Goal: Task Accomplishment & Management: Complete application form

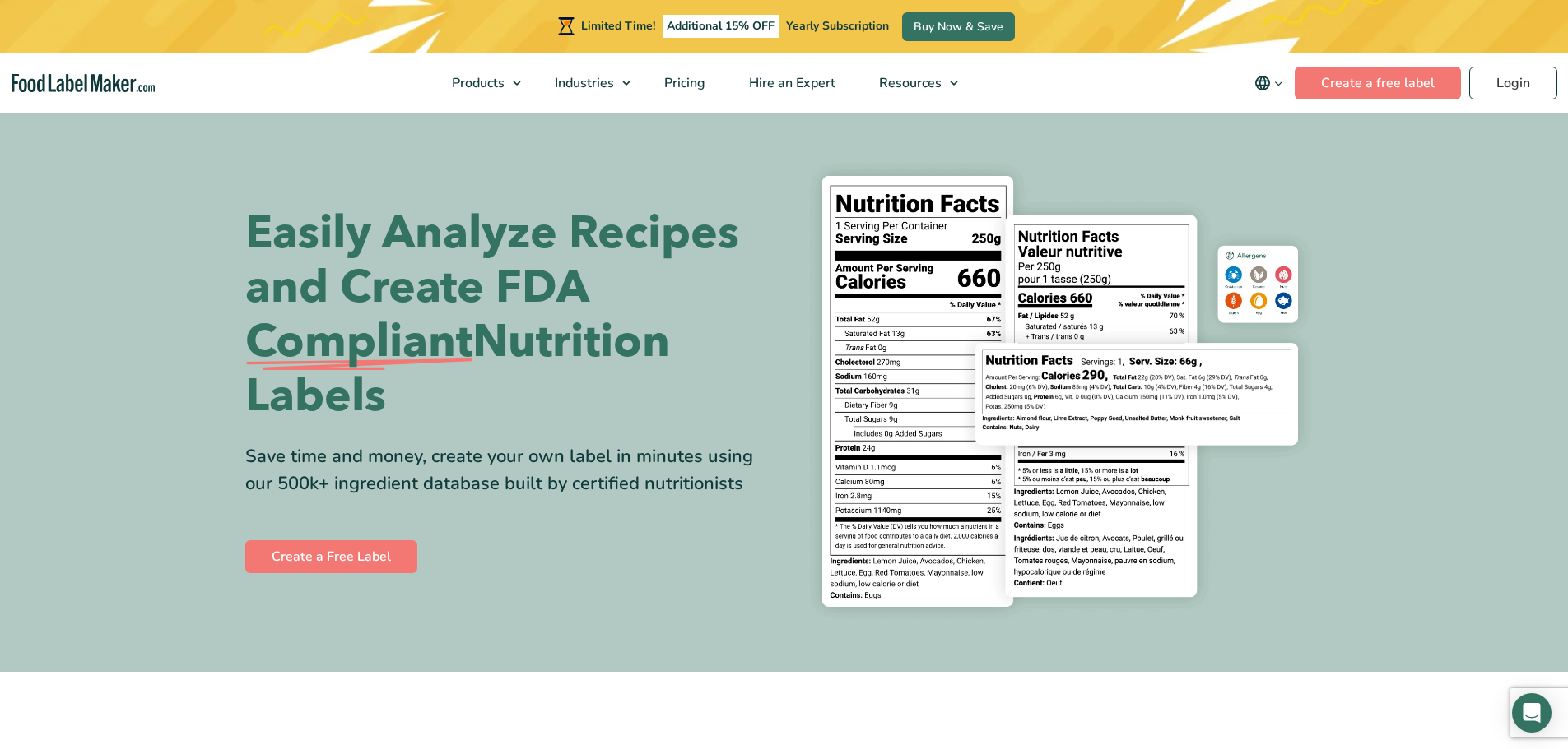
click at [1523, 65] on nav "Products Food Nutrition Labelling Supplements Formulation & Labelling Industrie…" at bounding box center [784, 83] width 1568 height 61
click at [1520, 71] on link "Login" at bounding box center [1513, 83] width 89 height 33
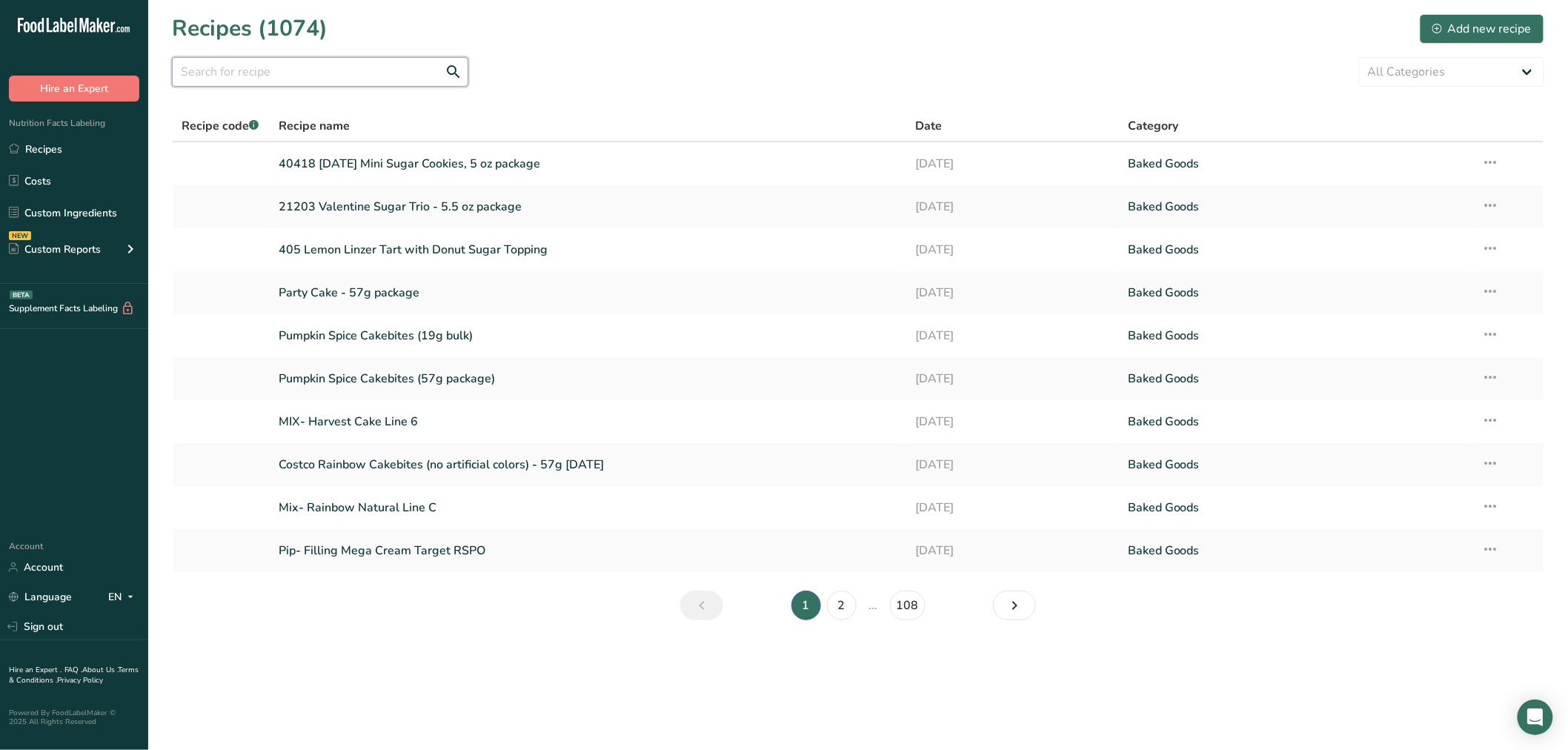
drag, startPoint x: 305, startPoint y: 61, endPoint x: 307, endPoint y: 69, distance: 8.2
click at [306, 68] on input "text" at bounding box center [320, 72] width 296 height 29
click at [307, 69] on input "text" at bounding box center [320, 72] width 296 height 29
click at [282, 60] on input "text" at bounding box center [320, 72] width 296 height 29
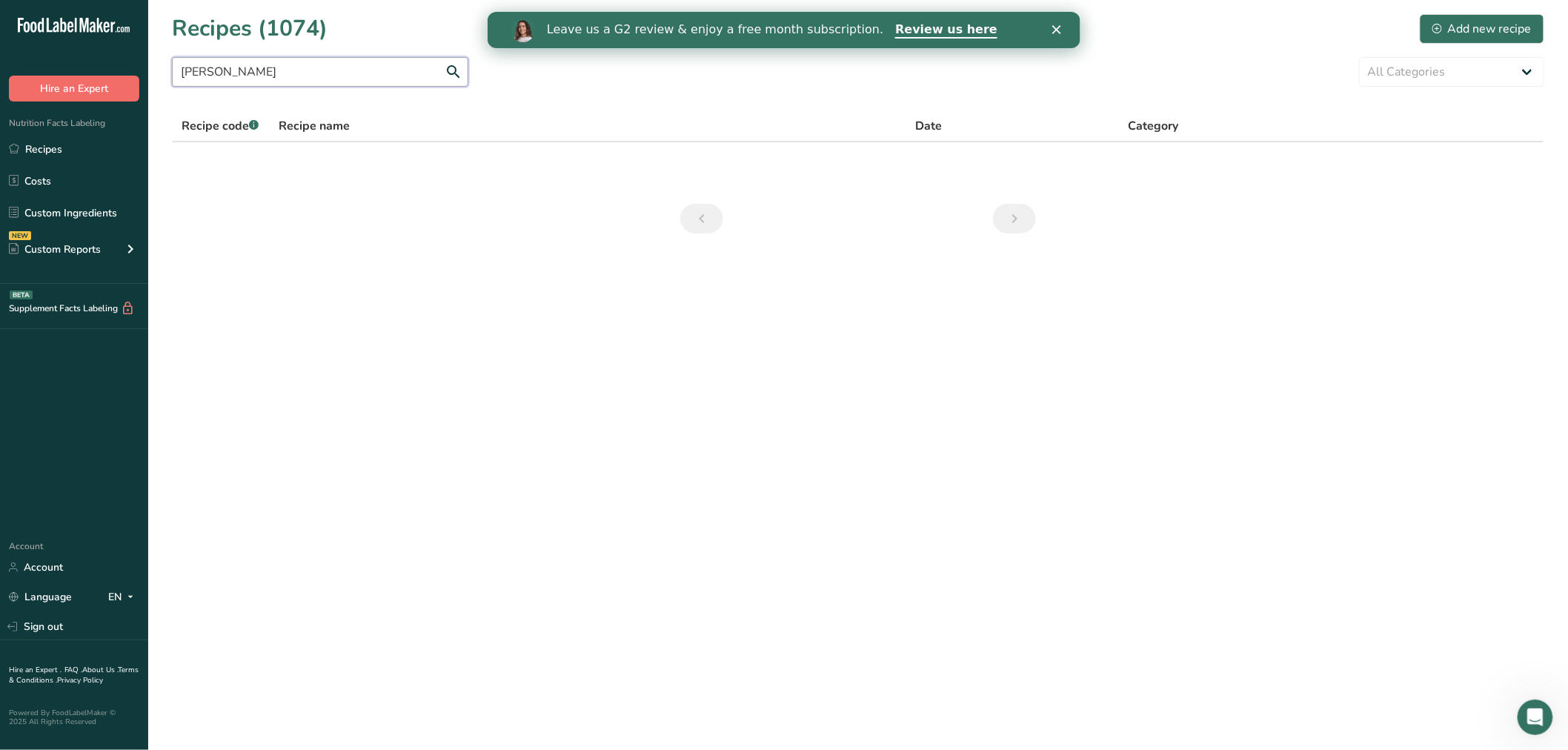
drag, startPoint x: 256, startPoint y: 77, endPoint x: 62, endPoint y: 80, distance: 194.0
click at [62, 80] on div ".a-20{fill:#fff;} Hire an Expert Nutrition Facts Labeling Recipes Costs Custom …" at bounding box center [784, 375] width 1568 height 750
click at [59, 148] on link "Recipes" at bounding box center [74, 149] width 148 height 29
click at [104, 146] on link "Recipes" at bounding box center [74, 149] width 148 height 29
click at [301, 79] on input "91206" at bounding box center [320, 72] width 296 height 29
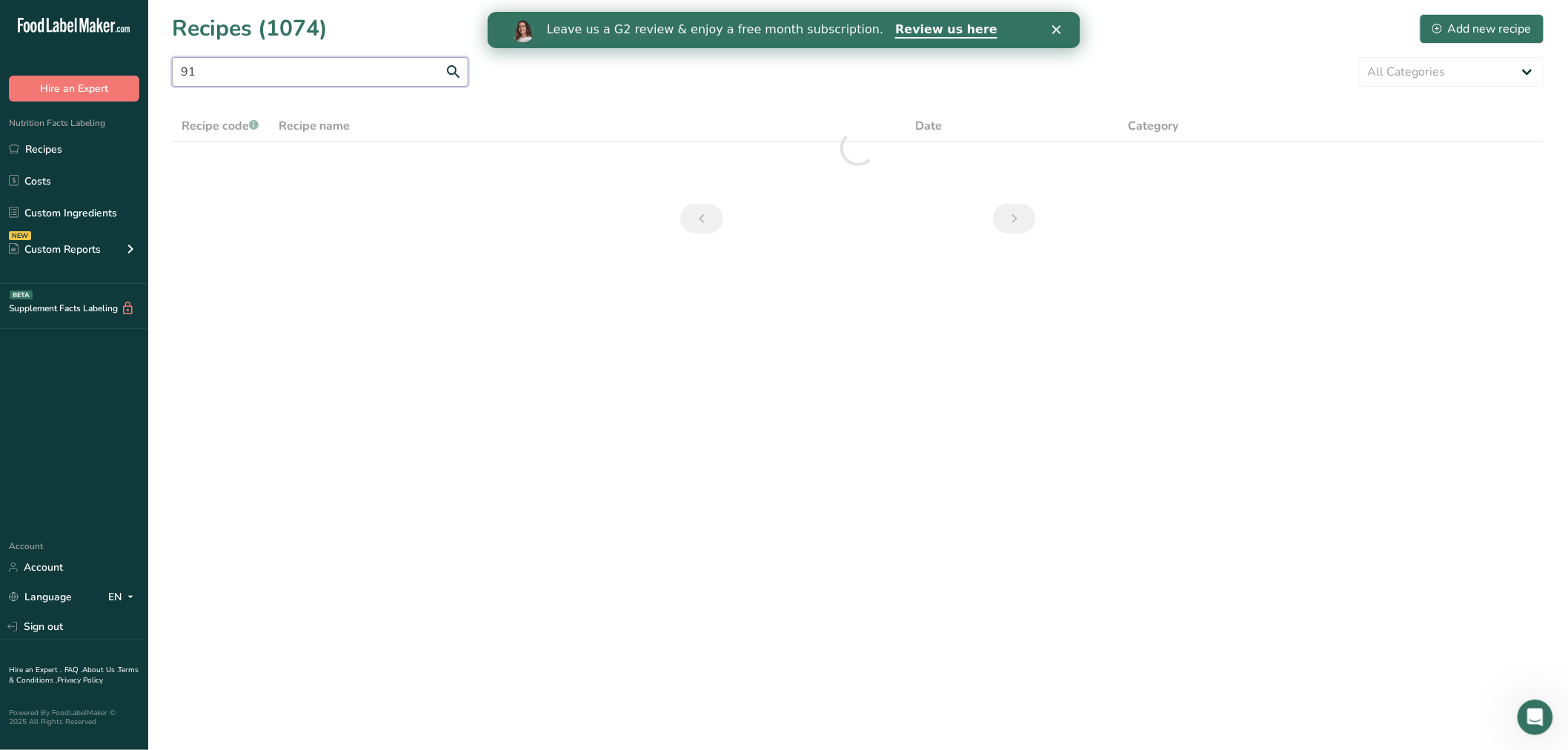
type input "9"
click at [58, 168] on link "Costs" at bounding box center [74, 181] width 148 height 29
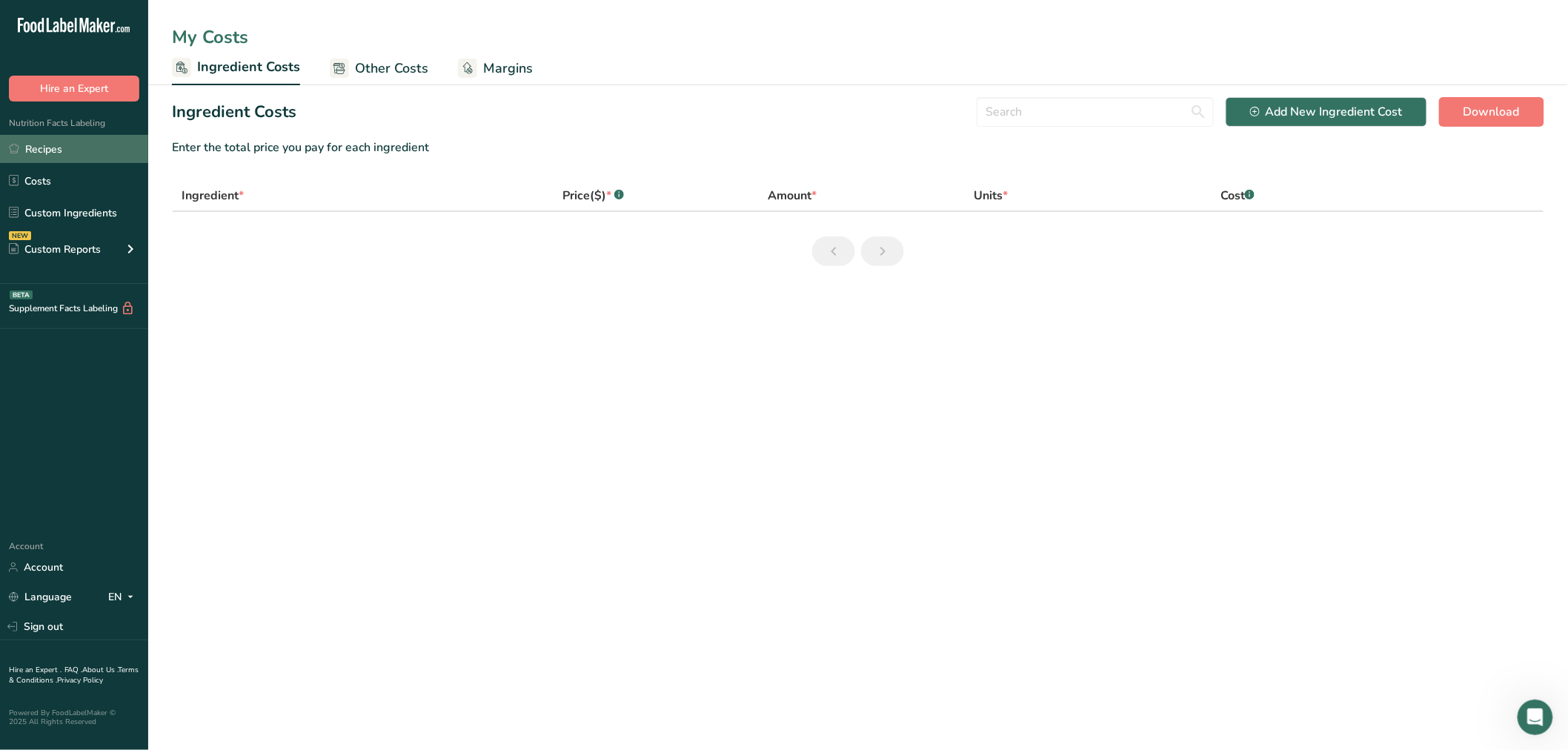
click at [62, 156] on link "Recipes" at bounding box center [74, 149] width 148 height 29
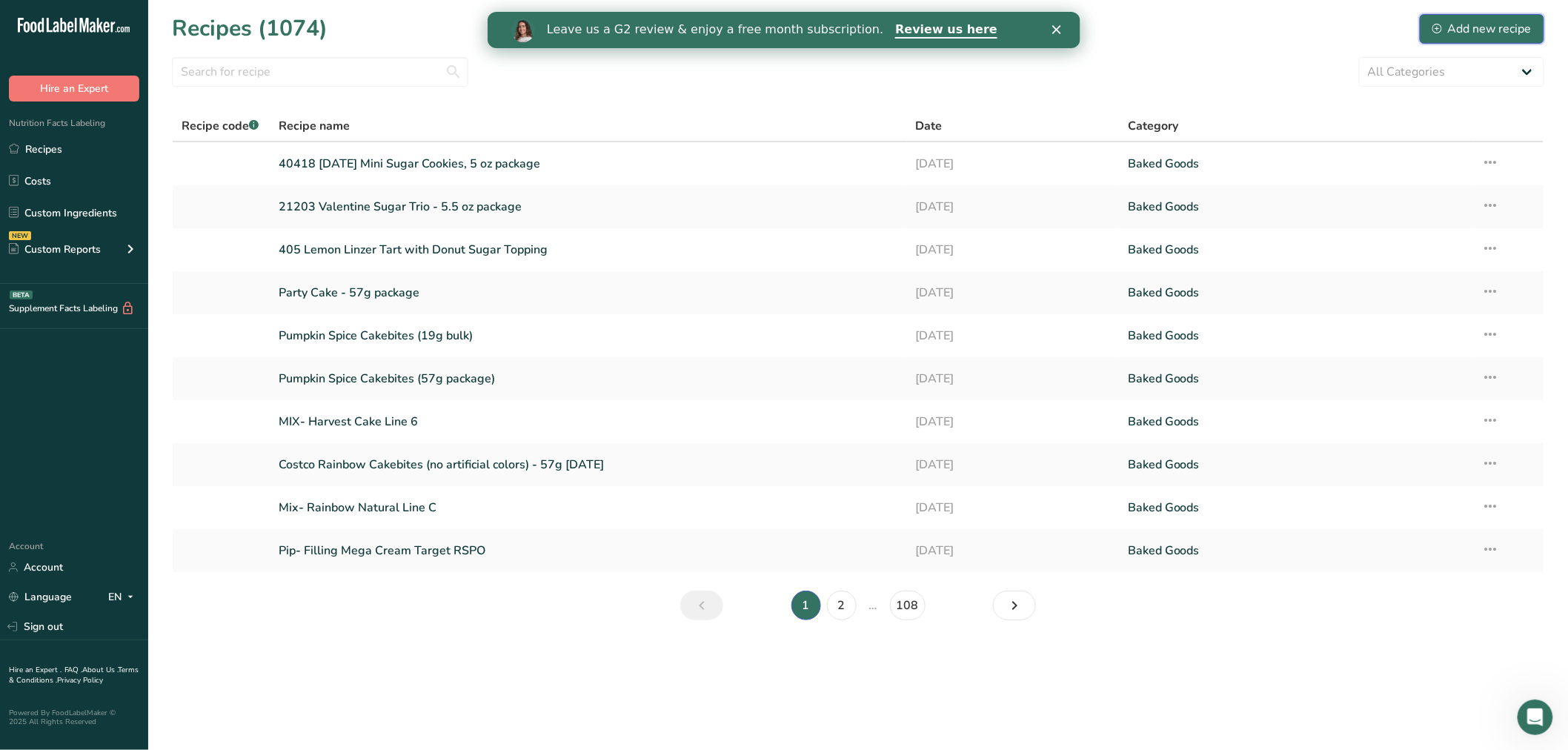
click at [1498, 31] on div "Add new recipe" at bounding box center [1482, 29] width 100 height 18
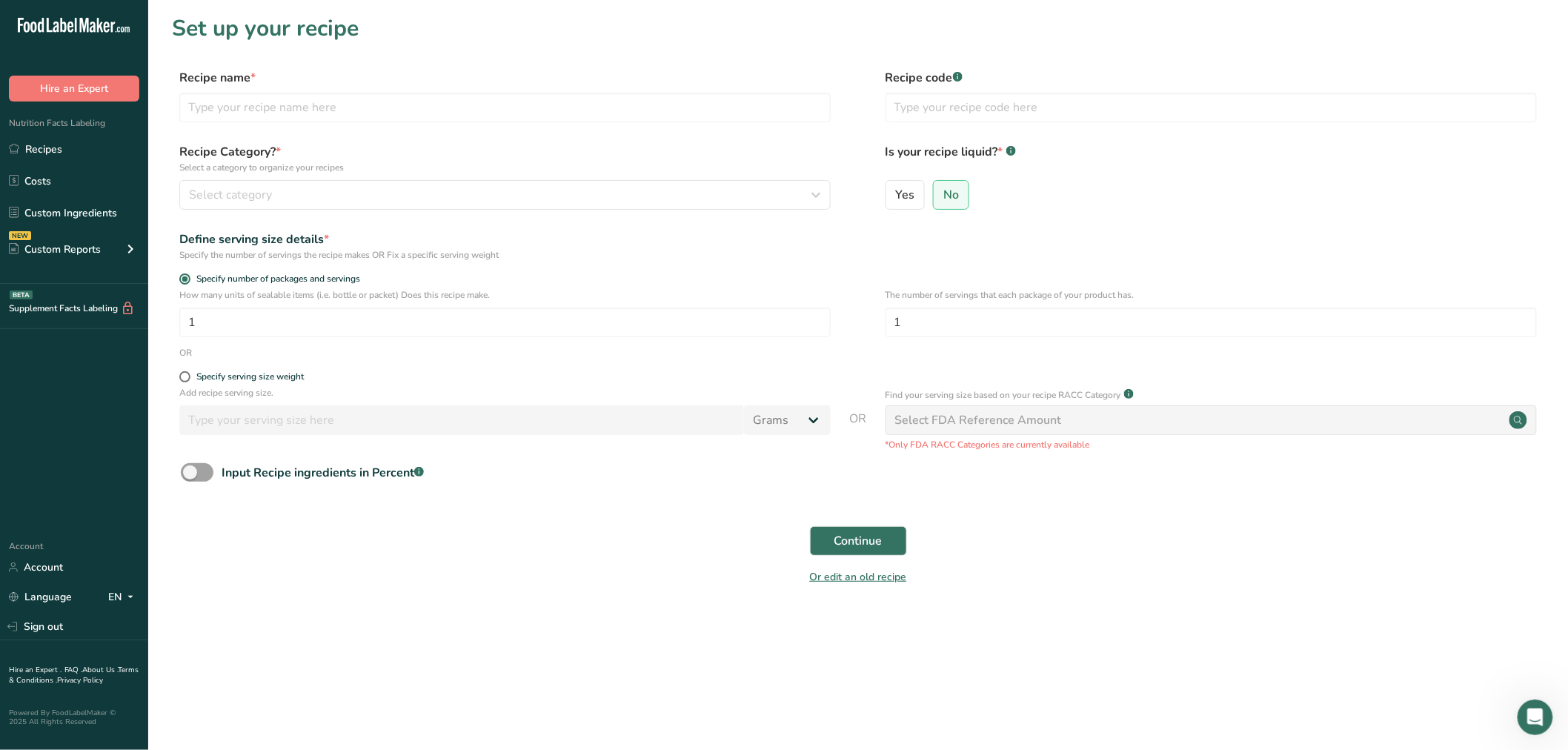
click at [532, 90] on div "Recipe name *" at bounding box center [505, 96] width 651 height 54
click at [527, 100] on input "text" at bounding box center [505, 107] width 651 height 29
paste input "91206 Alberstons 2lb Holiday Gift Box"
type input "91206 Alberstons 2lb Holiday Gift Box"
click at [350, 198] on div "Select category" at bounding box center [501, 195] width 624 height 18
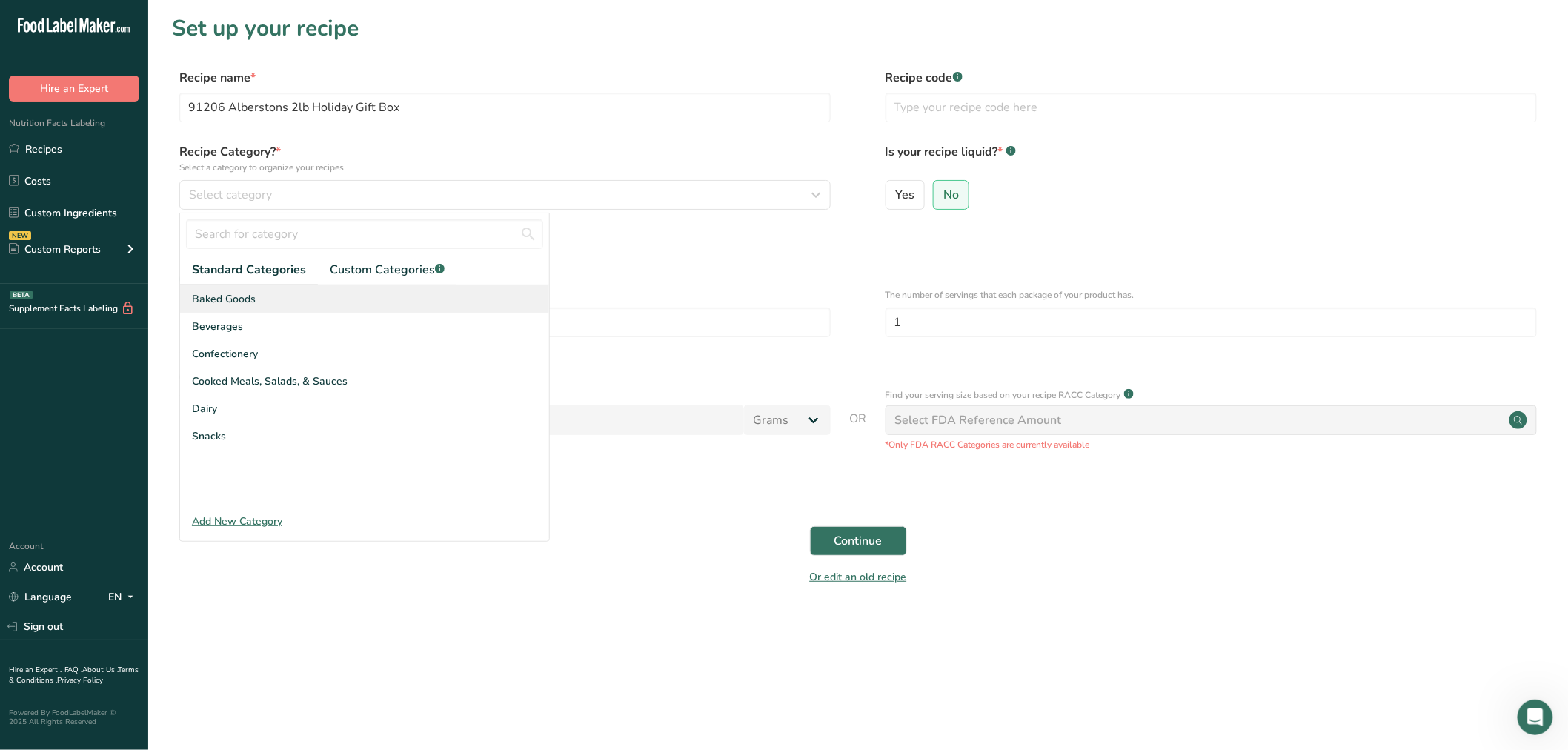
click at [258, 297] on div "Baked Goods" at bounding box center [365, 299] width 369 height 28
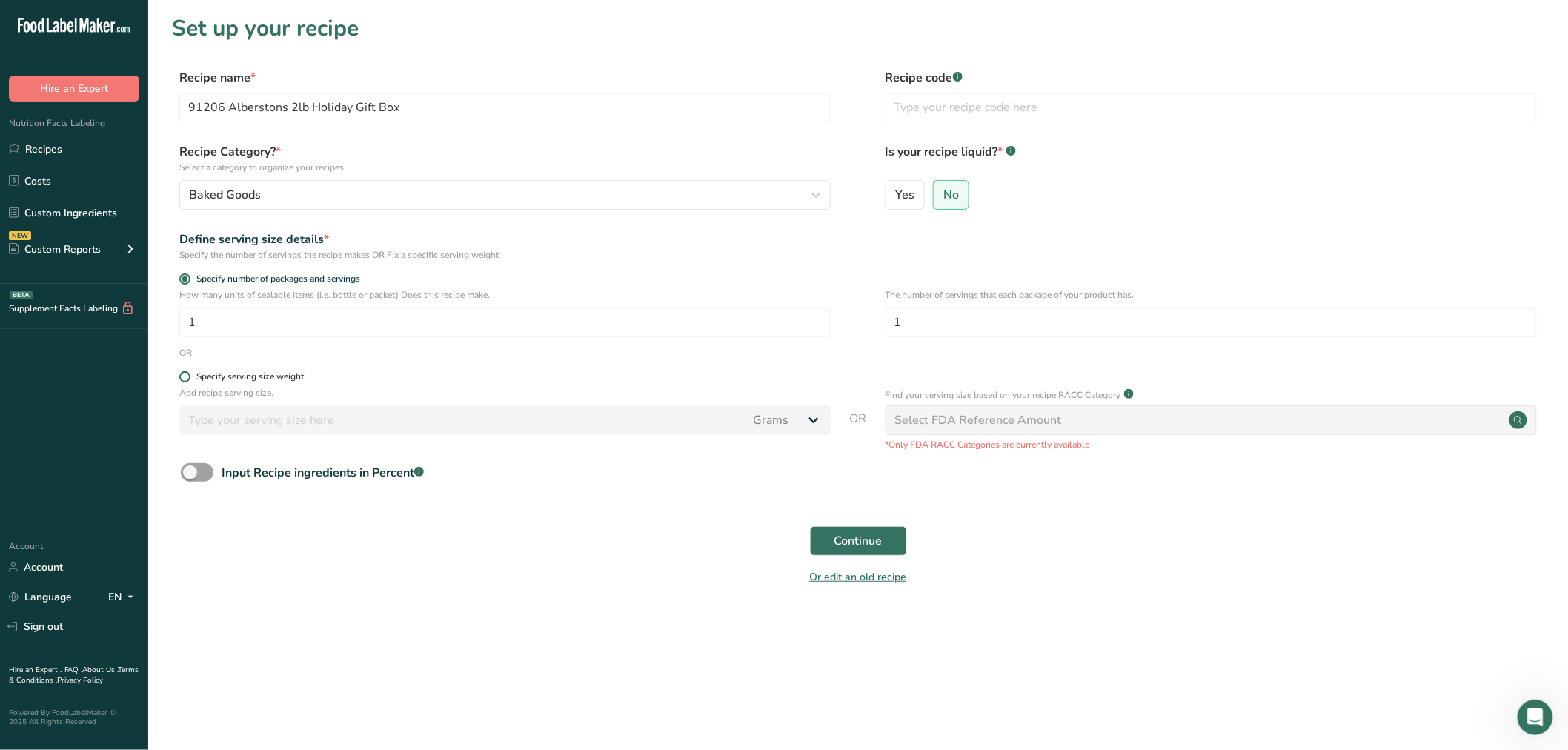
click at [187, 380] on span at bounding box center [185, 377] width 11 height 11
click at [187, 380] on input "Specify serving size weight" at bounding box center [184, 376] width 10 height 10
radio input "true"
radio input "false"
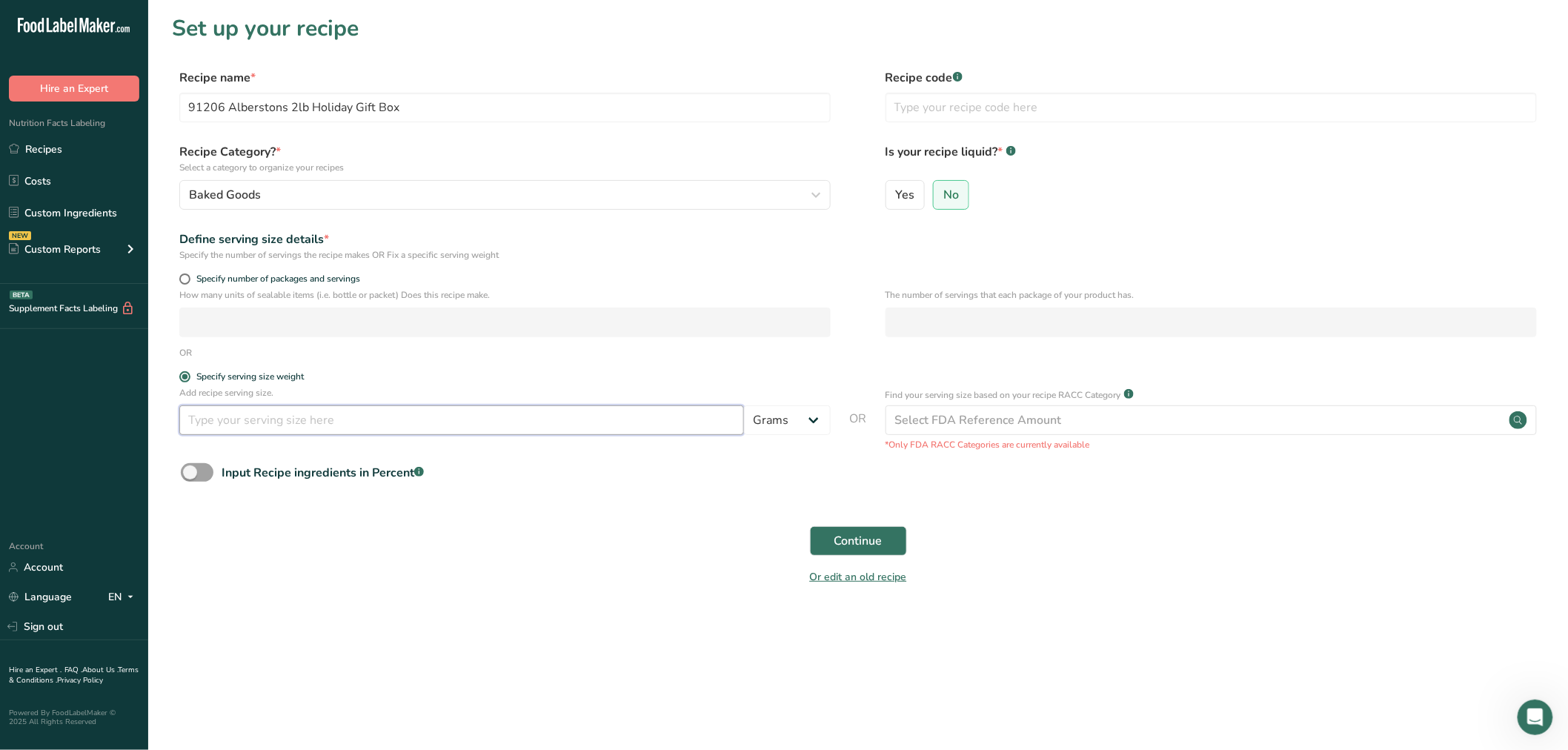
click at [236, 425] on input "number" at bounding box center [462, 420] width 565 height 29
type input "24.82"
click at [893, 537] on button "Continue" at bounding box center [859, 540] width 97 height 29
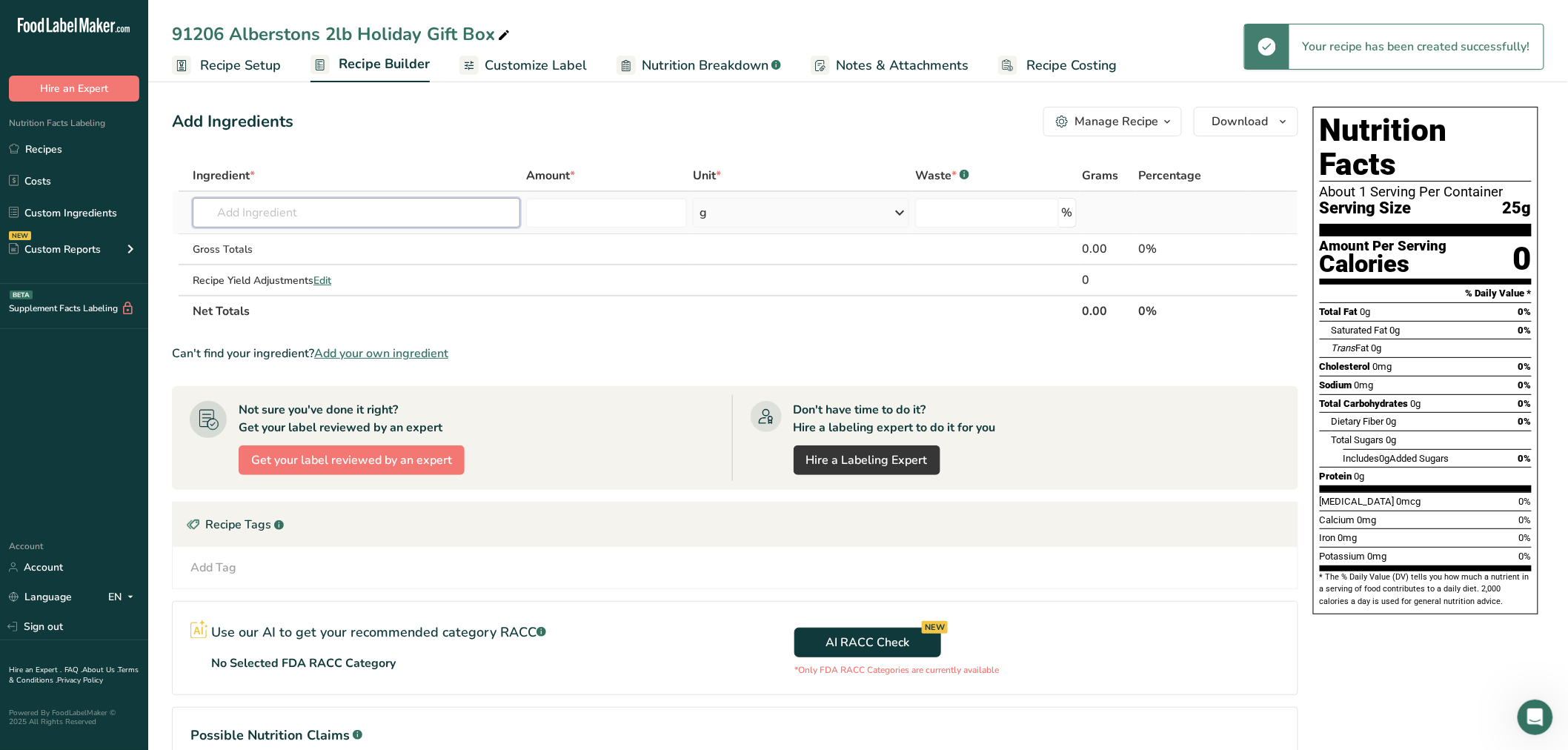
click at [295, 216] on input "text" at bounding box center [356, 212] width 327 height 29
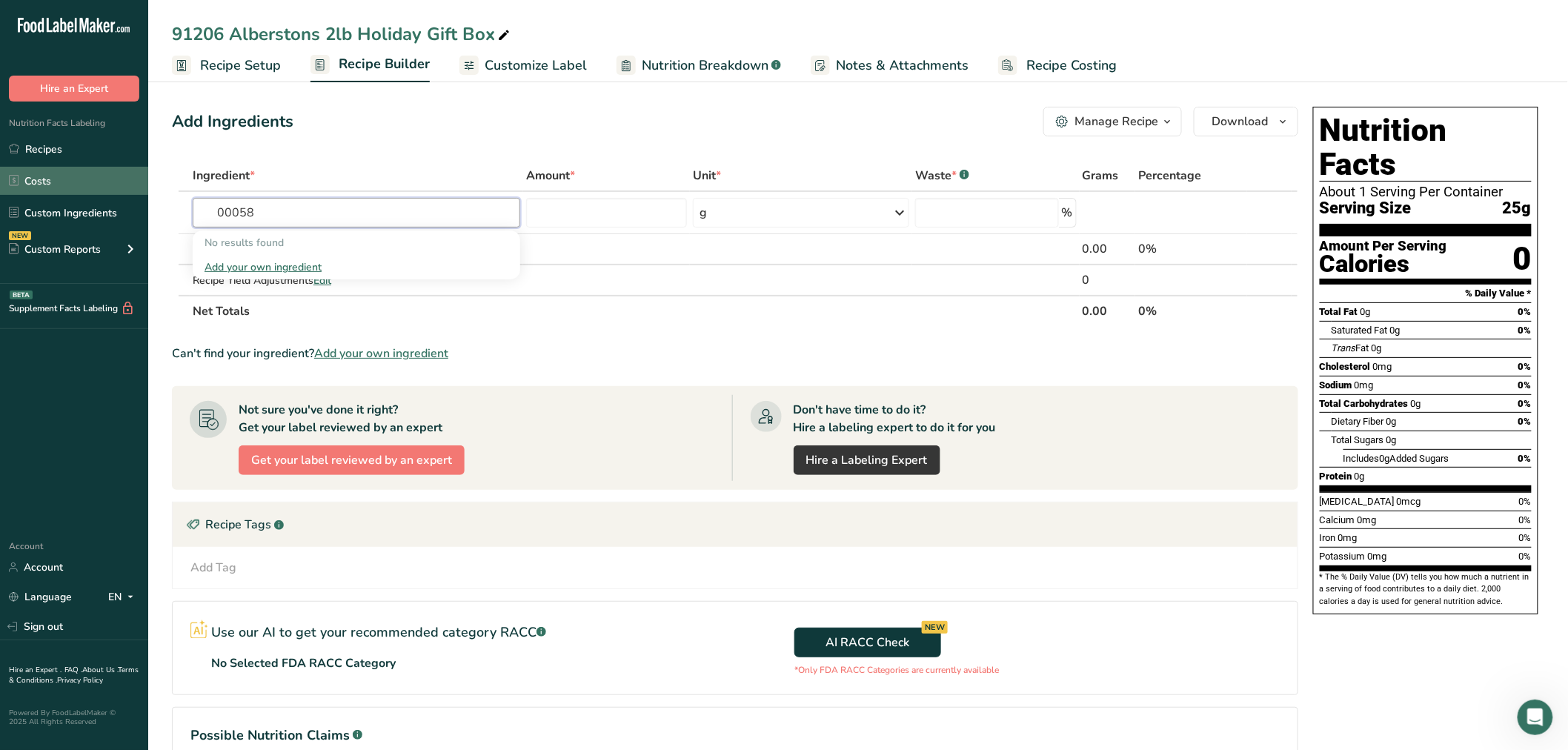
drag, startPoint x: 265, startPoint y: 210, endPoint x: 120, endPoint y: 192, distance: 146.1
click at [131, 194] on div ".a-20{fill:#fff;} Hire an Expert Nutrition Facts Labeling Recipes Costs Custom …" at bounding box center [784, 437] width 1568 height 875
type input "58"
click at [255, 240] on p "58 - Rum Ball" at bounding box center [243, 242] width 78 height 16
type input "58 - Rum Ball"
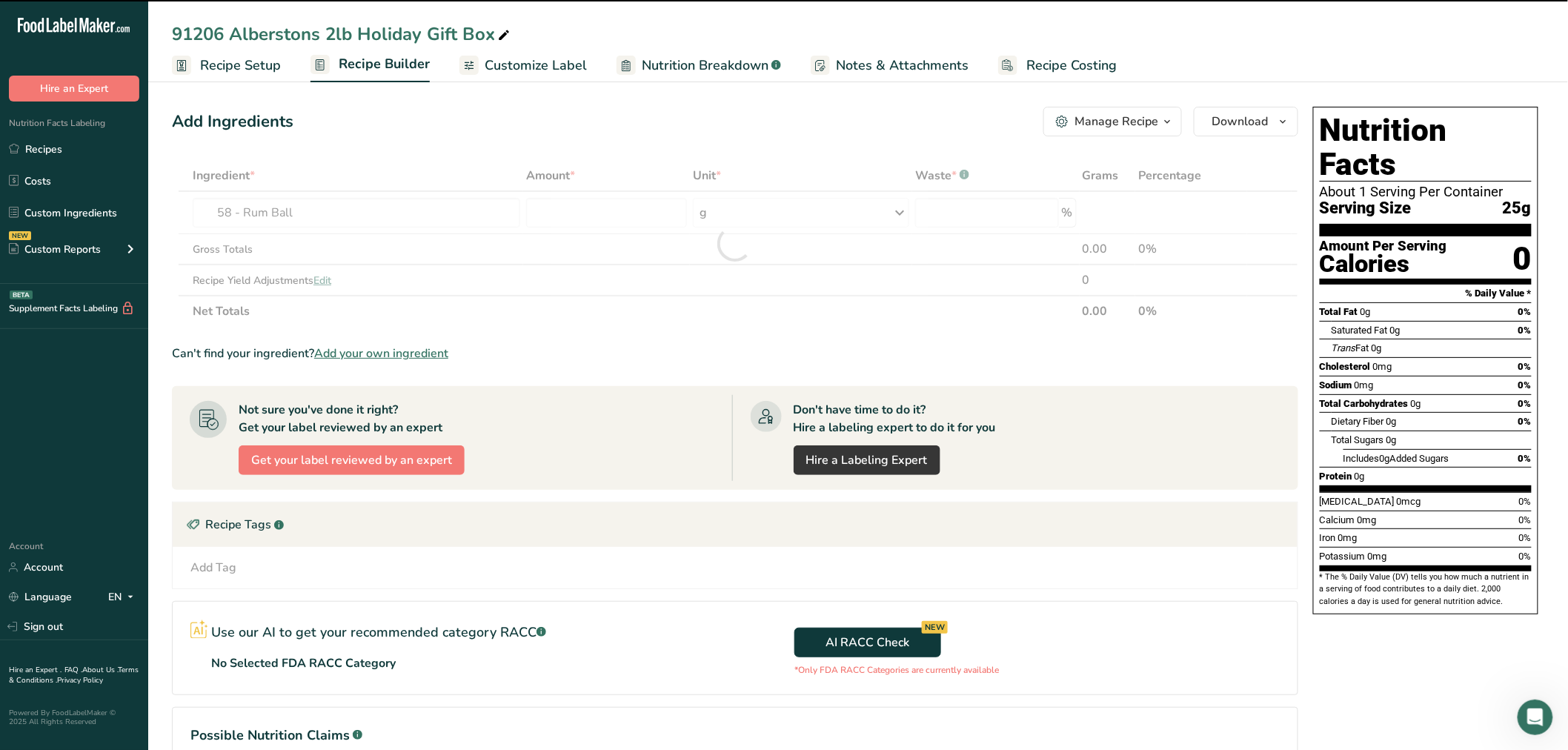
type input "0"
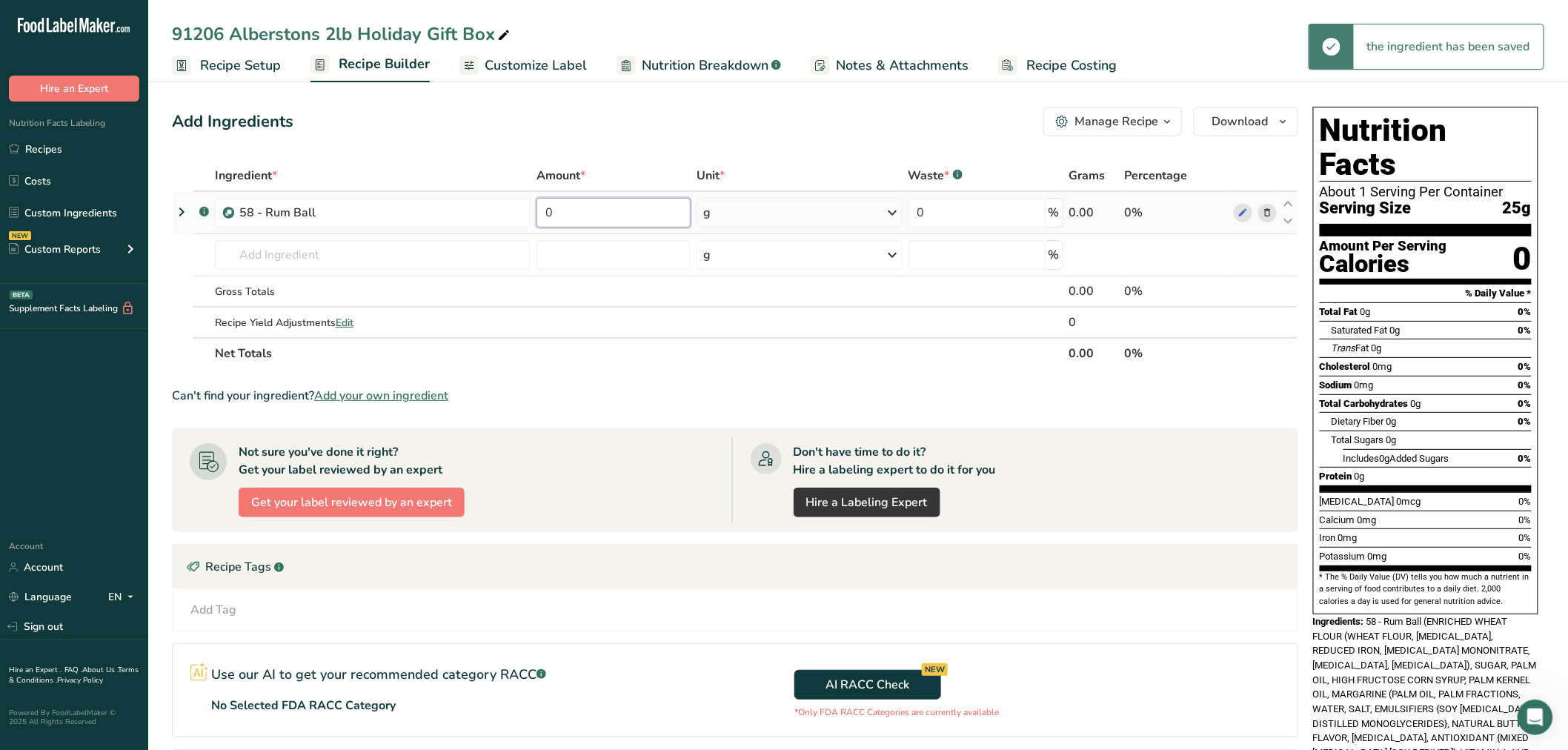
drag, startPoint x: 580, startPoint y: 209, endPoint x: 535, endPoint y: 213, distance: 45.2
click at [536, 215] on input "0" at bounding box center [613, 212] width 155 height 29
type input "180"
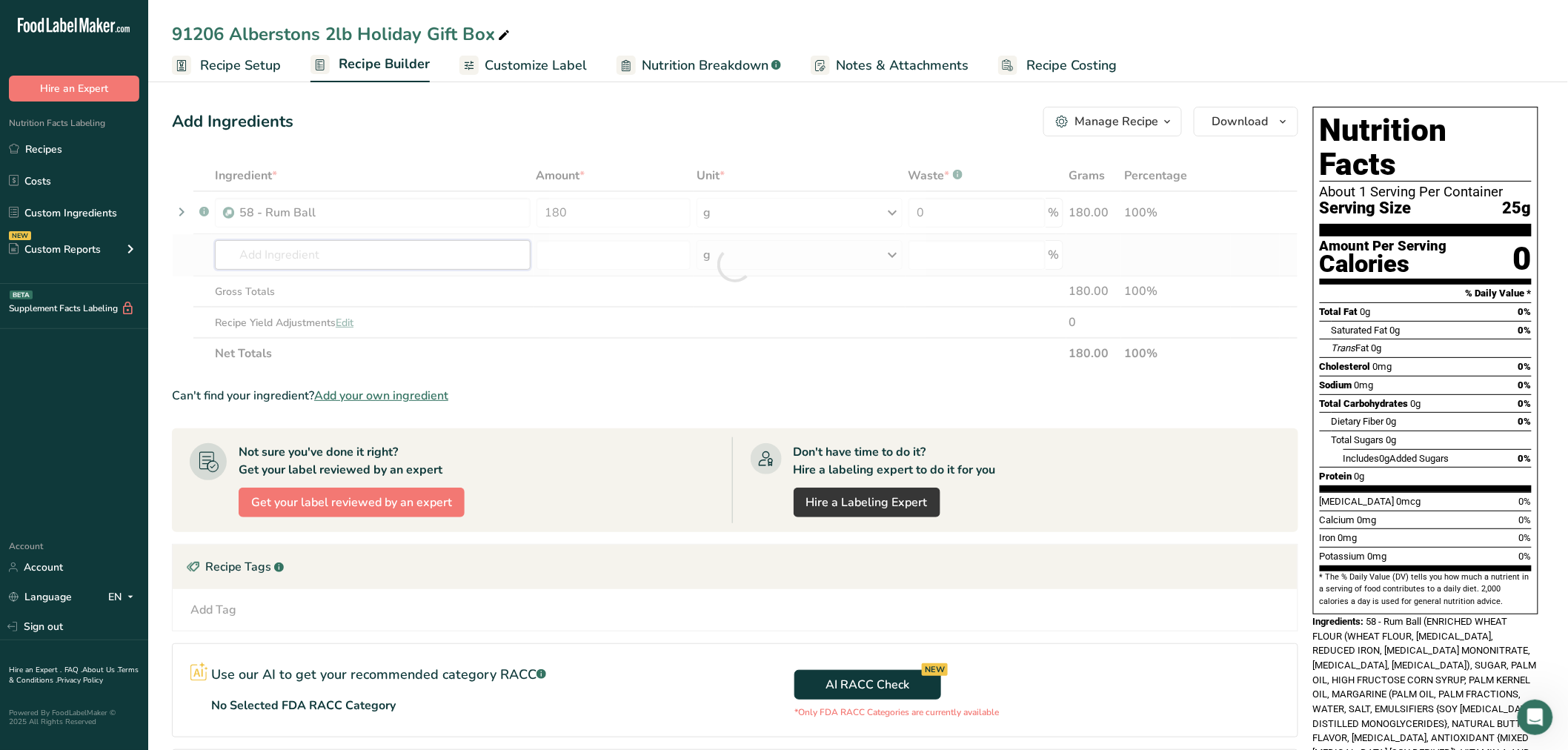
click at [389, 243] on div "Ingredient * Amount * Unit * Waste * .a-a{fill:#347362;}.b-a{fill:#fff;} Grams …" at bounding box center [735, 264] width 1126 height 209
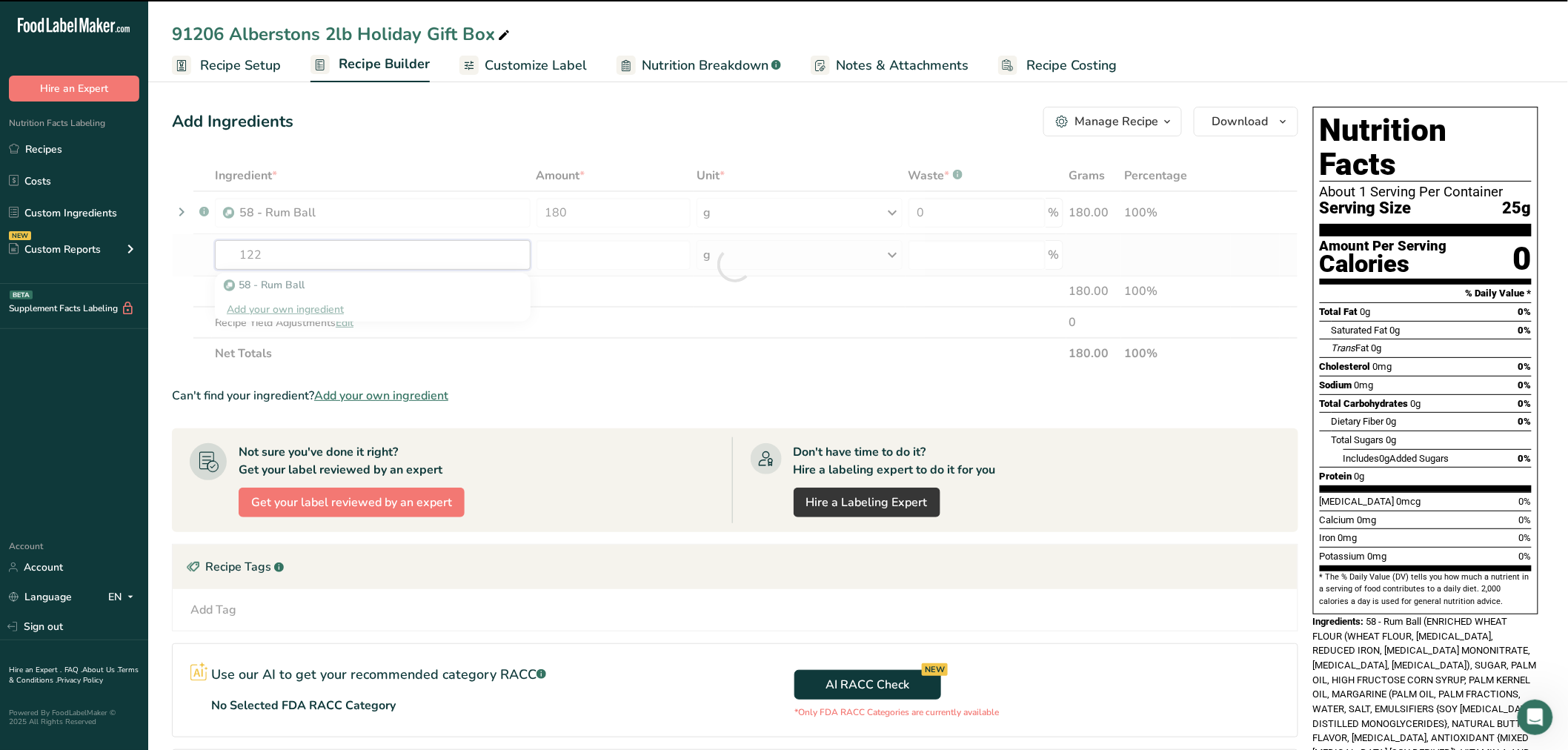
type input "1221"
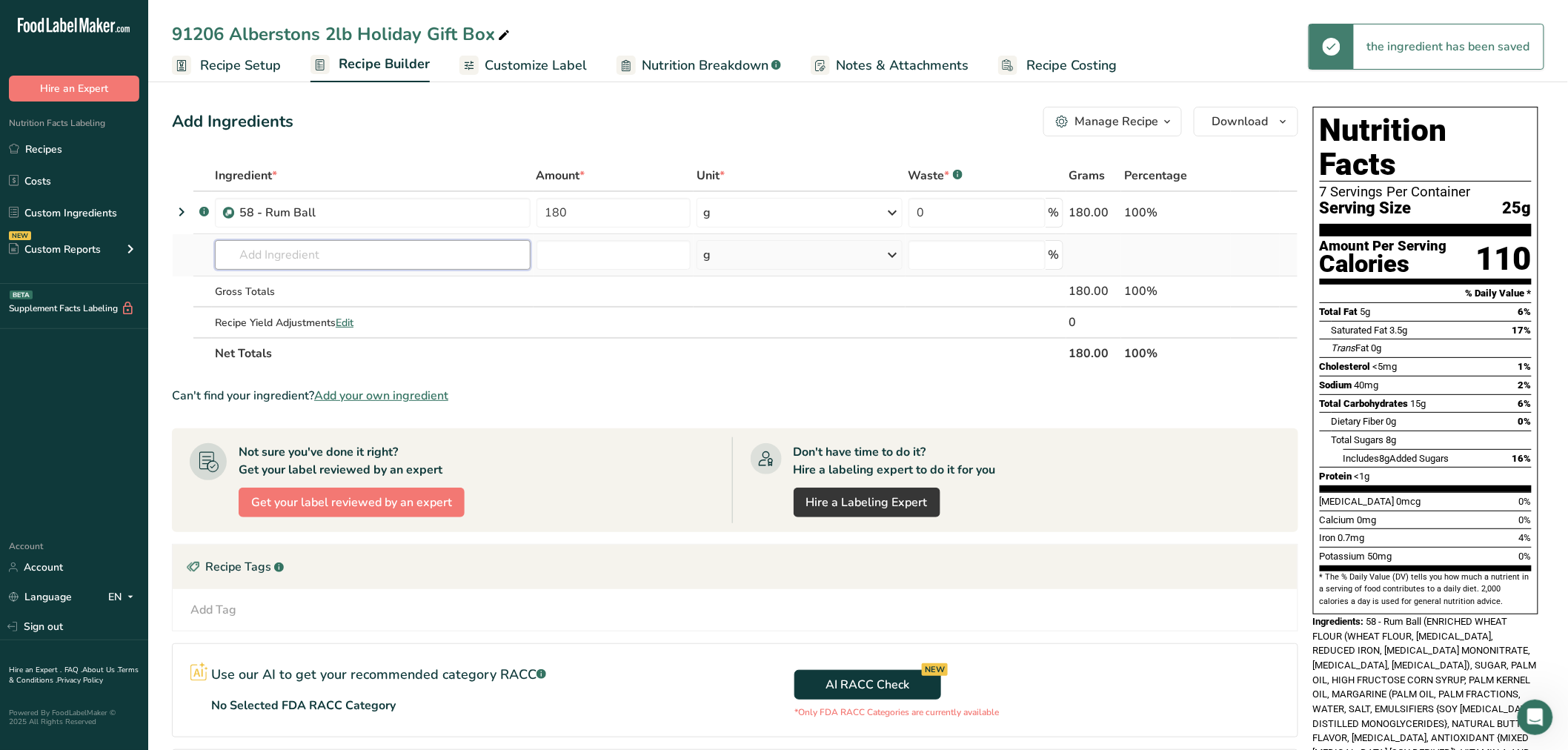
click at [284, 257] on input "text" at bounding box center [373, 255] width 315 height 29
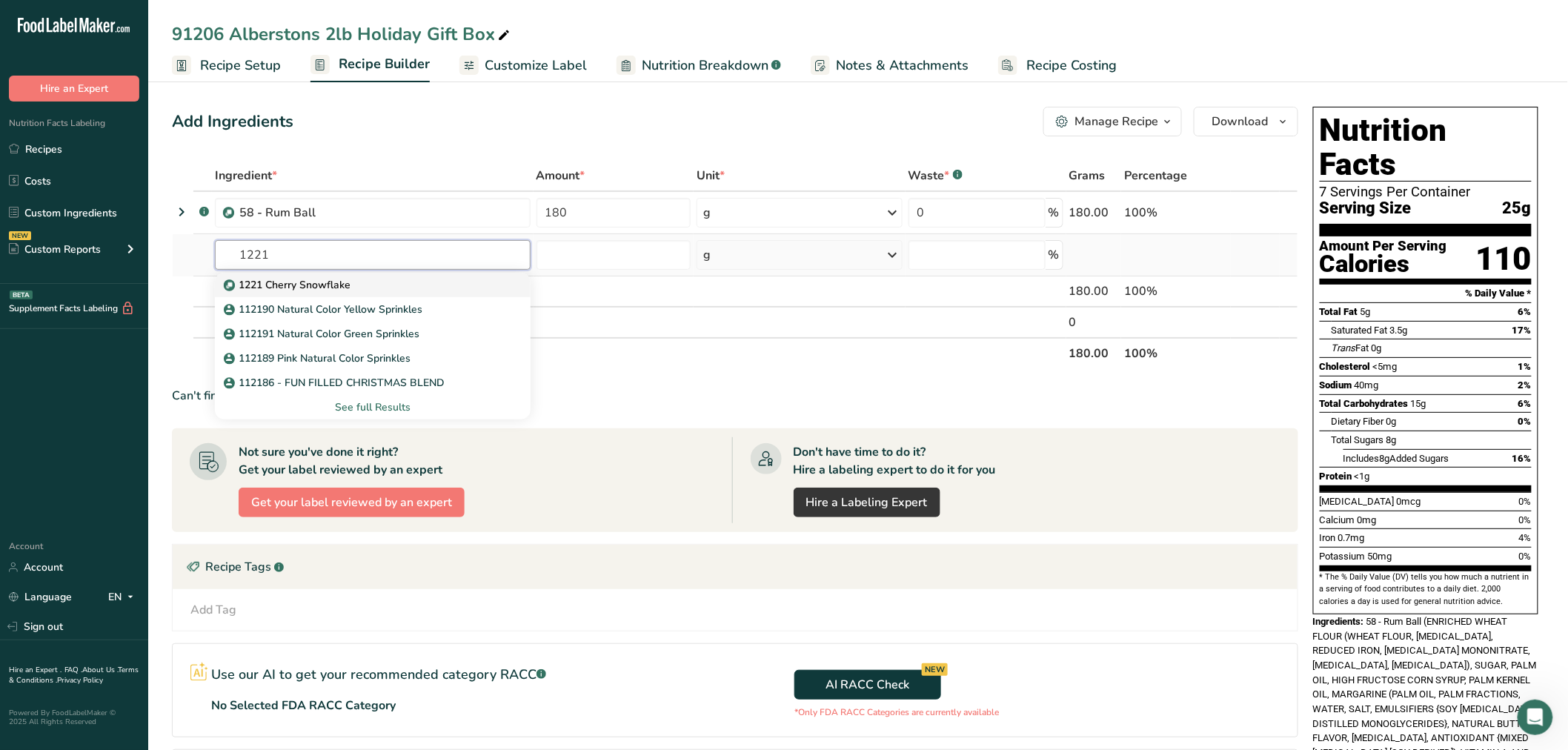
type input "1221"
click at [304, 285] on p "1221 Cherry Snowflake" at bounding box center [288, 285] width 124 height 16
type input "1221 Cherry Snowflake"
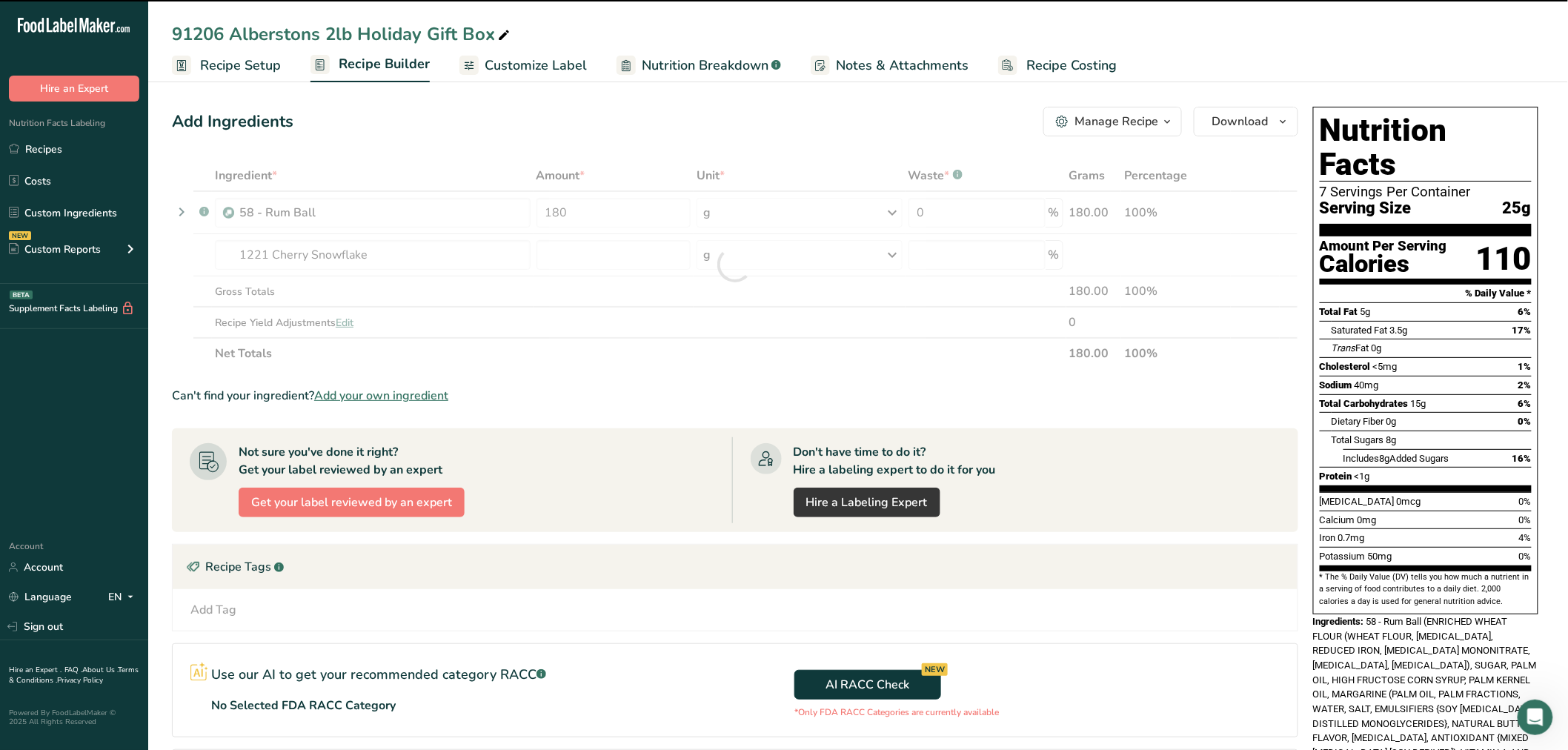
click at [573, 250] on div at bounding box center [735, 264] width 1126 height 209
type input "0"
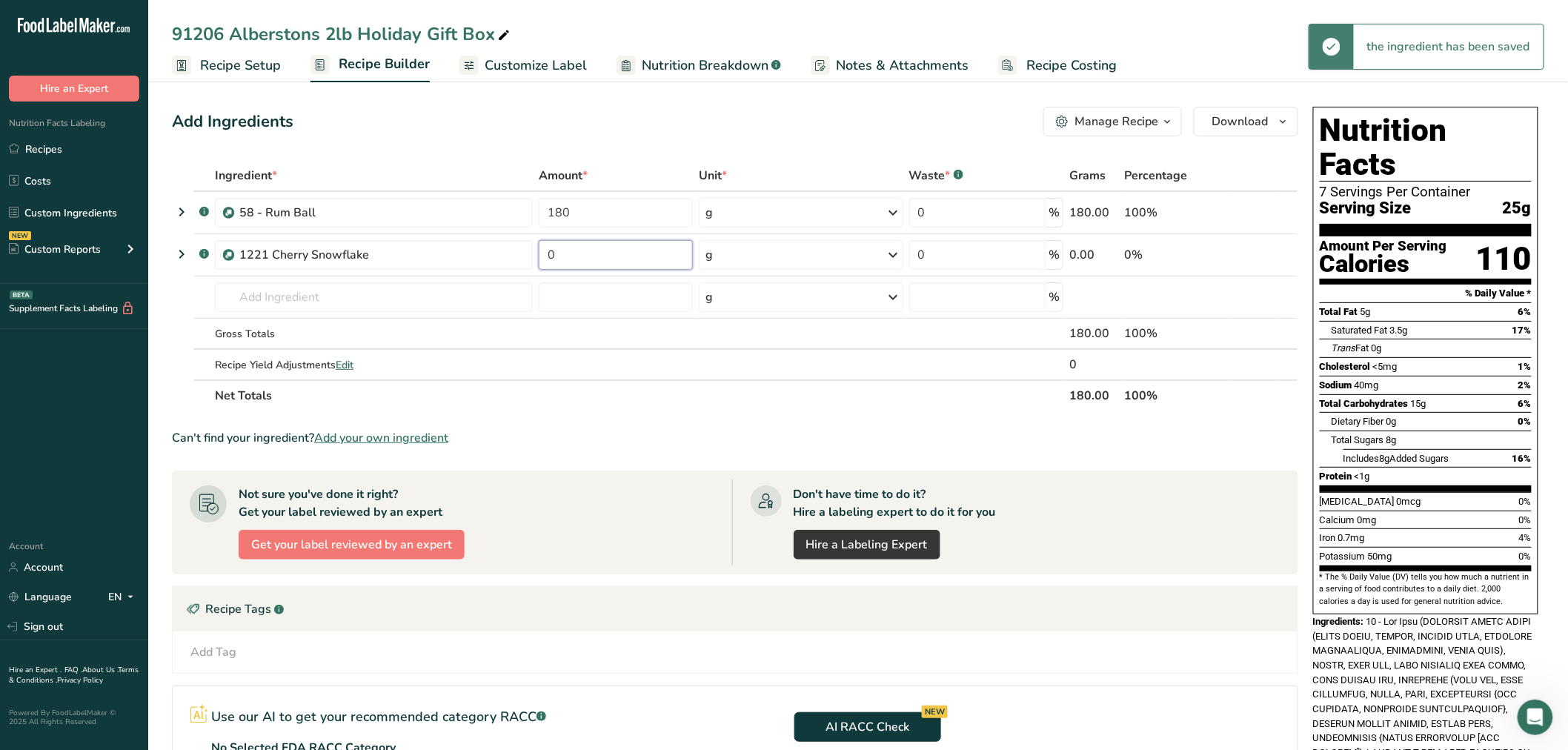
click at [573, 250] on input "0" at bounding box center [616, 255] width 154 height 29
click at [554, 260] on input "1150" at bounding box center [615, 255] width 153 height 29
type input "150"
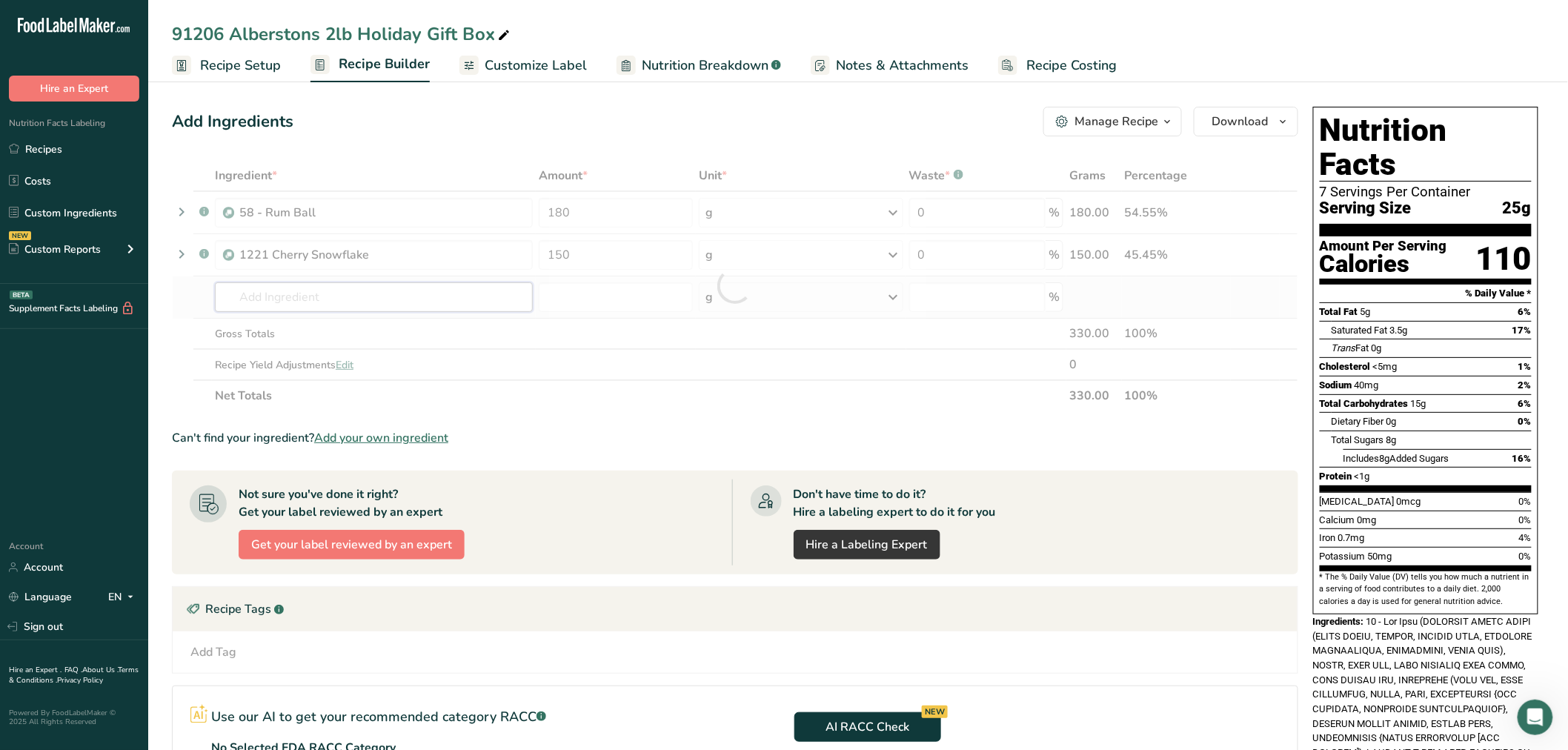
click at [470, 290] on div "Ingredient * Amount * Unit * Waste * .a-a{fill:#347362;}.b-a{fill:#fff;} Grams …" at bounding box center [735, 286] width 1126 height 251
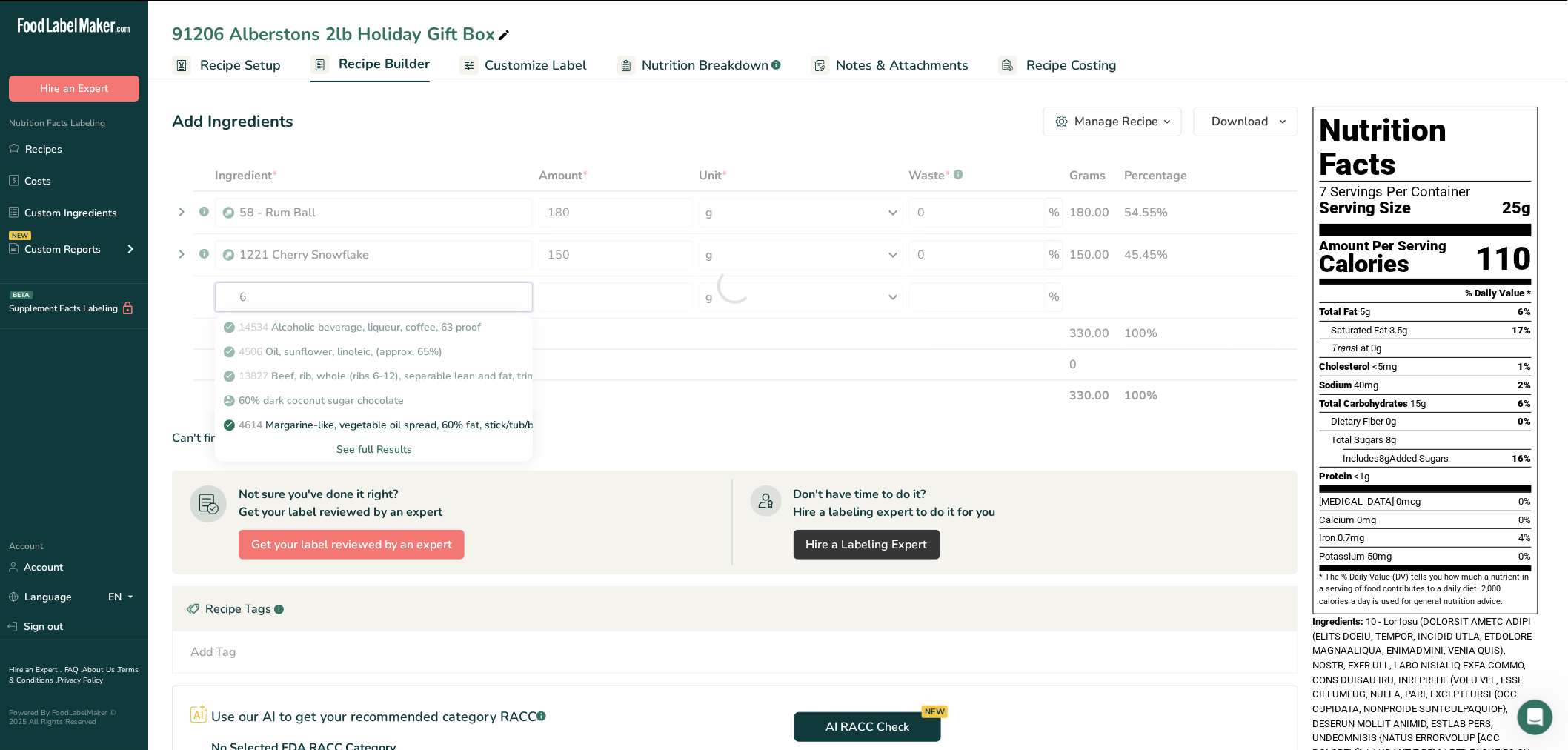
type input "6"
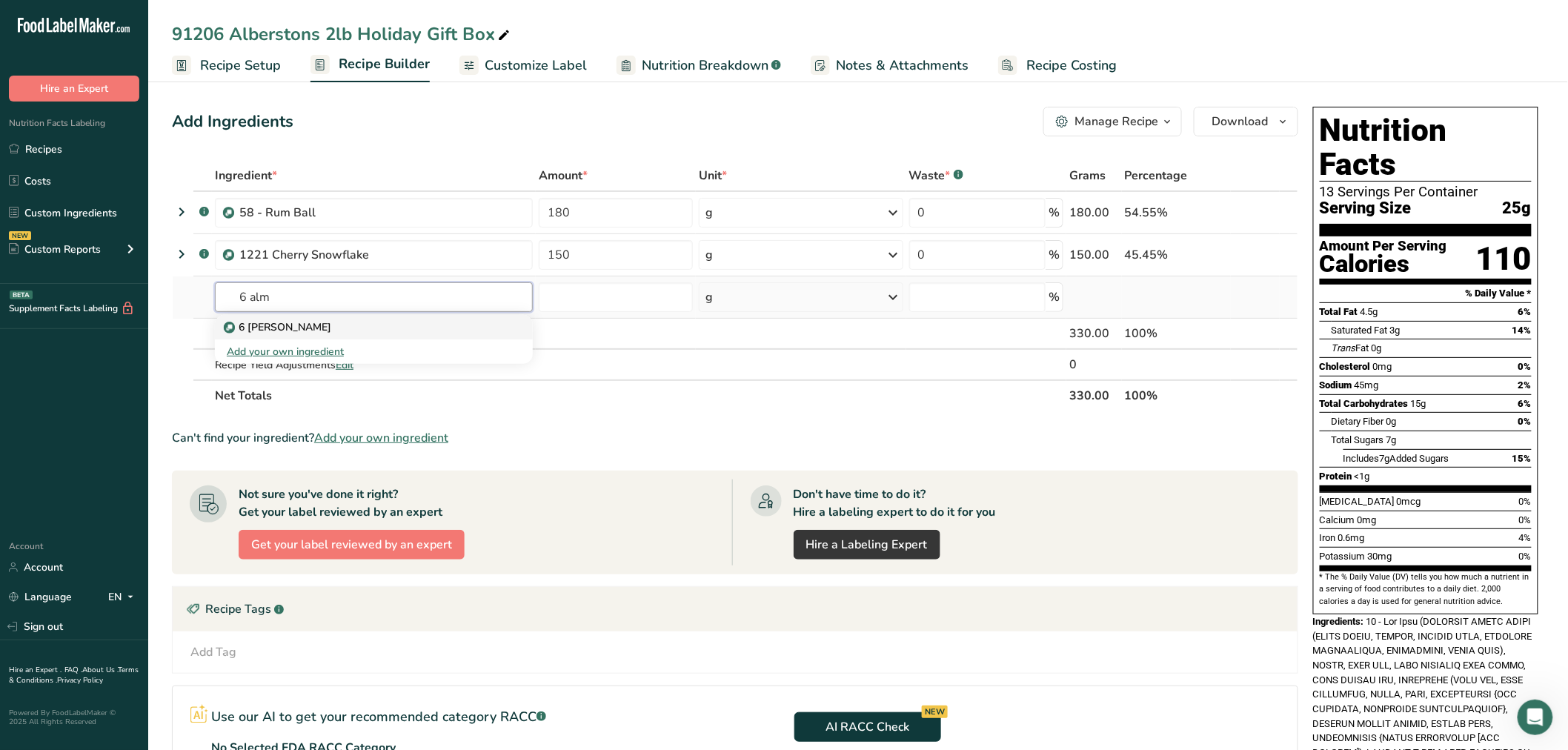
type input "6 alm"
click at [294, 326] on p "6 [PERSON_NAME]" at bounding box center [279, 327] width 105 height 16
type input "6 [PERSON_NAME]"
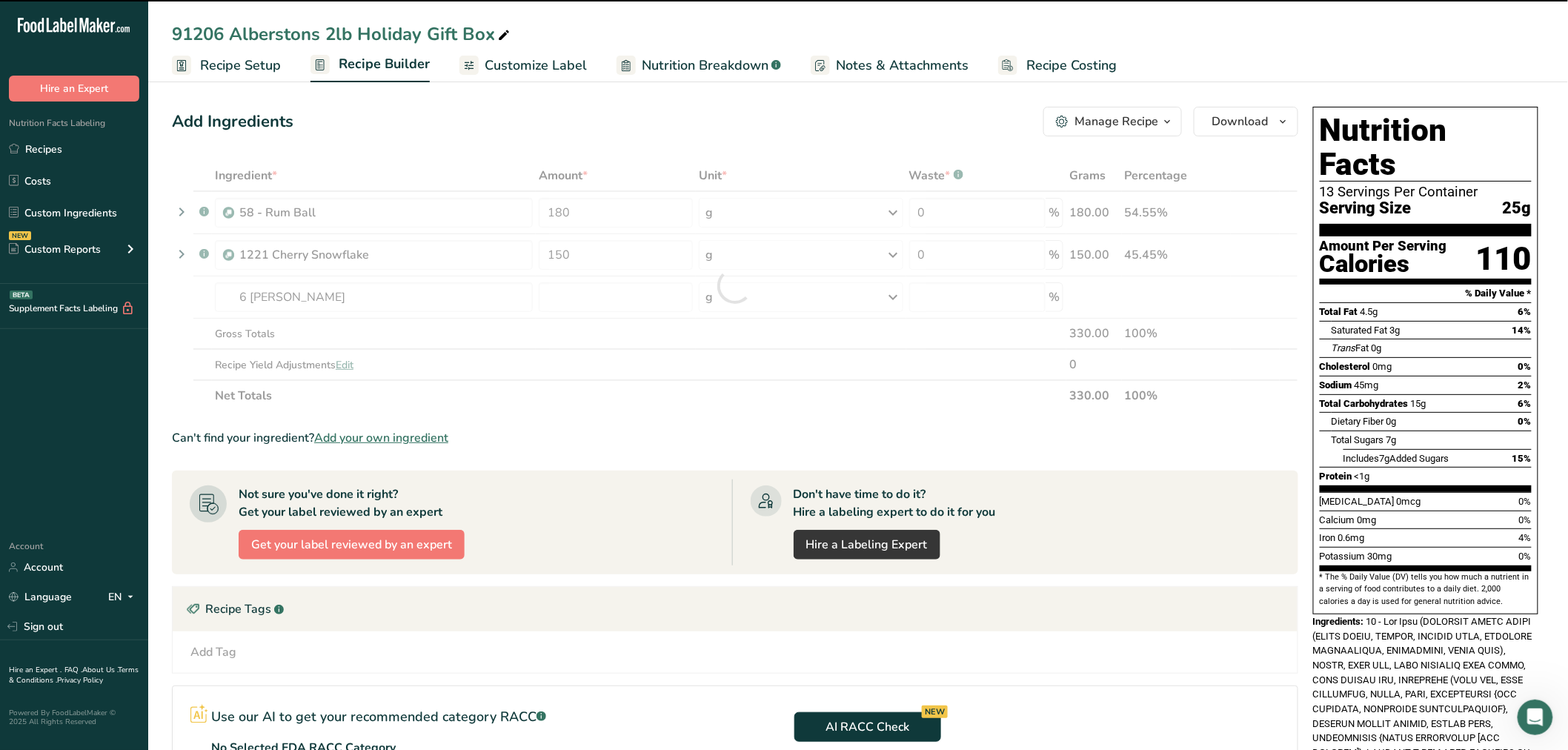
type input "0"
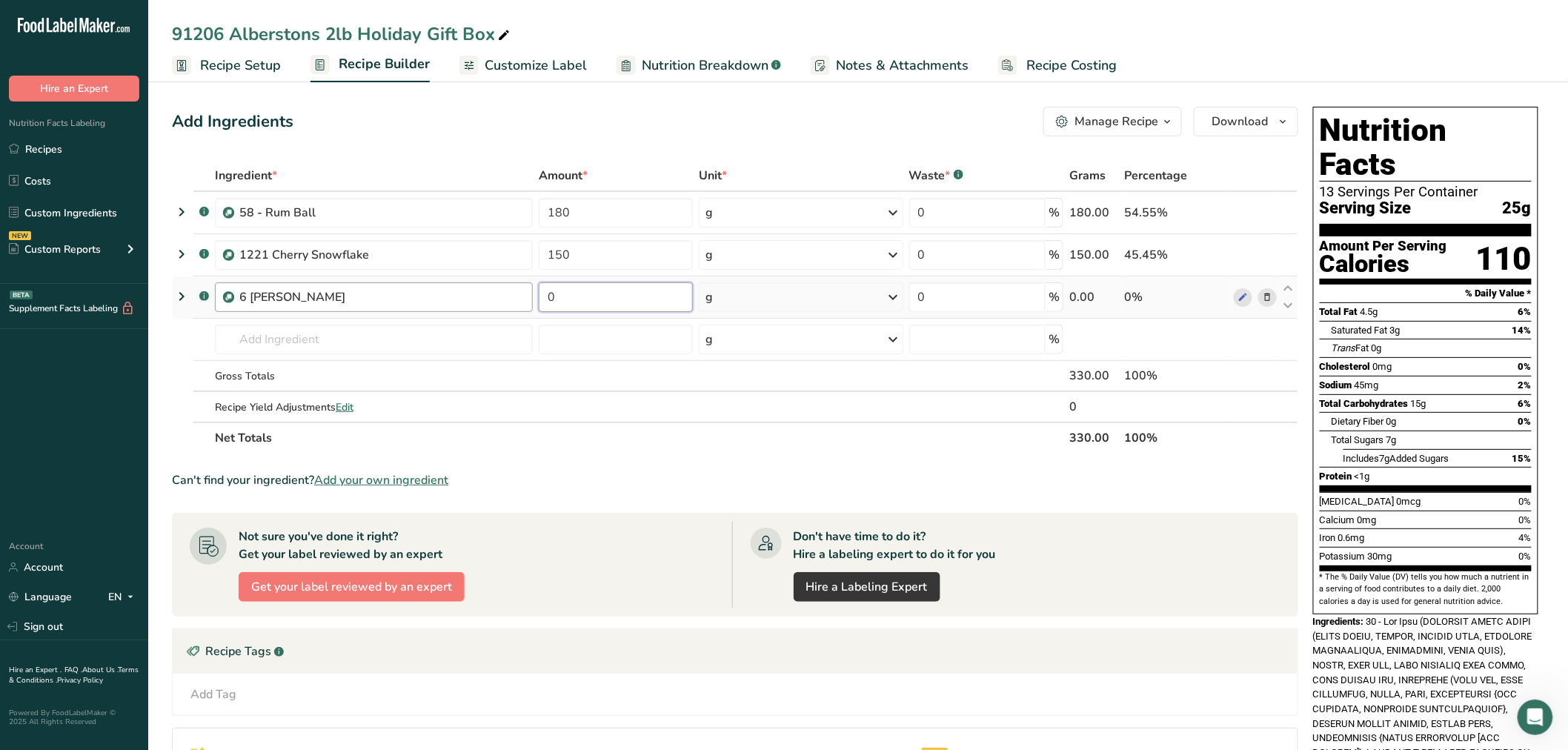
drag, startPoint x: 599, startPoint y: 293, endPoint x: 528, endPoint y: 290, distance: 71.1
click at [528, 290] on tr ".a-a{fill:#347362;}.b-a{fill:#fff;} 6 [PERSON_NAME] 0 g Weight Units g kg mg Se…" at bounding box center [735, 297] width 1125 height 42
type input "150"
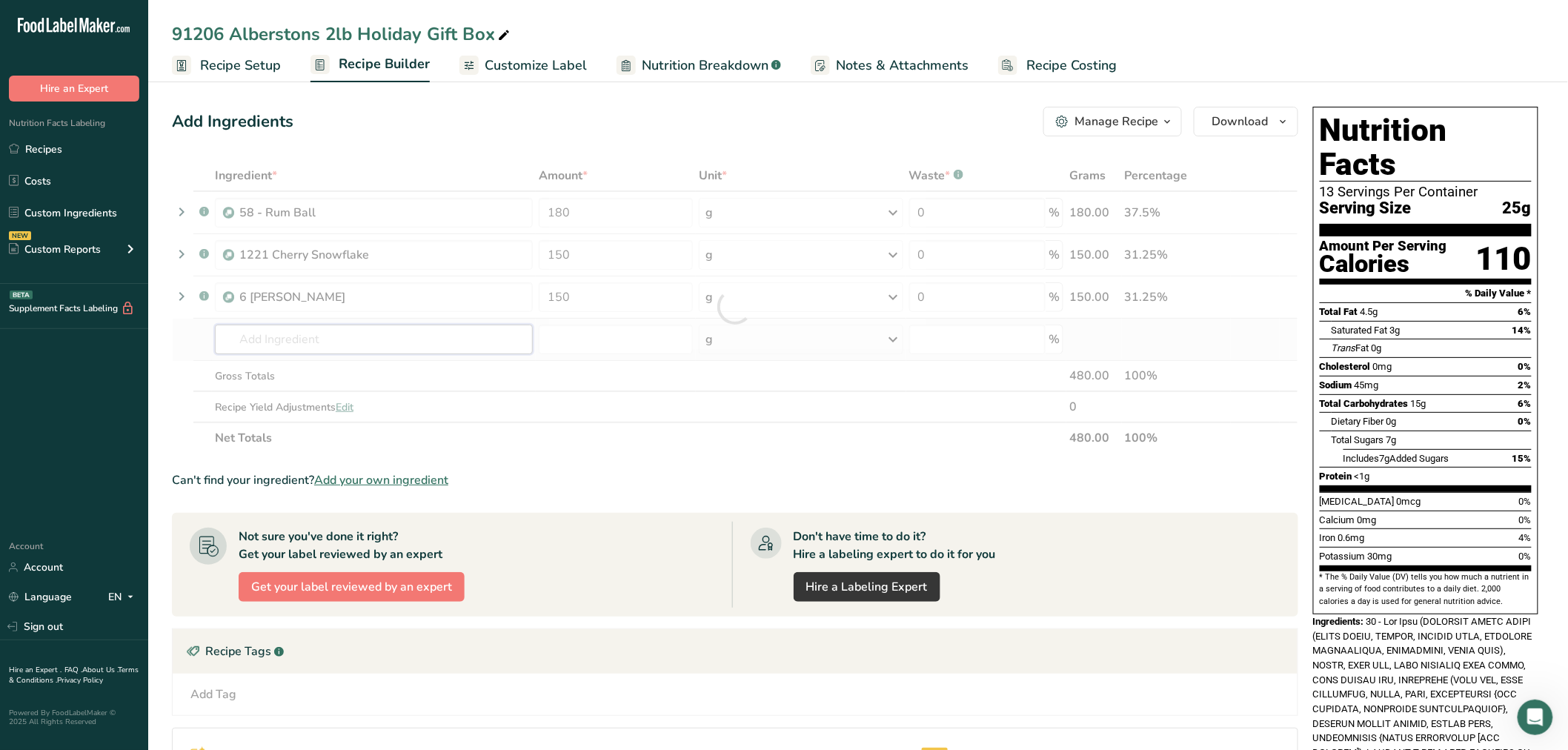
click at [386, 346] on div "Ingredient * Amount * Unit * Waste * .a-a{fill:#347362;}.b-a{fill:#fff;} Grams …" at bounding box center [735, 307] width 1126 height 294
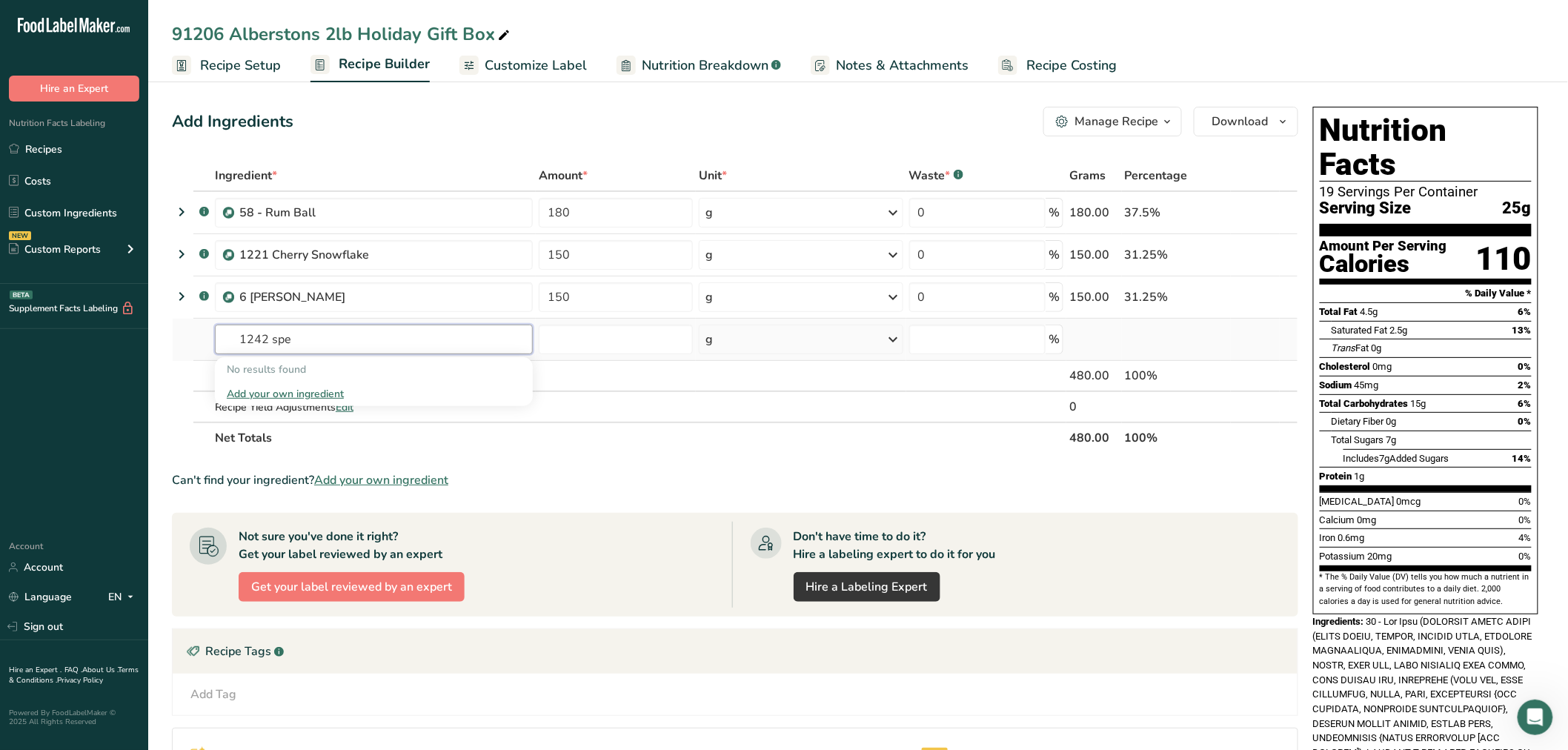
drag, startPoint x: 243, startPoint y: 346, endPoint x: 178, endPoint y: 333, distance: 66.3
click at [185, 334] on tr "1242 spe No results found Add your own ingredient g Weight Units g kg mg See mo…" at bounding box center [735, 339] width 1125 height 42
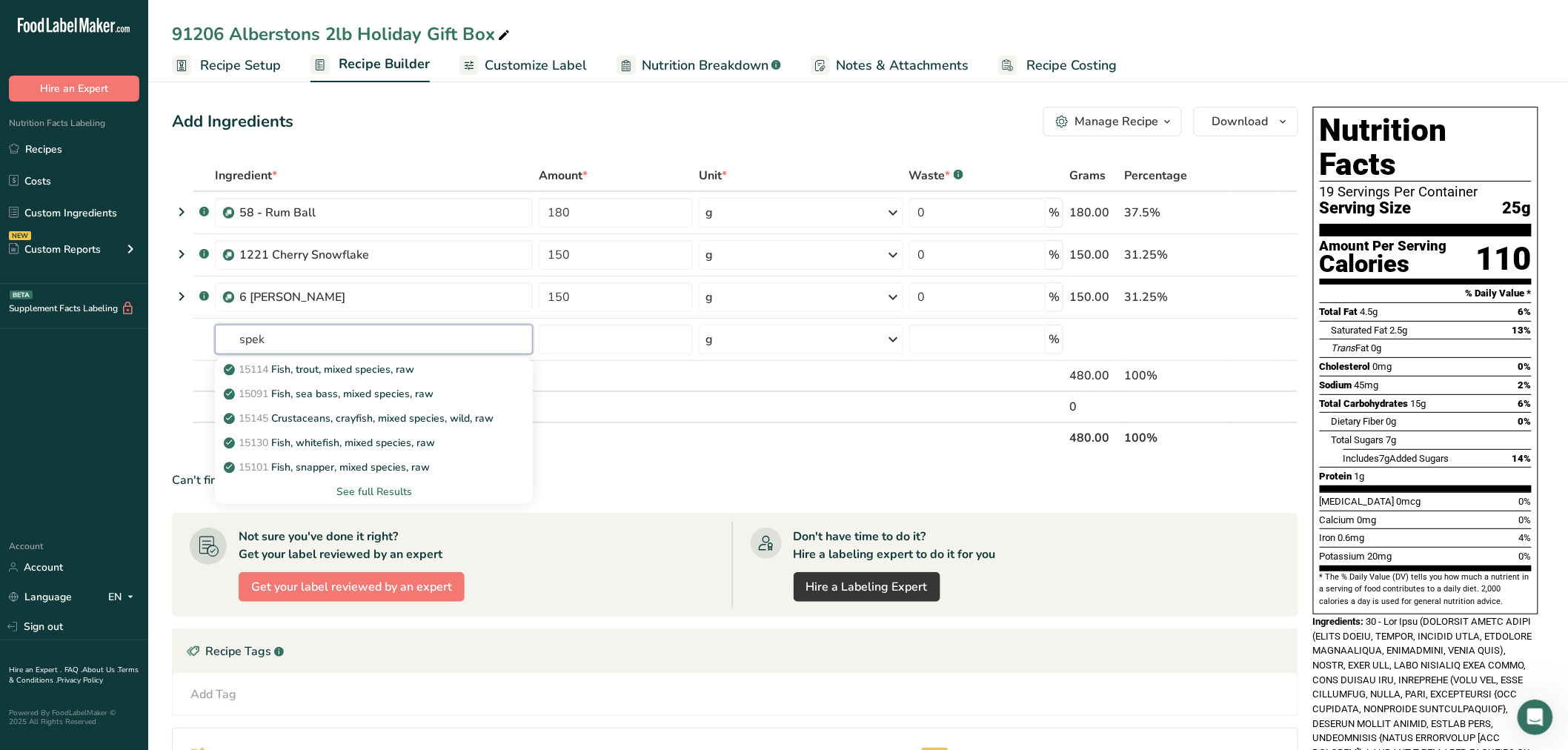
type input "spek"
click at [282, 332] on input "text" at bounding box center [373, 339] width 318 height 29
type input "1242"
click at [364, 488] on div "See full Results" at bounding box center [374, 492] width 295 height 16
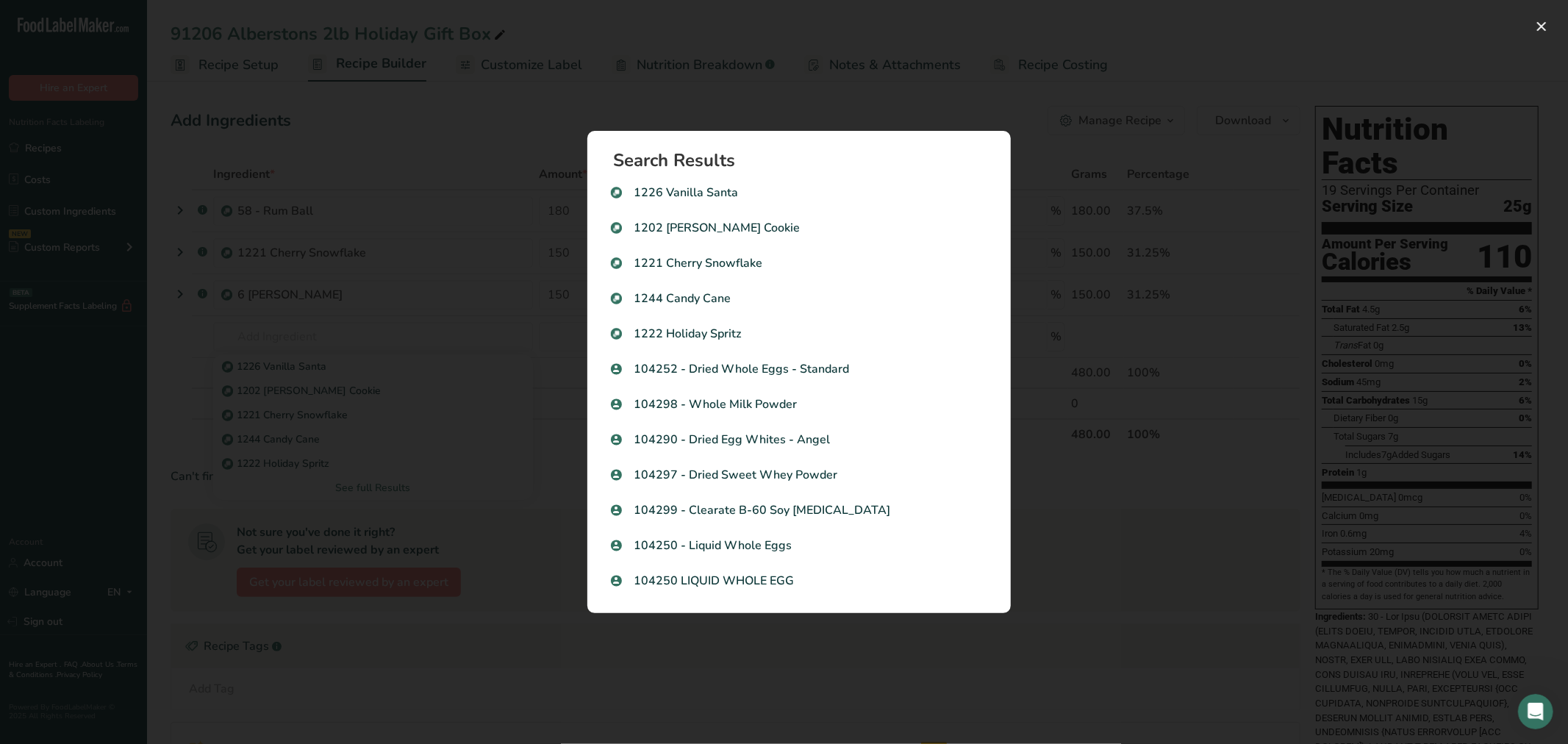
click at [327, 324] on div "Search results modal" at bounding box center [784, 372] width 1568 height 744
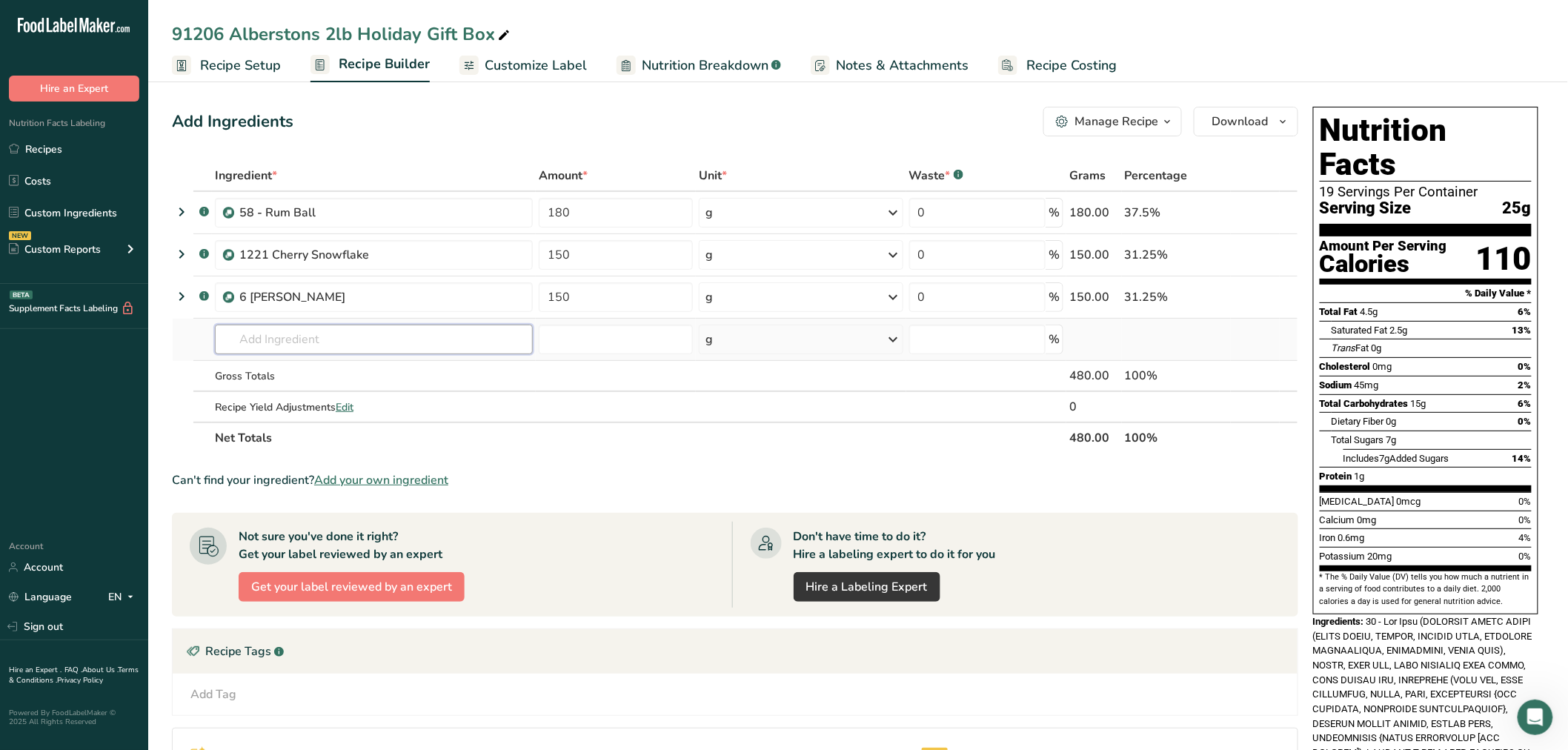
click at [334, 331] on input "text" at bounding box center [373, 339] width 318 height 29
type input "speku"
click at [344, 315] on td "6 [PERSON_NAME]" at bounding box center [374, 297] width 324 height 42
click at [55, 157] on link "Recipes" at bounding box center [74, 149] width 148 height 29
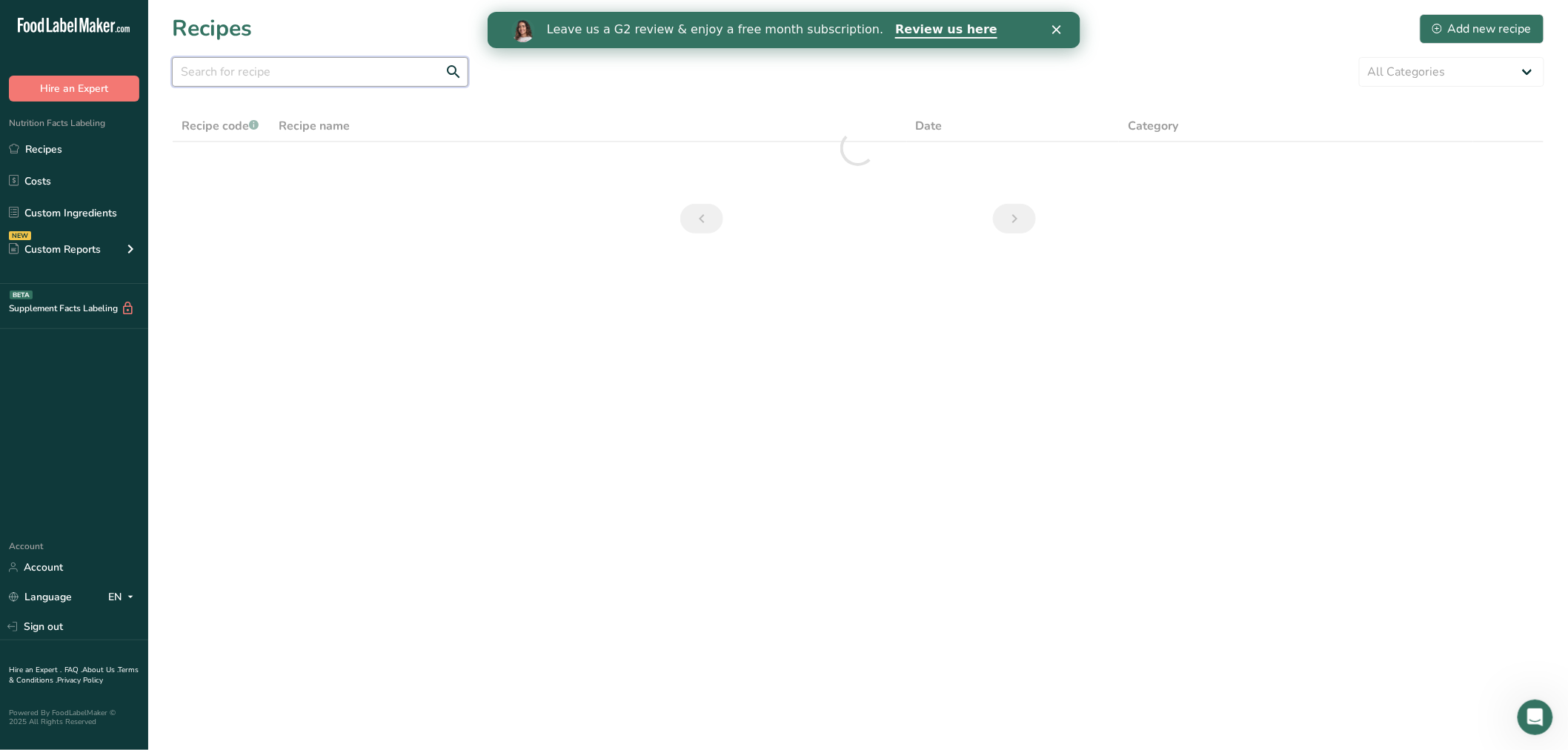
click at [258, 78] on input "text" at bounding box center [320, 72] width 296 height 29
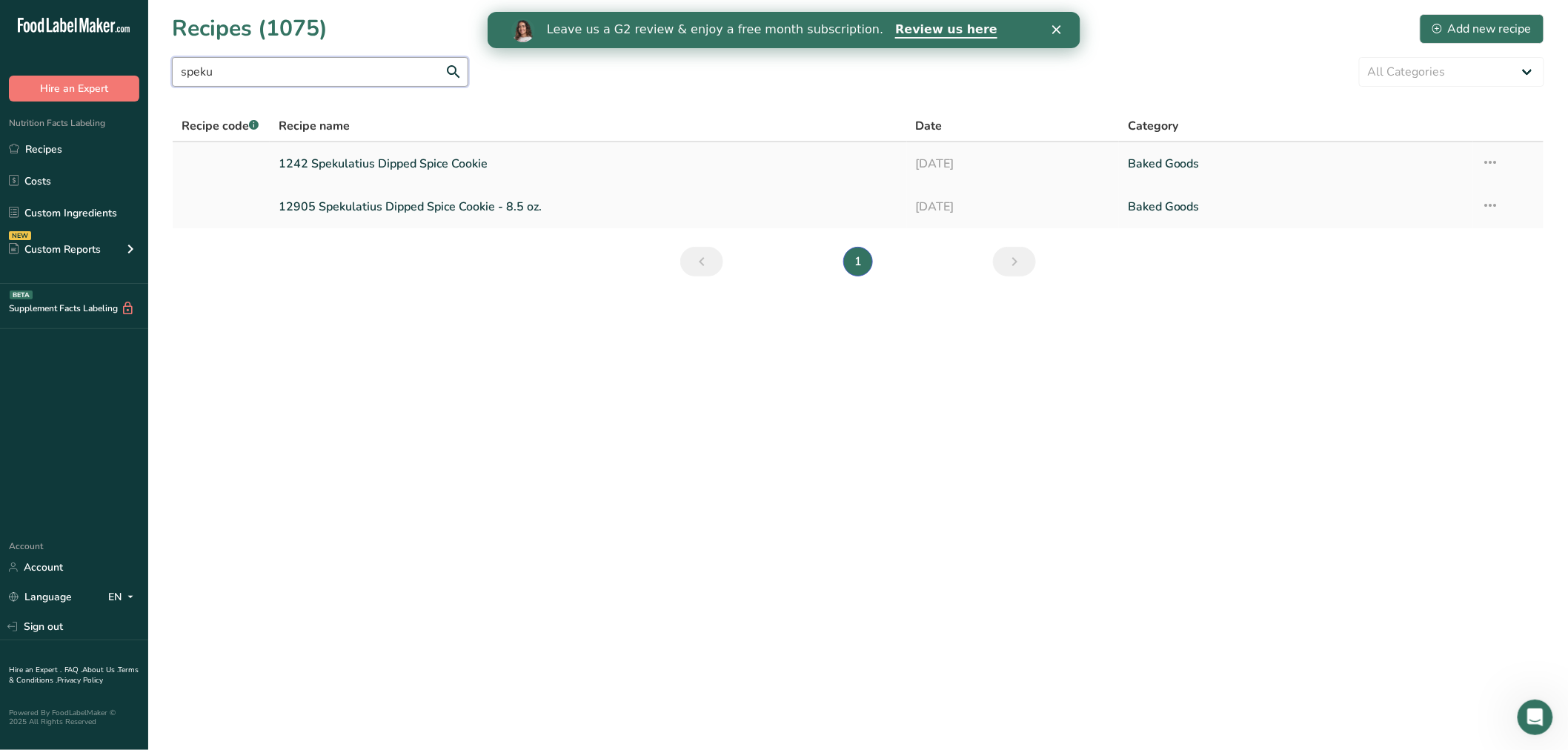
type input "speku"
click at [349, 158] on link "1242 Spekulatius Dipped Spice Cookie" at bounding box center [588, 164] width 619 height 31
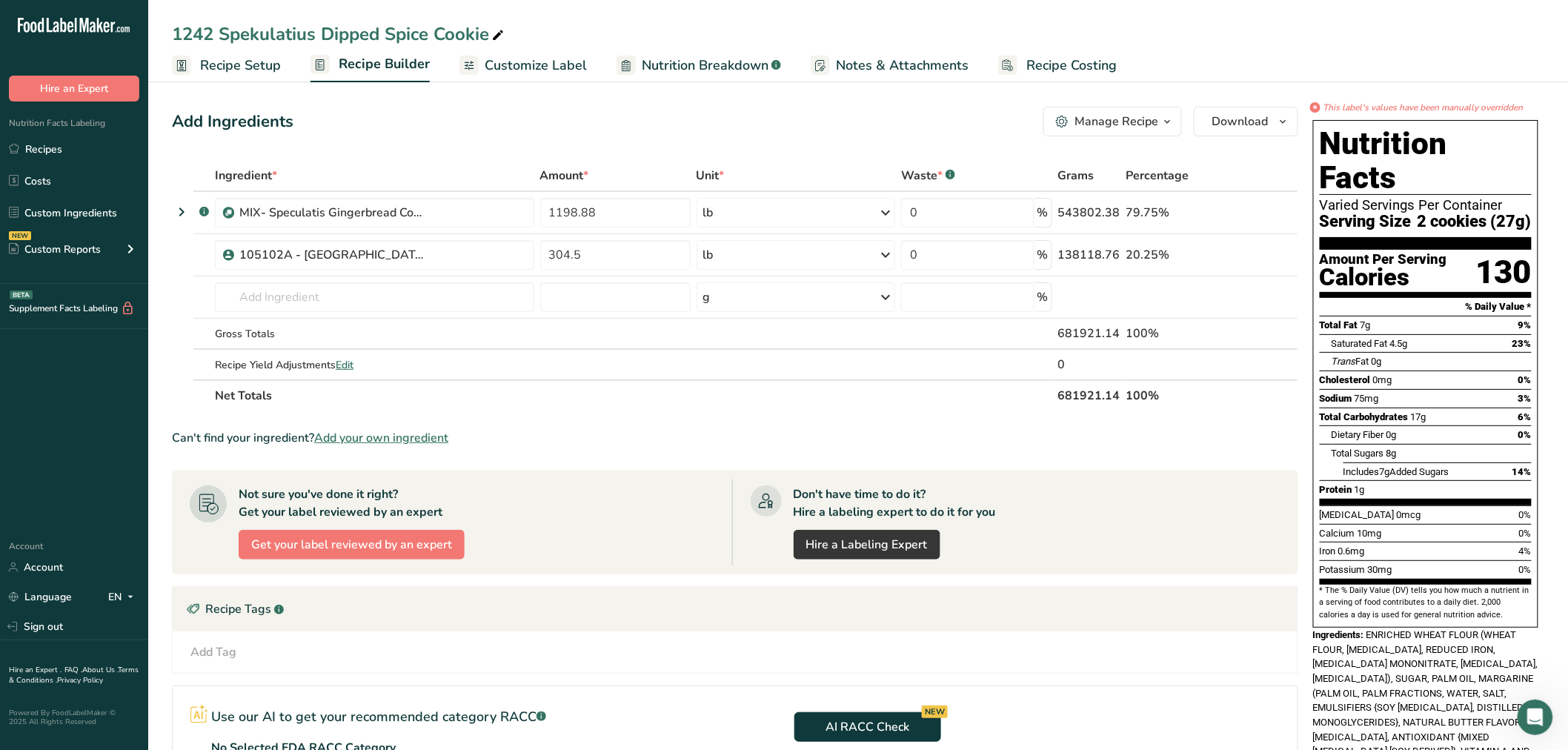
click at [1127, 128] on div "Manage Recipe" at bounding box center [1117, 121] width 84 height 18
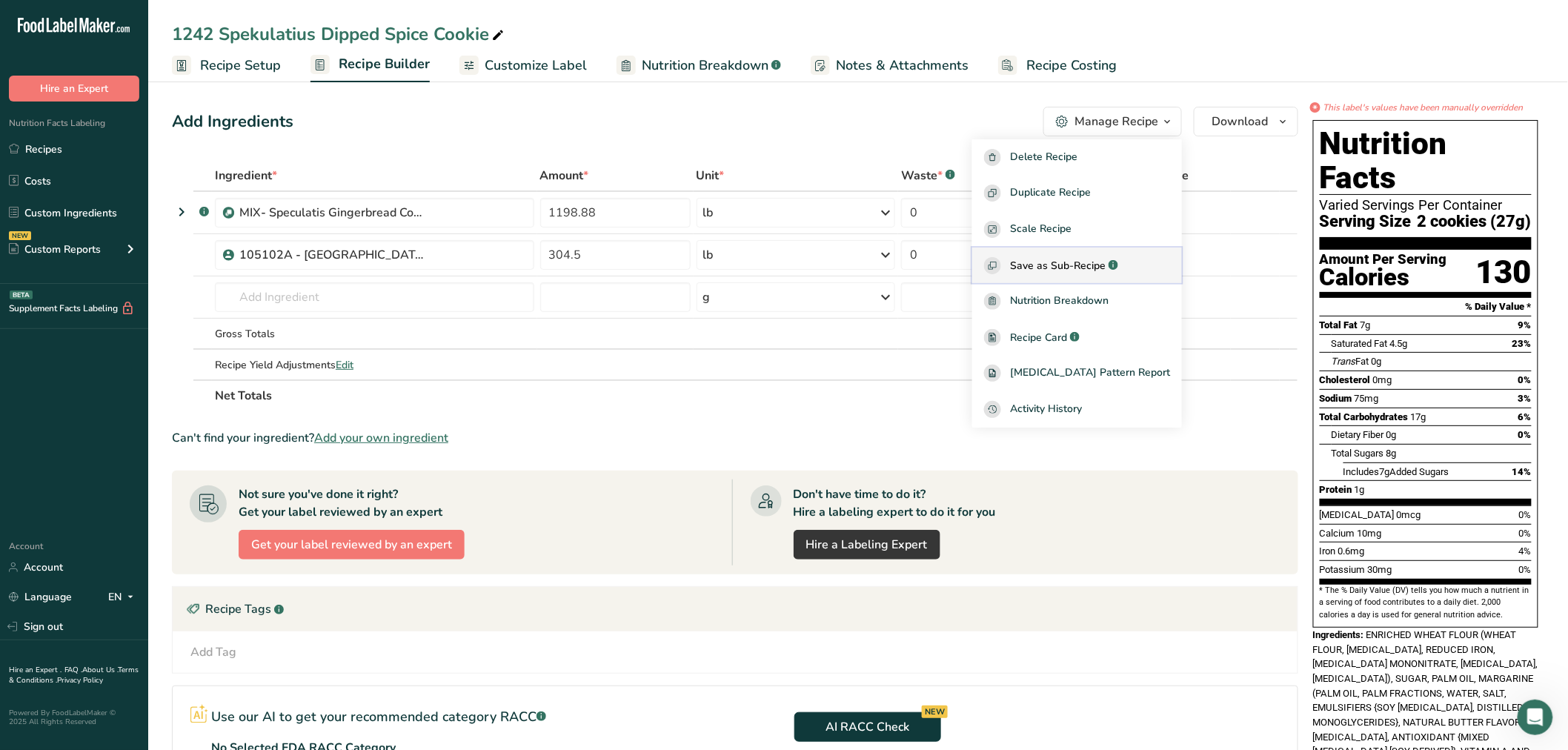
click at [1080, 268] on span "Save as Sub-Recipe" at bounding box center [1058, 266] width 95 height 16
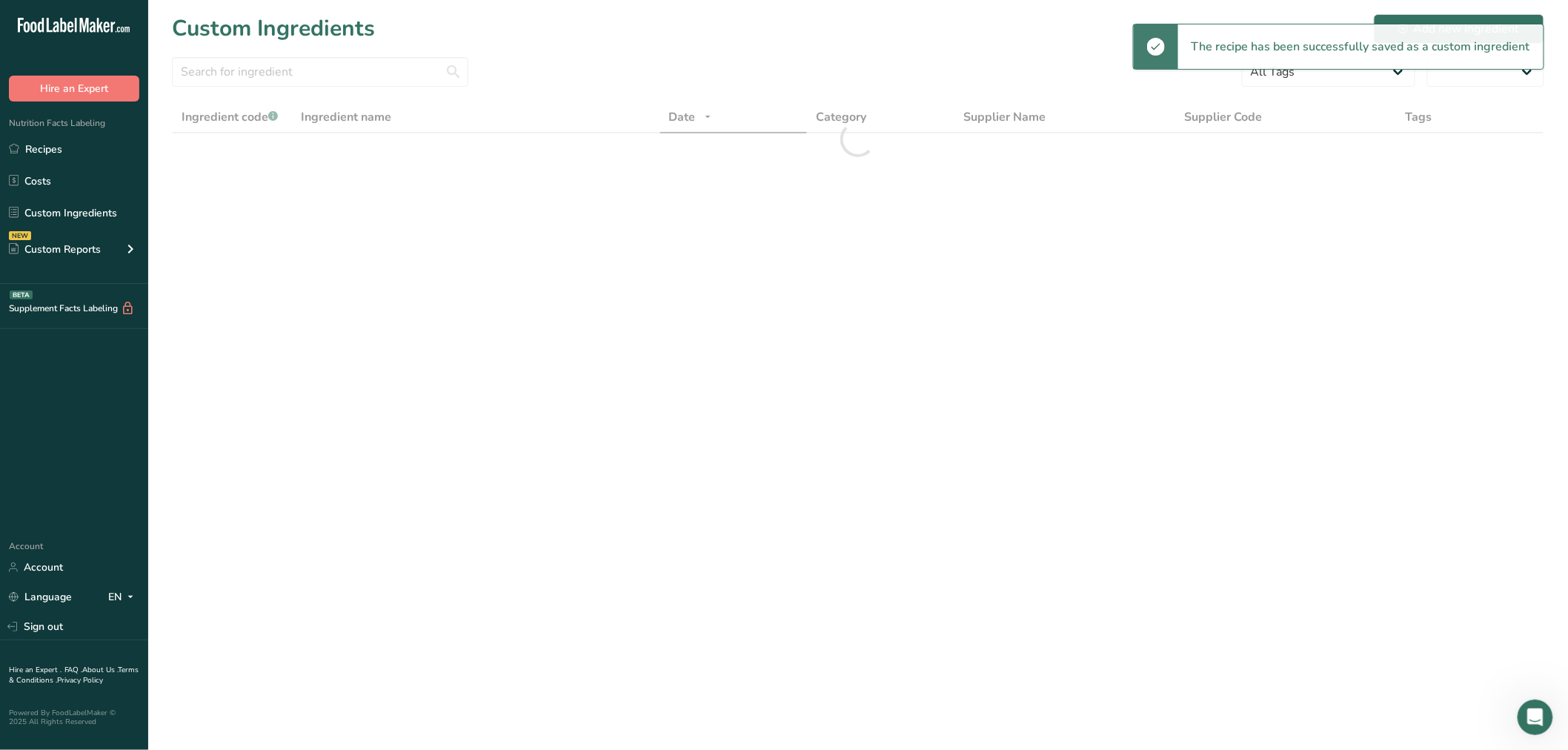
select select "30"
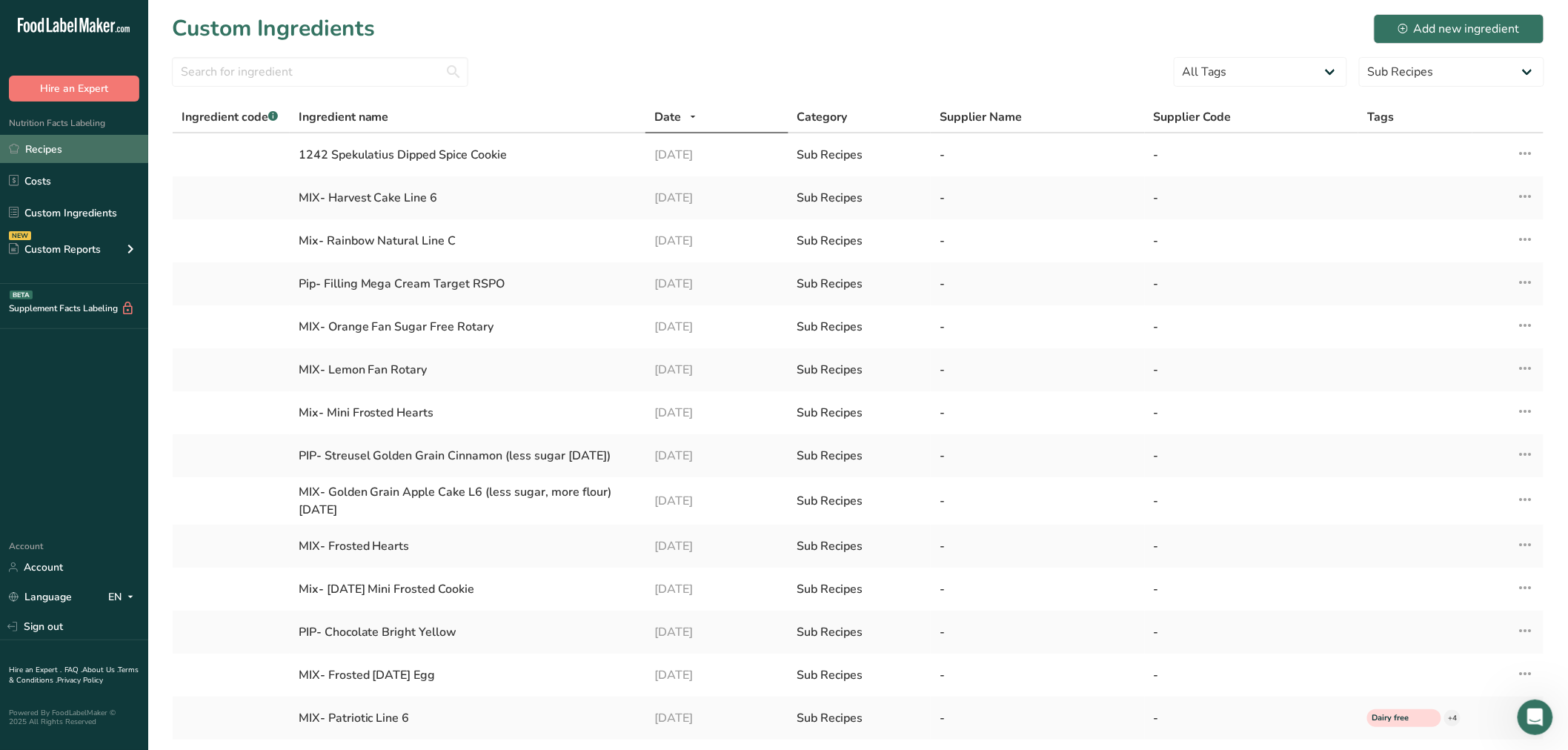
click at [84, 142] on link "Recipes" at bounding box center [74, 149] width 148 height 29
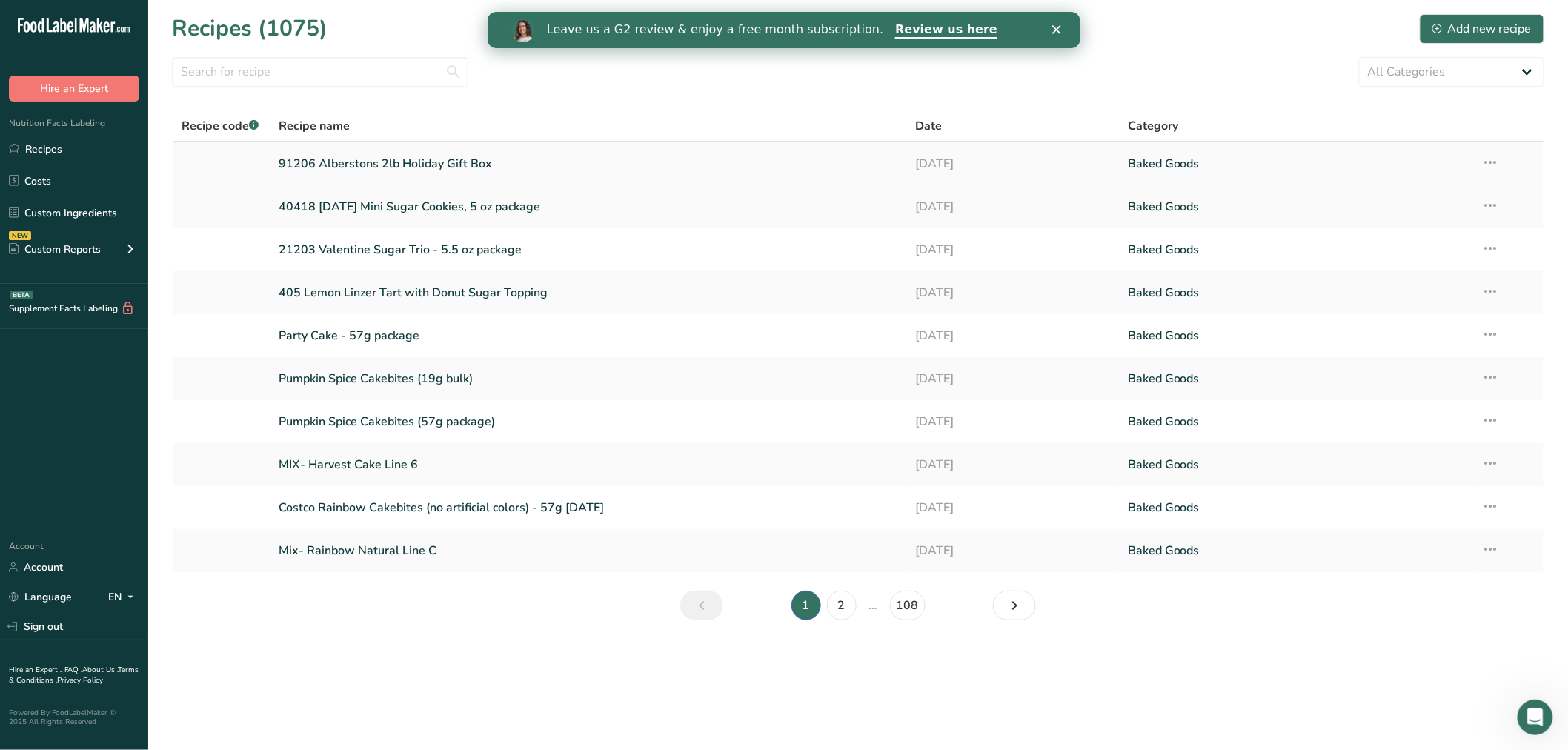
click at [330, 166] on link "91206 Alberstons 2lb Holiday Gift Box" at bounding box center [588, 164] width 619 height 31
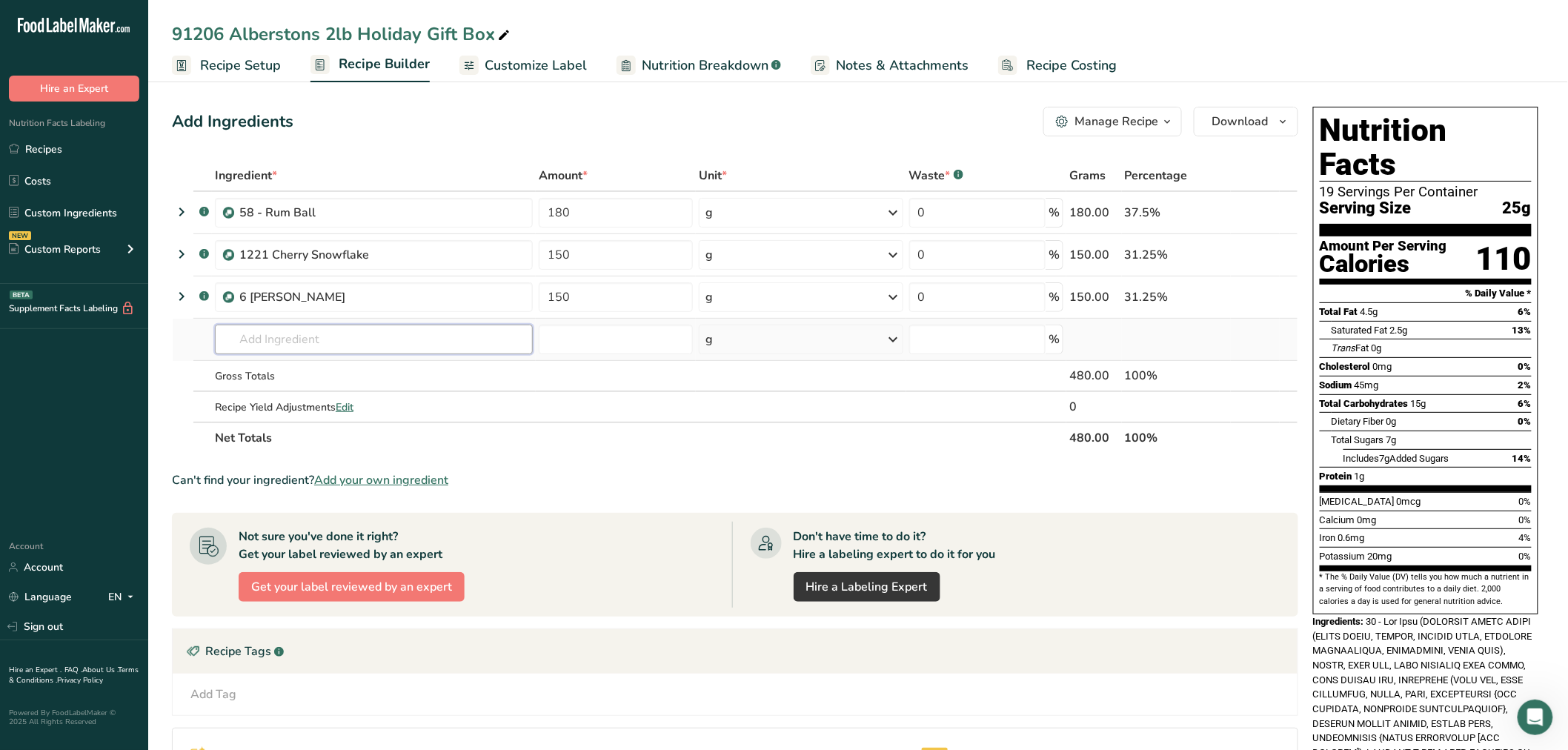
click at [288, 327] on input "text" at bounding box center [373, 339] width 318 height 29
type input "1242"
click at [308, 372] on p "1242 Spekulatius Dipped Spice Cookie" at bounding box center [324, 370] width 195 height 16
type input "1242 Spekulatius Dipped Spice Cookie"
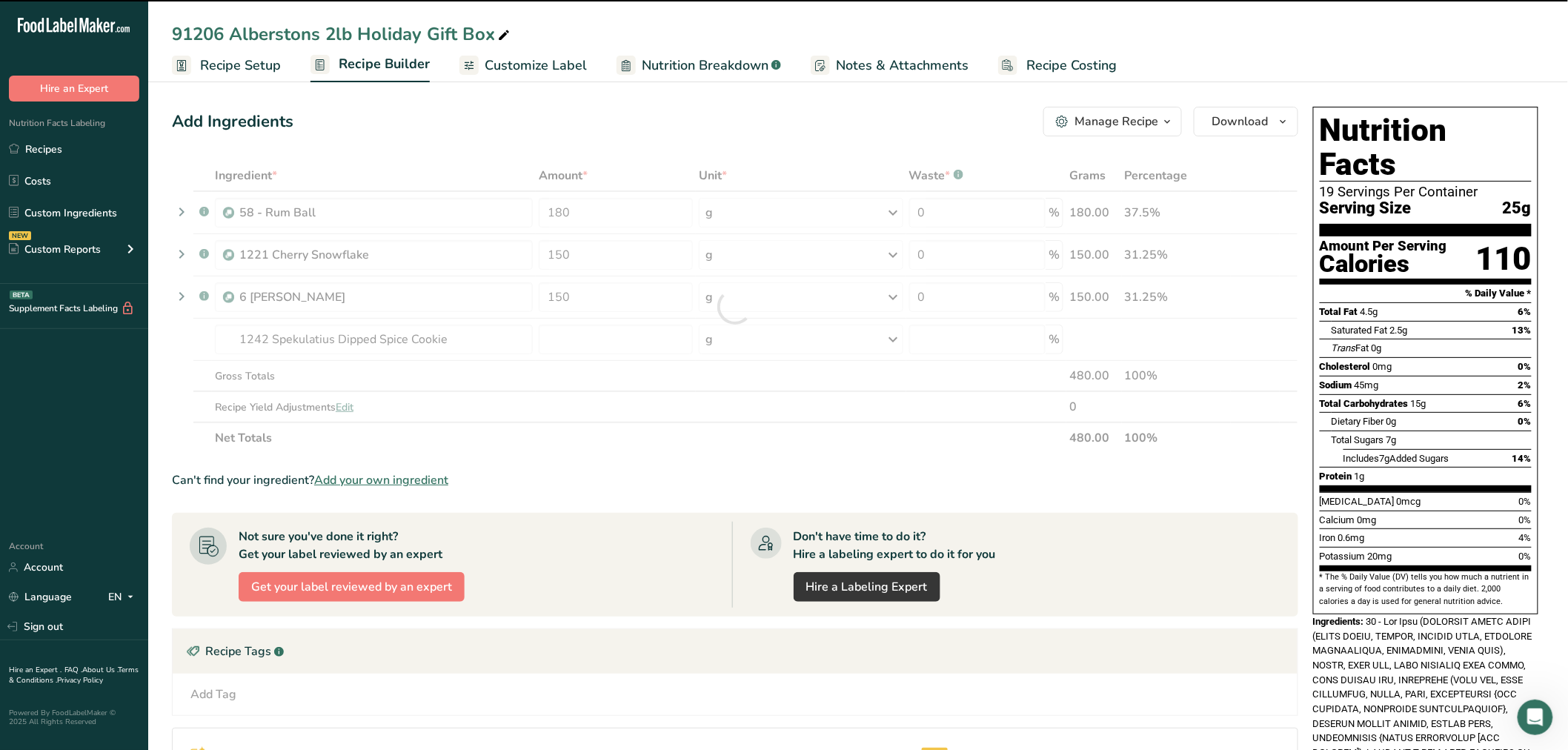
type input "0"
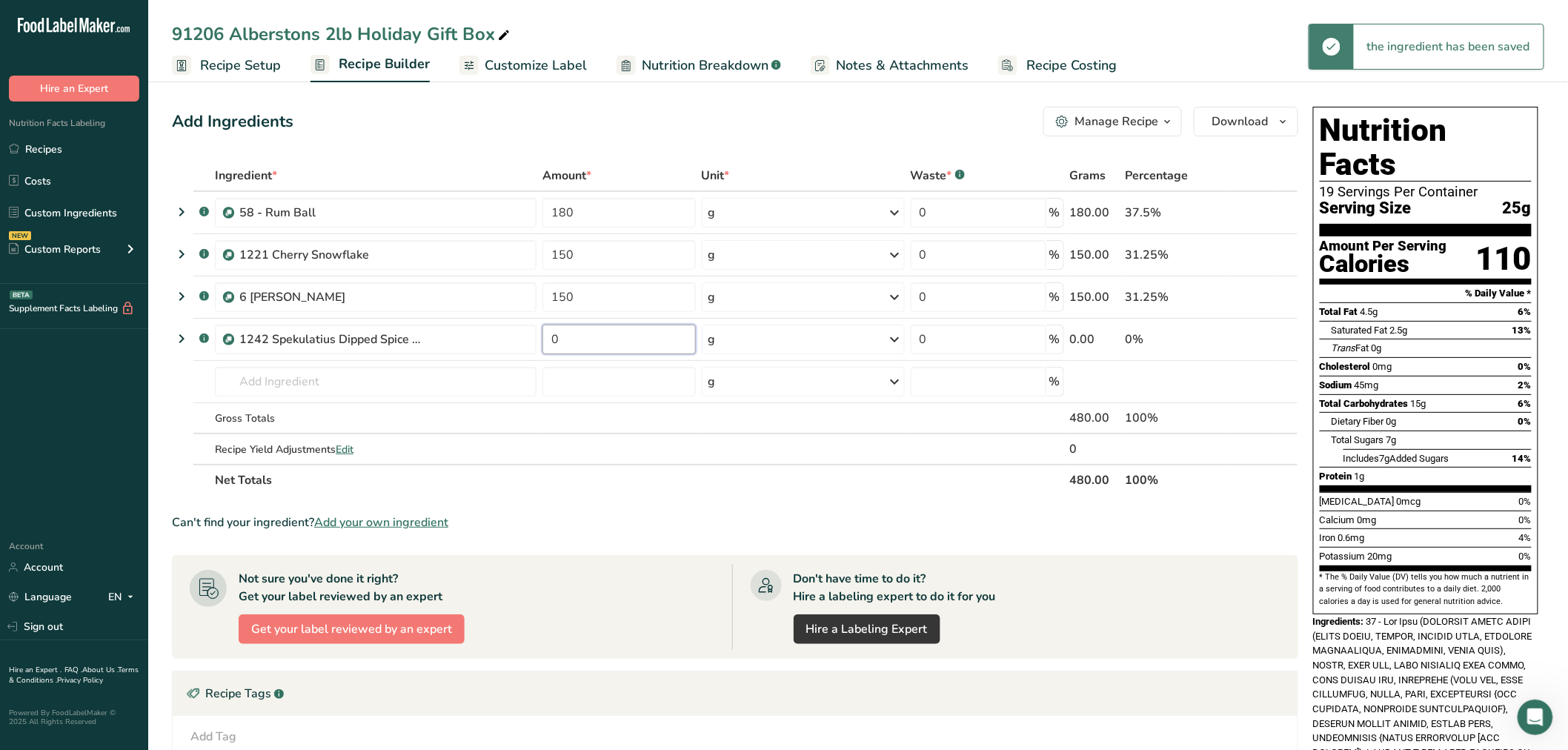
click at [565, 339] on input "0" at bounding box center [619, 339] width 152 height 29
type input "121.5"
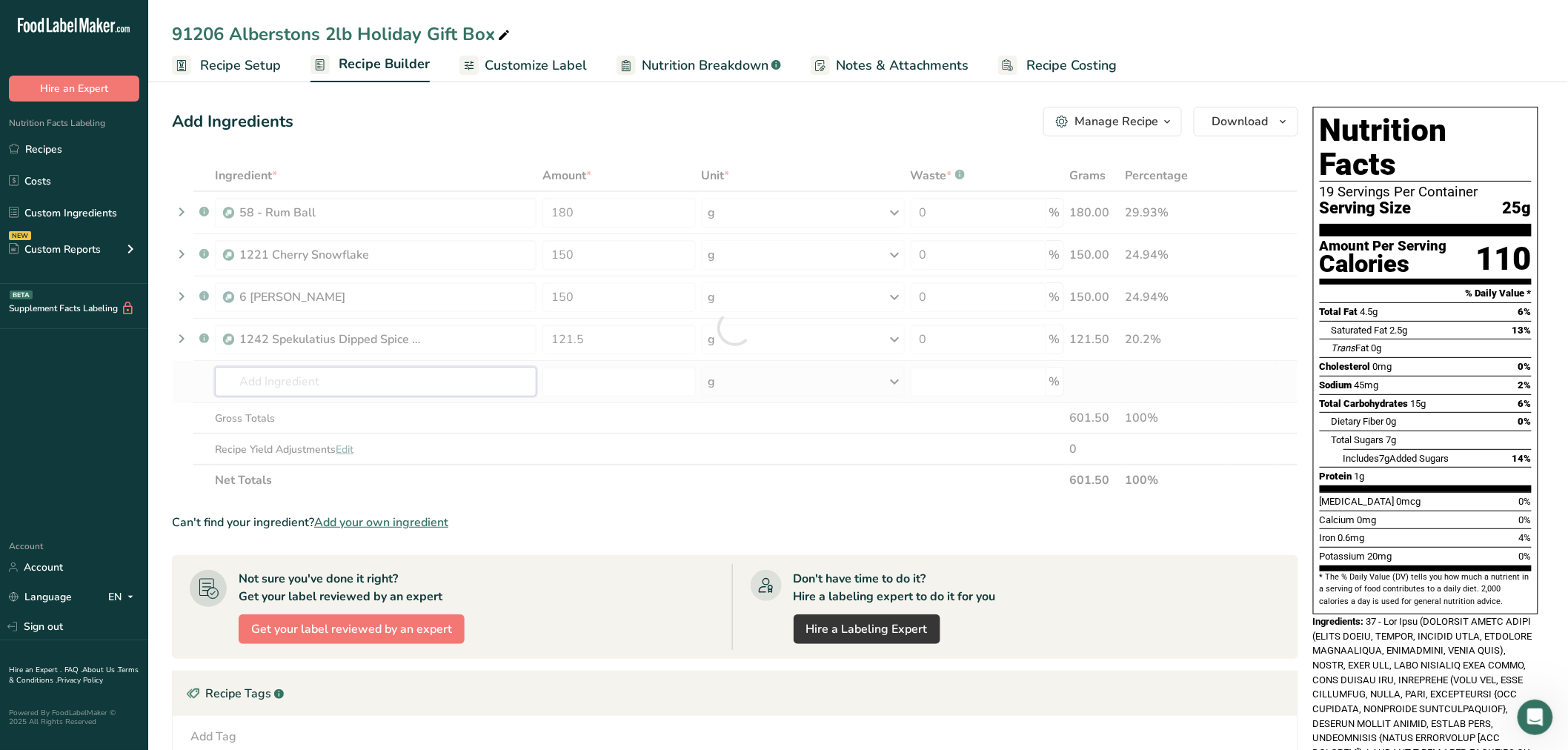
click at [454, 377] on div "Ingredient * Amount * Unit * Waste * .a-a{fill:#347362;}.b-a{fill:#fff;} Grams …" at bounding box center [735, 328] width 1126 height 336
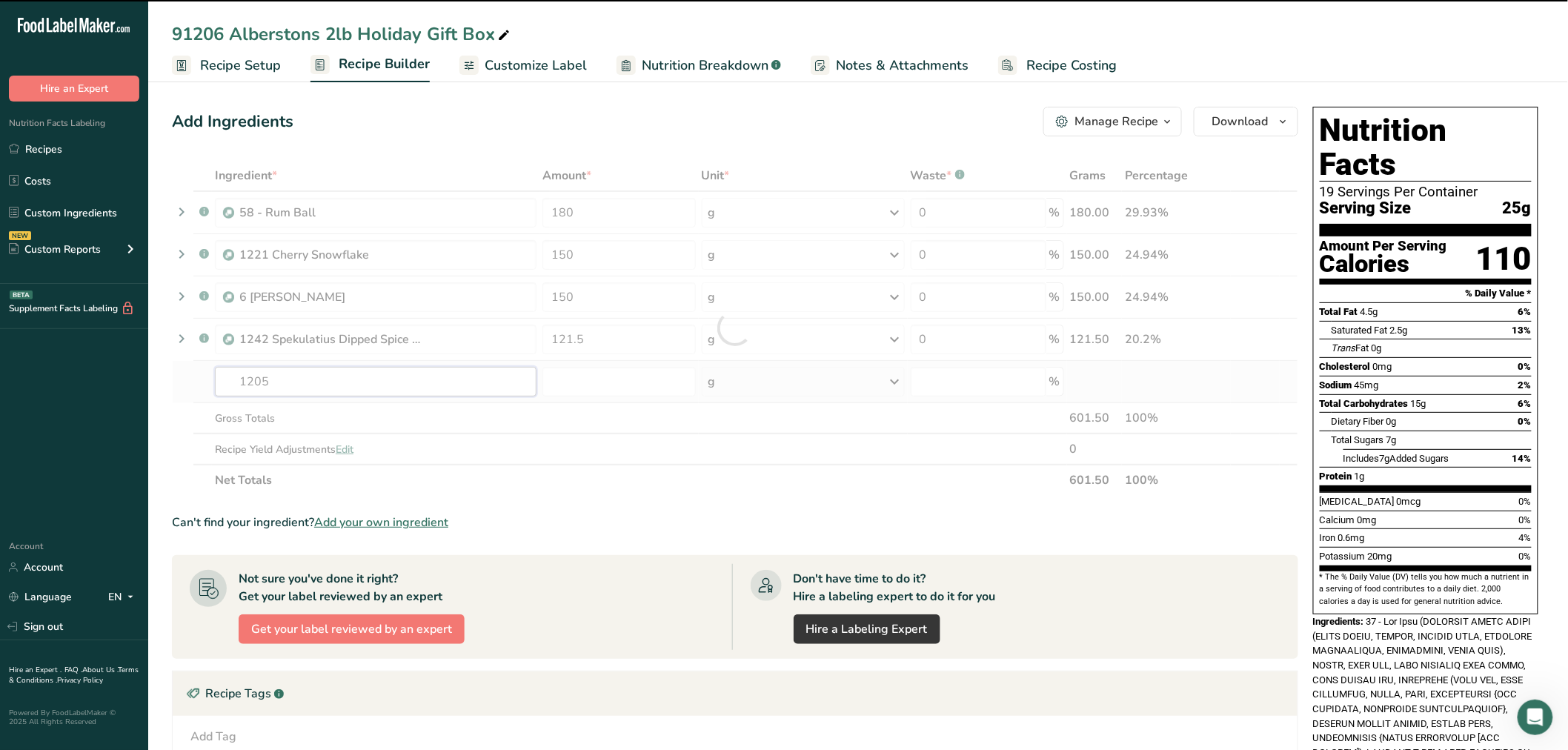
click at [290, 373] on input "1205" at bounding box center [375, 382] width 321 height 29
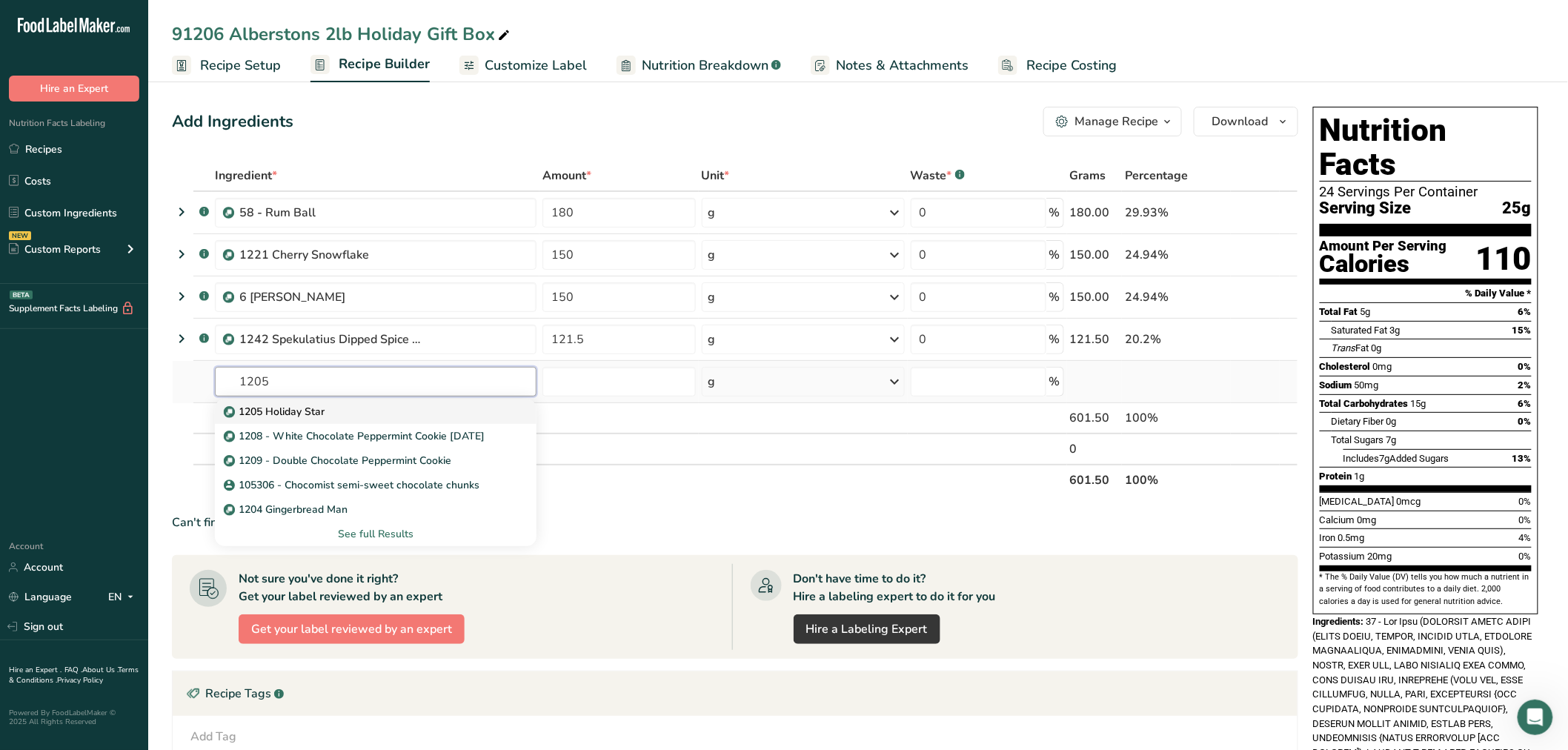
type input "1205"
click at [262, 405] on p "1205 Holiday Star" at bounding box center [275, 411] width 98 height 16
type input "1205 Holiday Star"
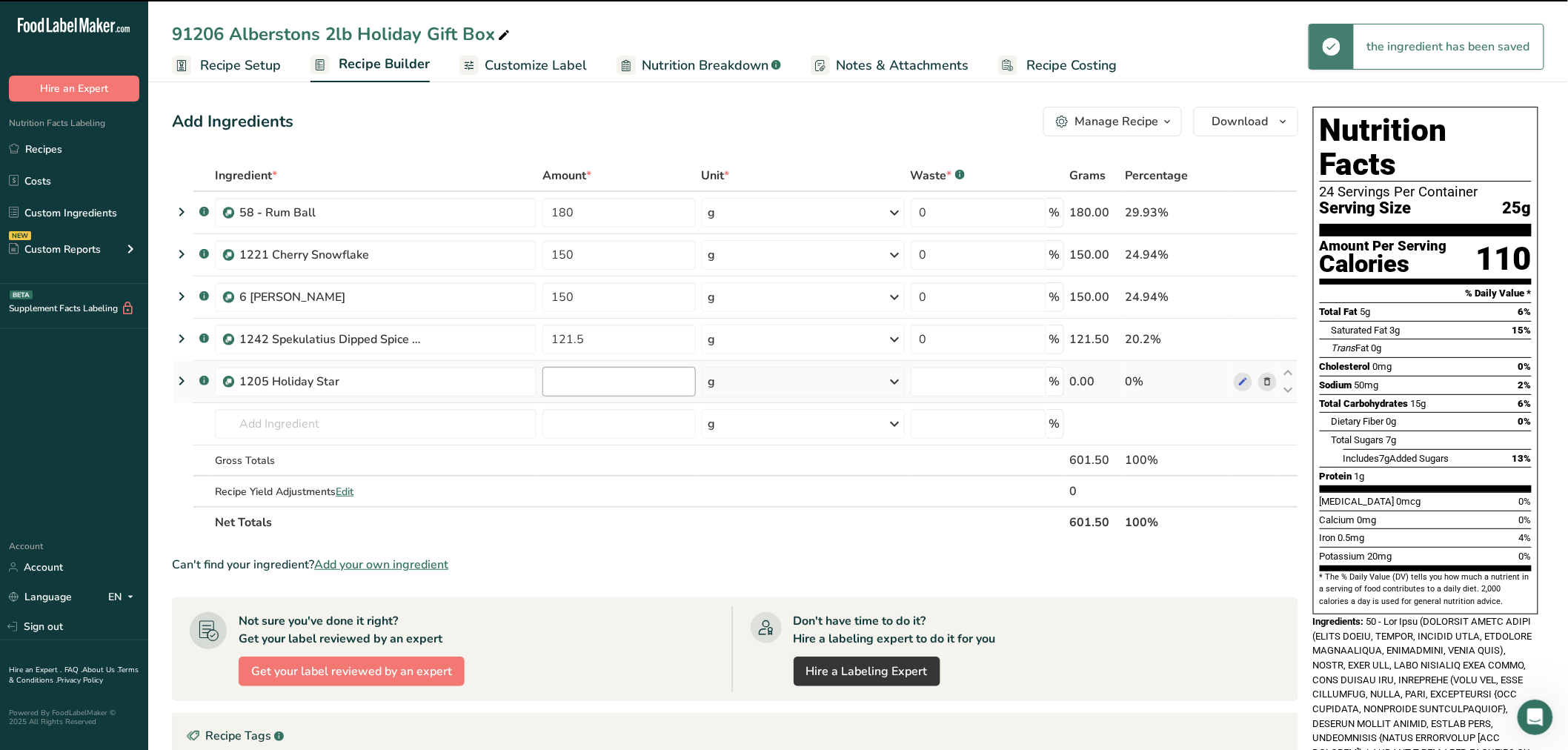
type input "0"
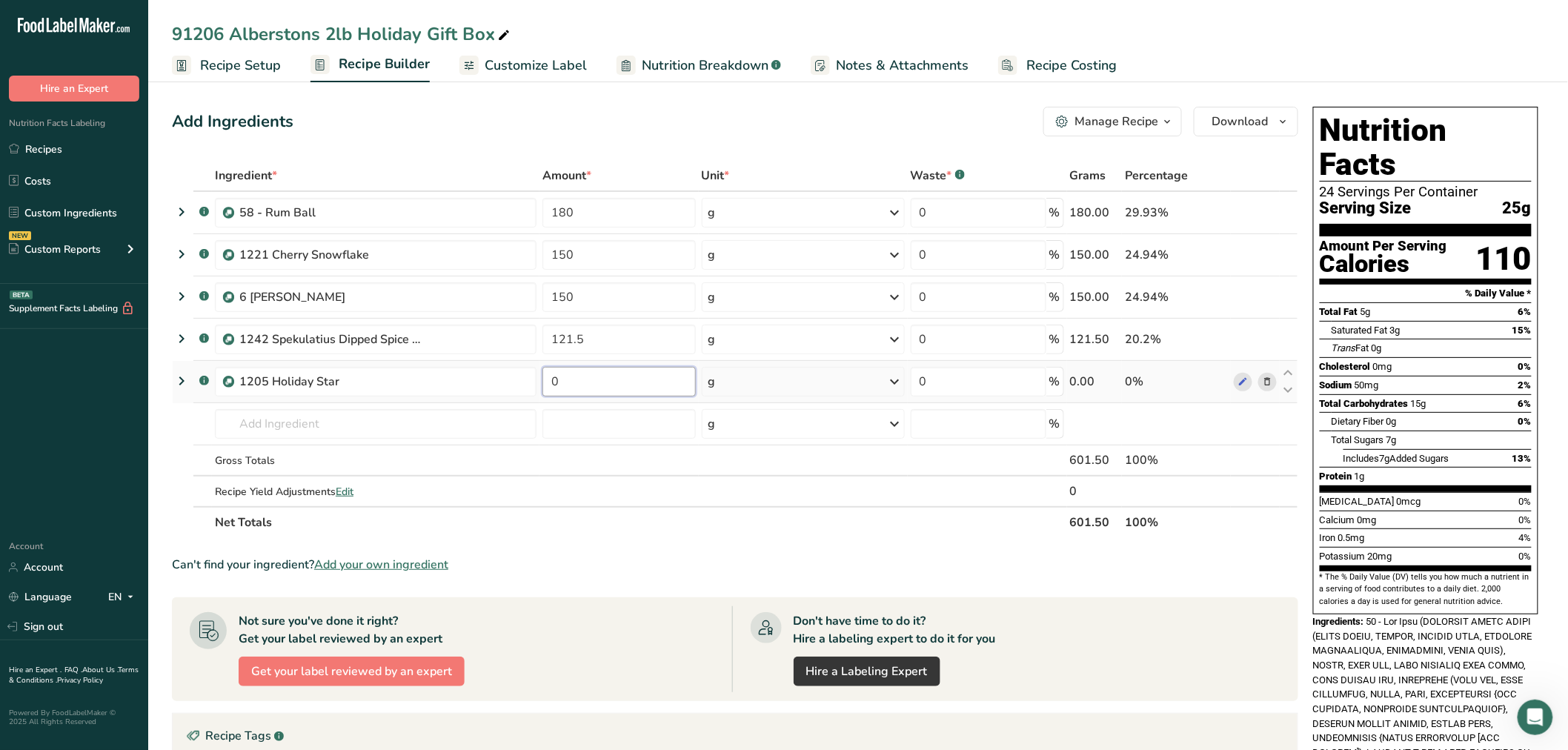
click at [569, 379] on input "0" at bounding box center [619, 382] width 152 height 29
type input "112"
click at [441, 406] on div "Ingredient * Amount * Unit * Waste * .a-a{fill:#347362;}.b-a{fill:#fff;} Grams …" at bounding box center [735, 349] width 1126 height 378
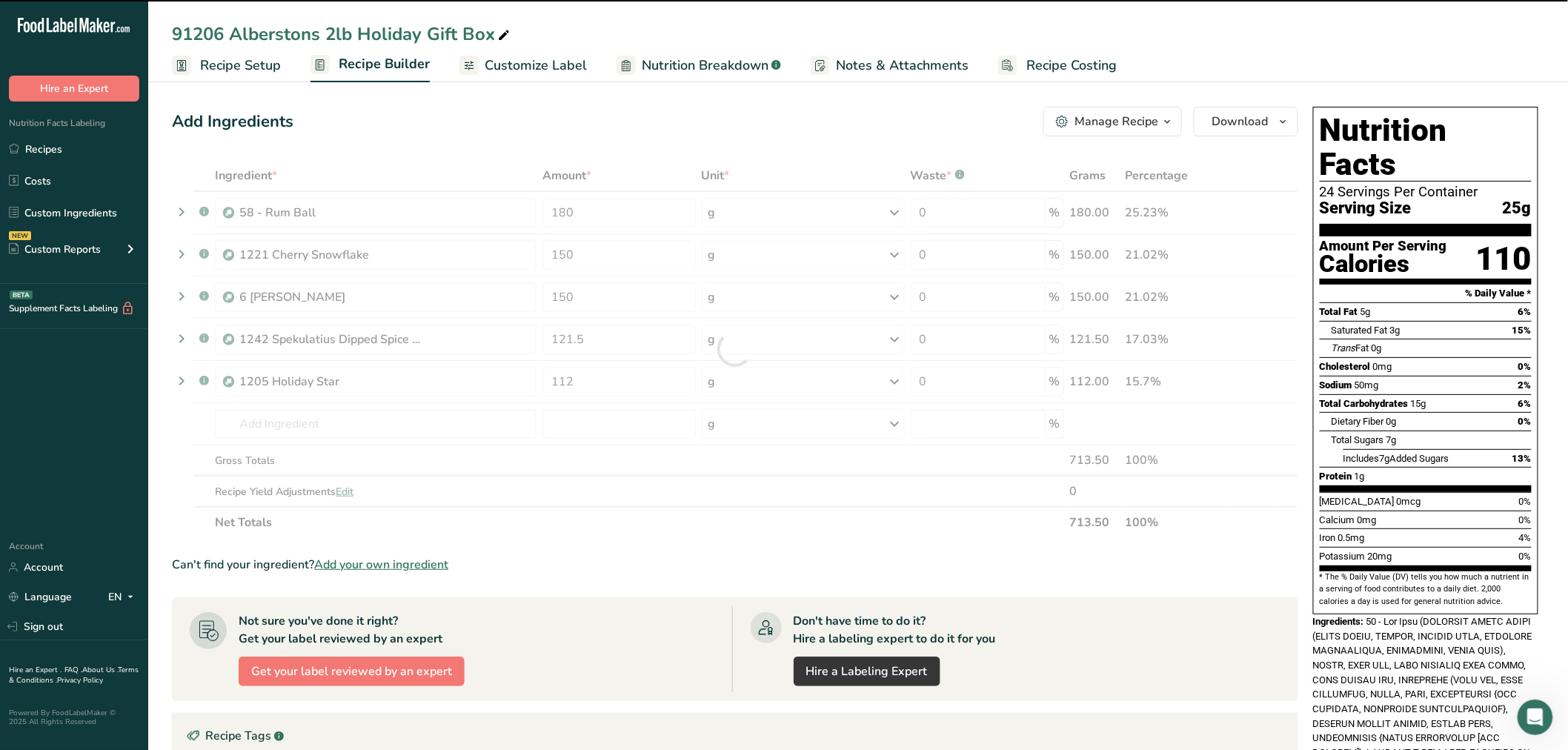
click at [439, 418] on div at bounding box center [735, 349] width 1126 height 378
click at [269, 419] on input "text" at bounding box center [375, 423] width 321 height 29
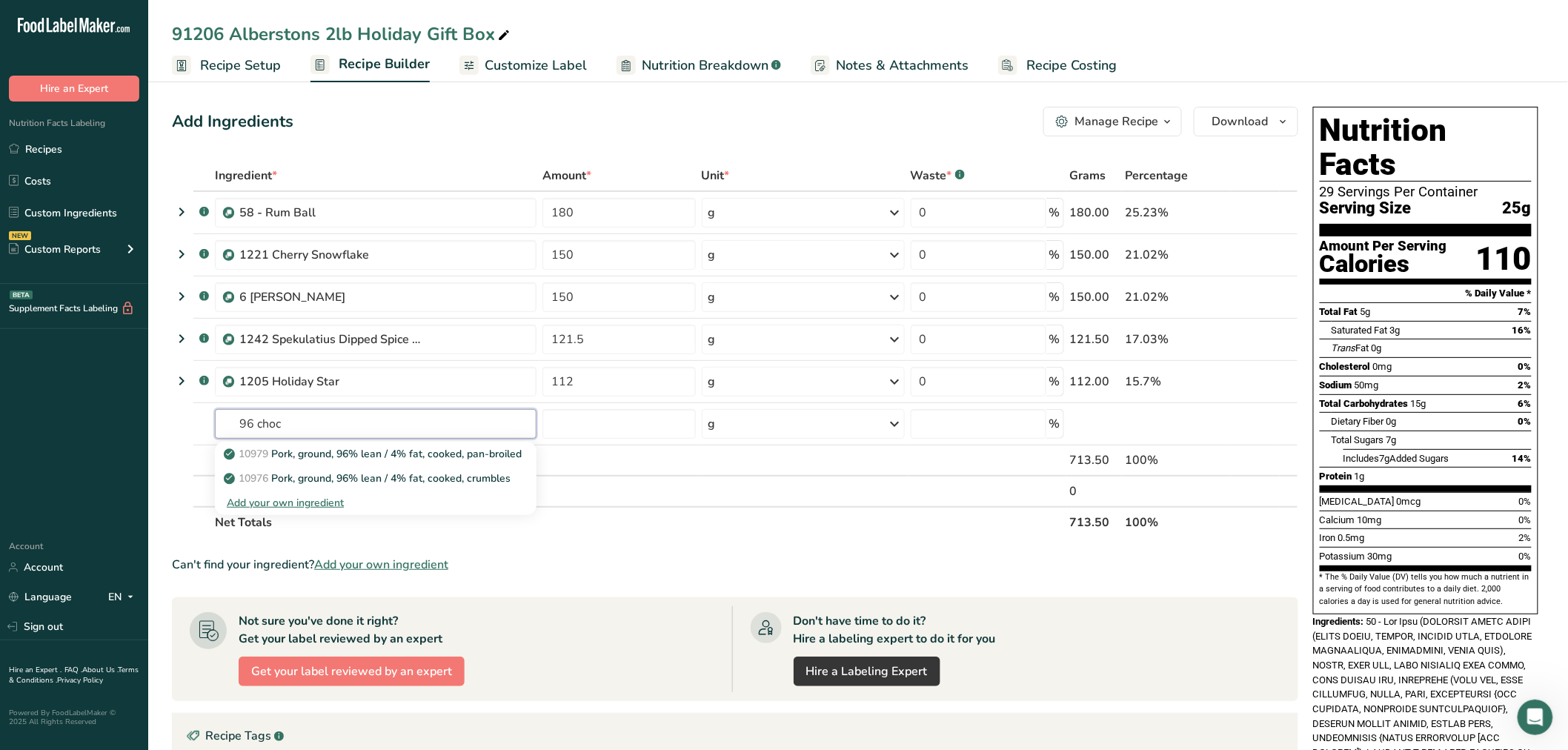
drag, startPoint x: 288, startPoint y: 416, endPoint x: 148, endPoint y: 379, distance: 144.8
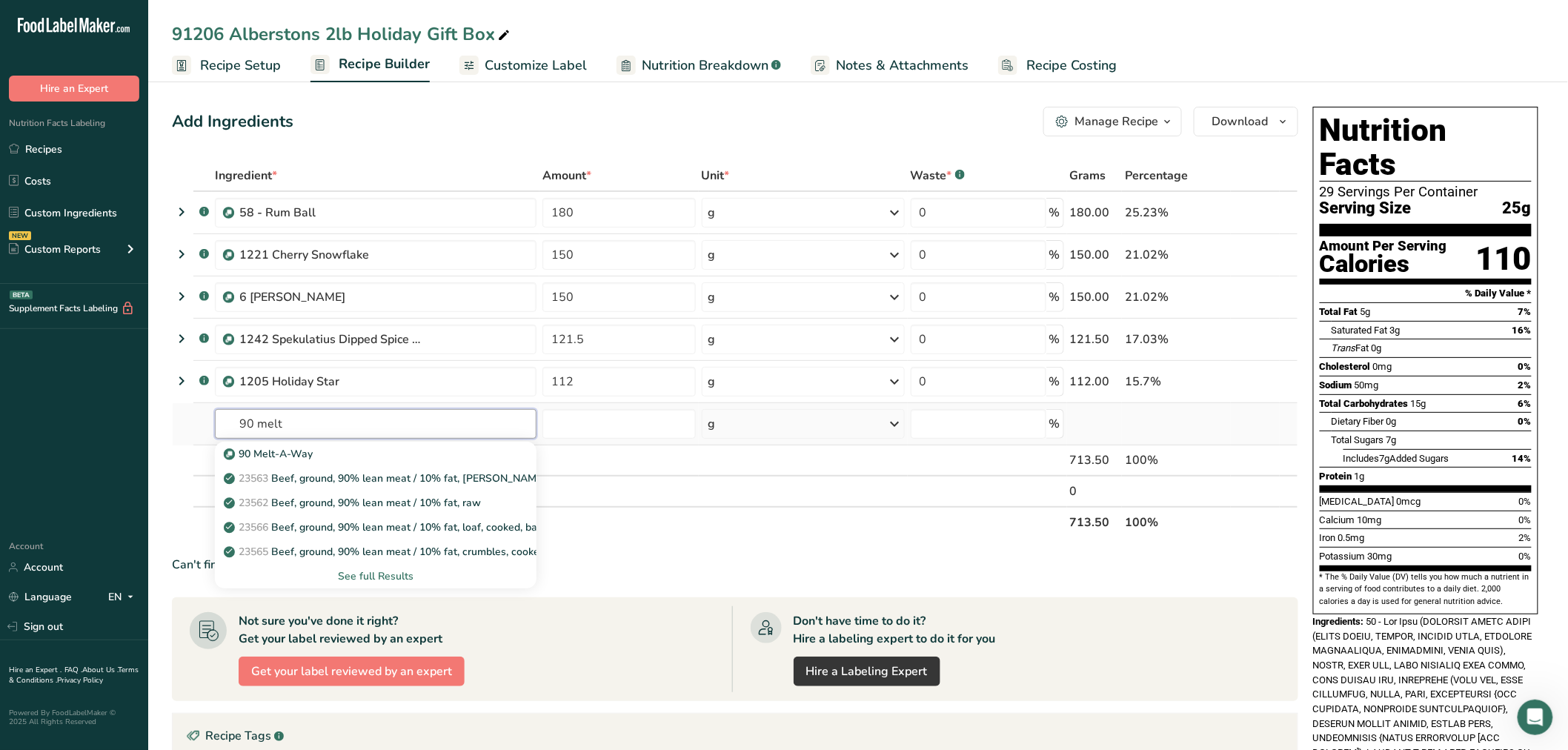
click at [229, 415] on input "90 melt" at bounding box center [375, 423] width 321 height 29
drag, startPoint x: 282, startPoint y: 416, endPoint x: 206, endPoint y: 391, distance: 80.0
click at [221, 398] on tbody ".a-a{fill:#347362;}.b-a{fill:#fff;} 58 - Rum Ball 180 g Weight Units g kg mg Se…" at bounding box center [735, 349] width 1125 height 314
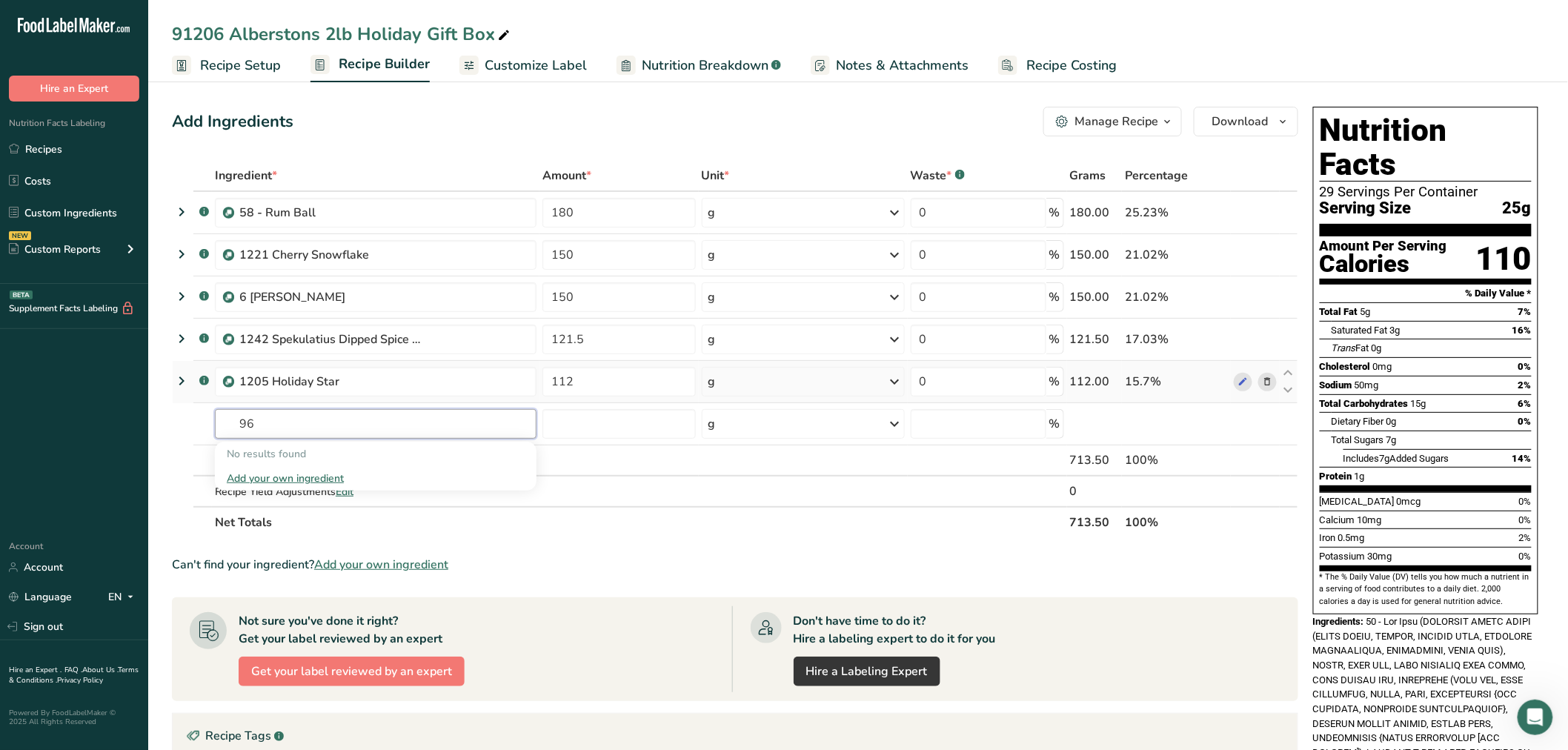
type input "9"
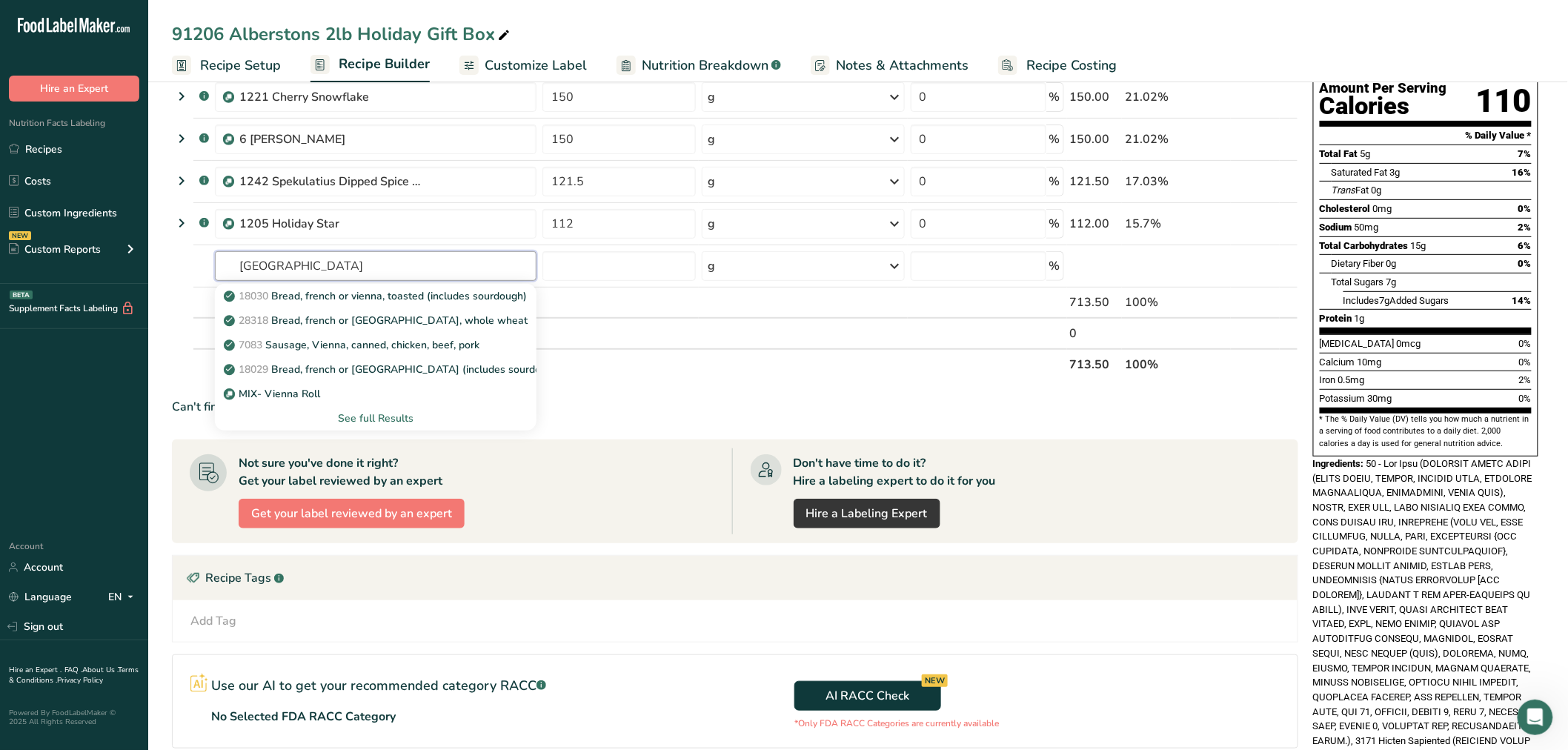
scroll to position [165, 0]
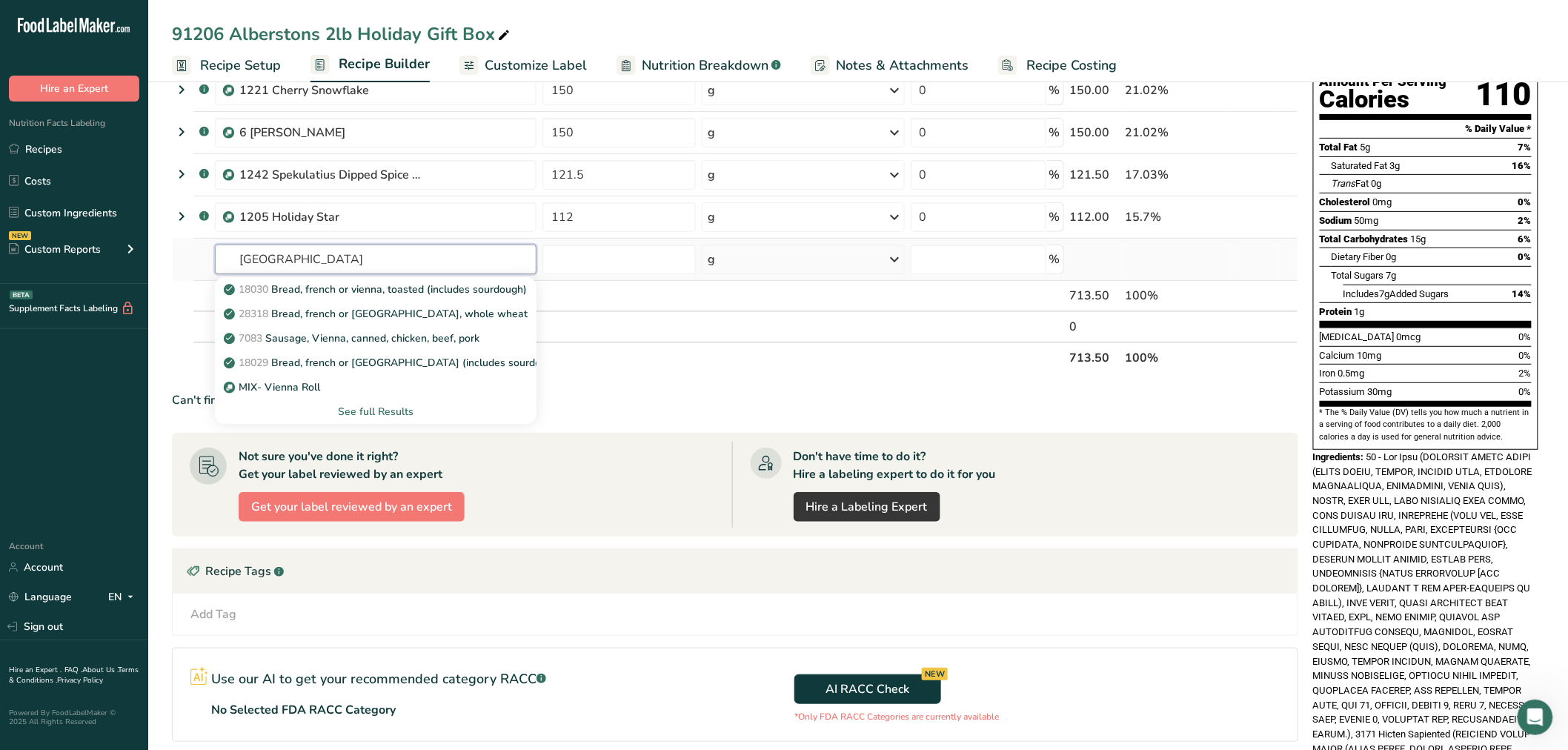
type input "[GEOGRAPHIC_DATA]"
click at [357, 408] on div "See full Results" at bounding box center [376, 411] width 298 height 16
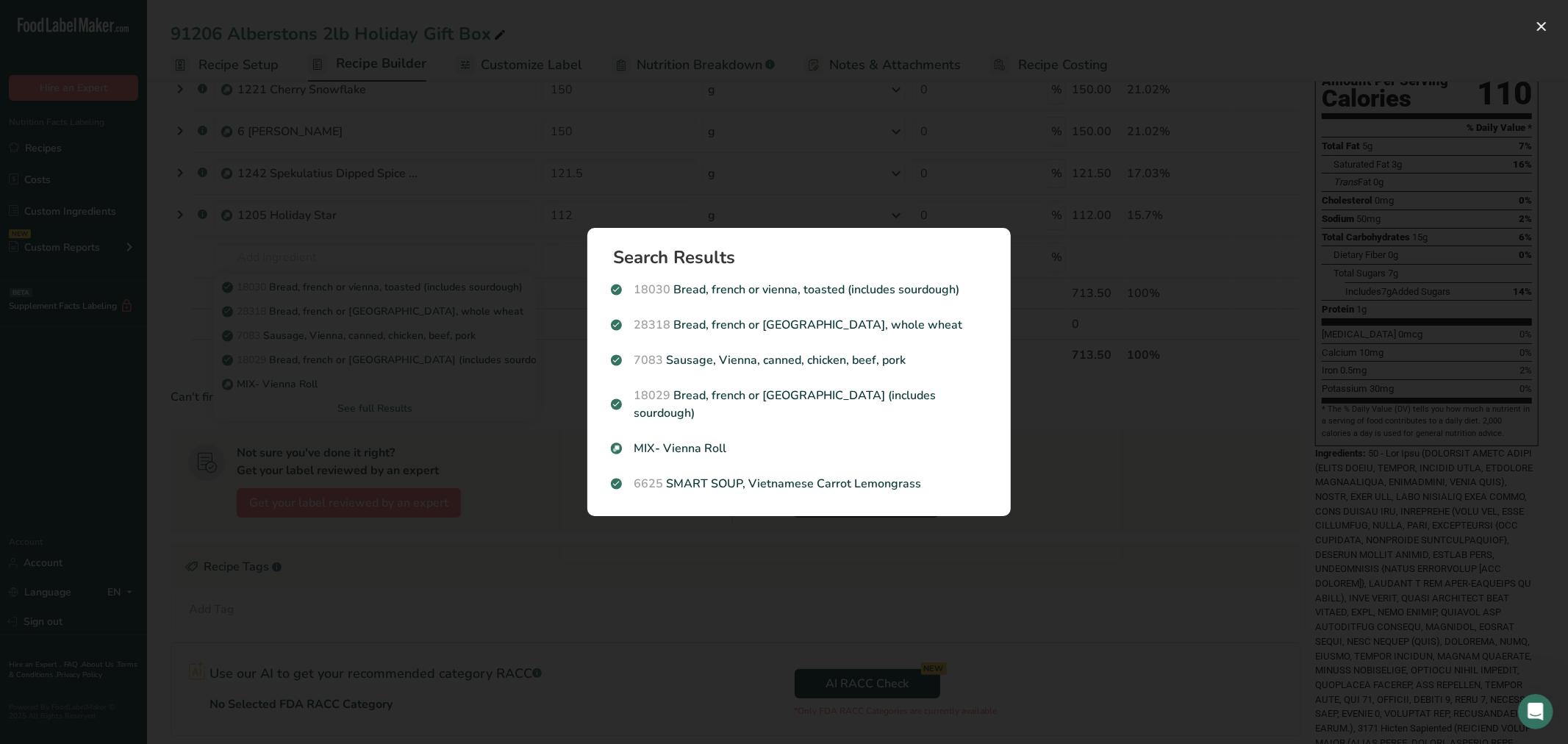
click at [460, 241] on div "Search results modal" at bounding box center [784, 372] width 1568 height 744
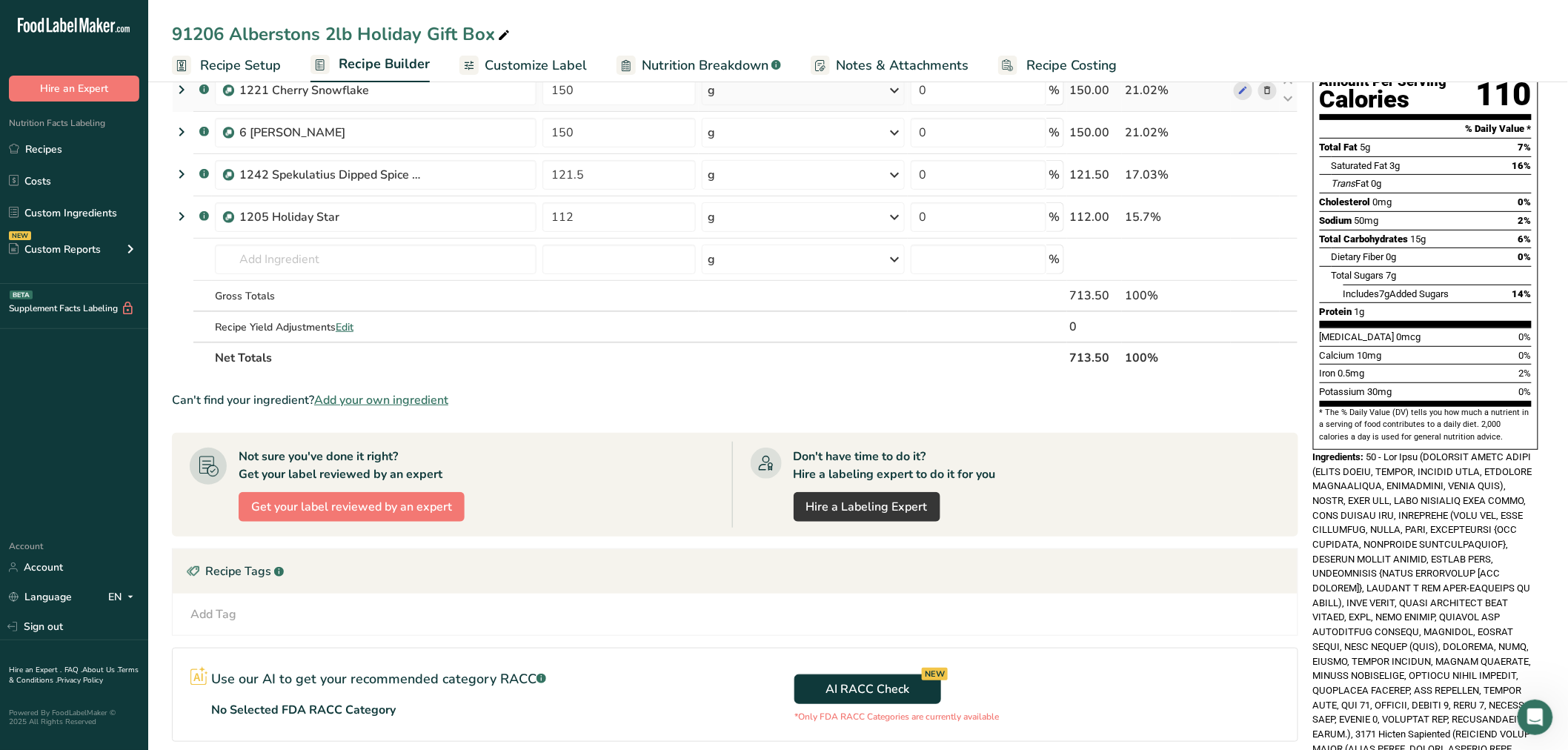
drag, startPoint x: 27, startPoint y: 135, endPoint x: 777, endPoint y: 85, distance: 751.7
click at [29, 136] on link "Recipes" at bounding box center [74, 149] width 148 height 29
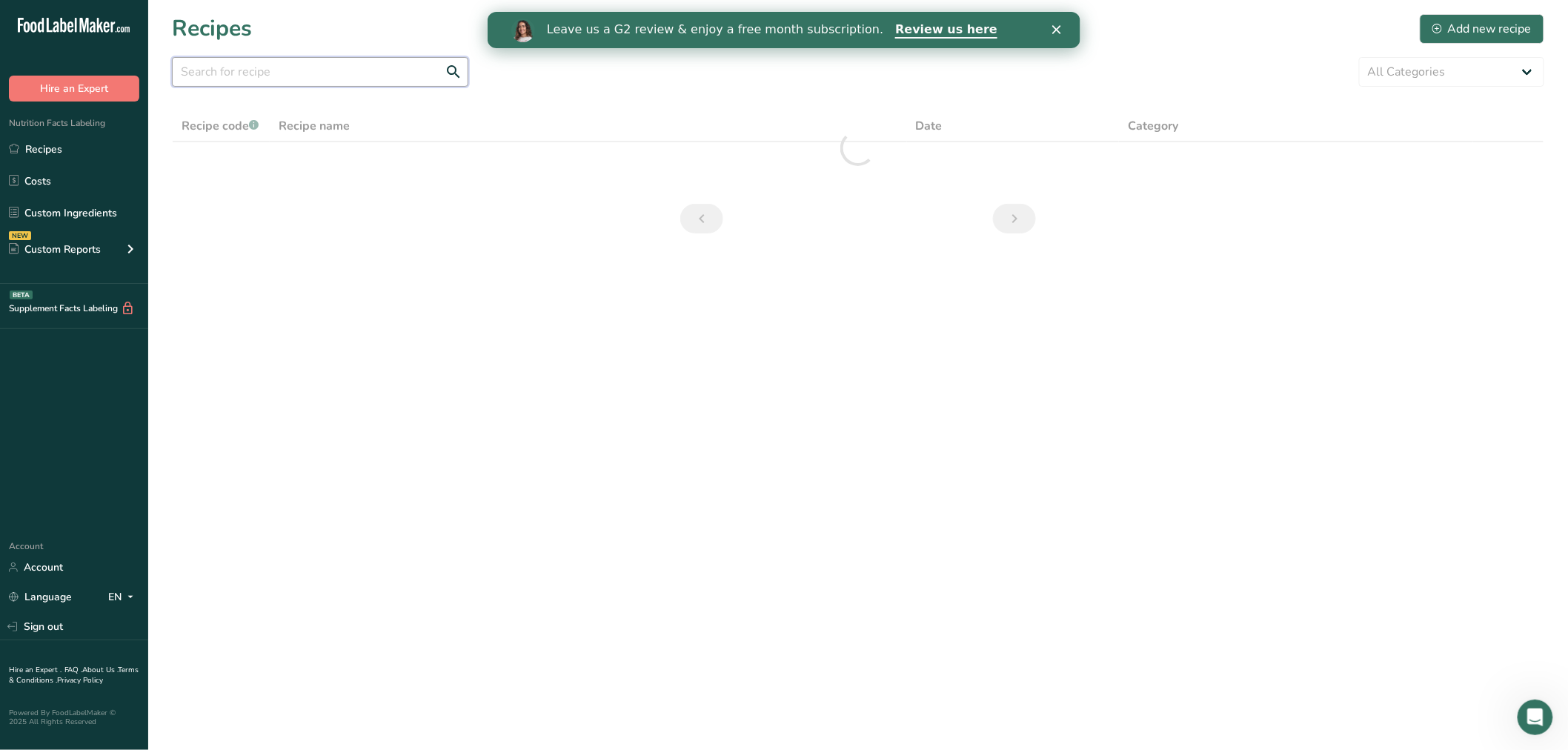
click at [339, 75] on input "text" at bounding box center [320, 72] width 296 height 29
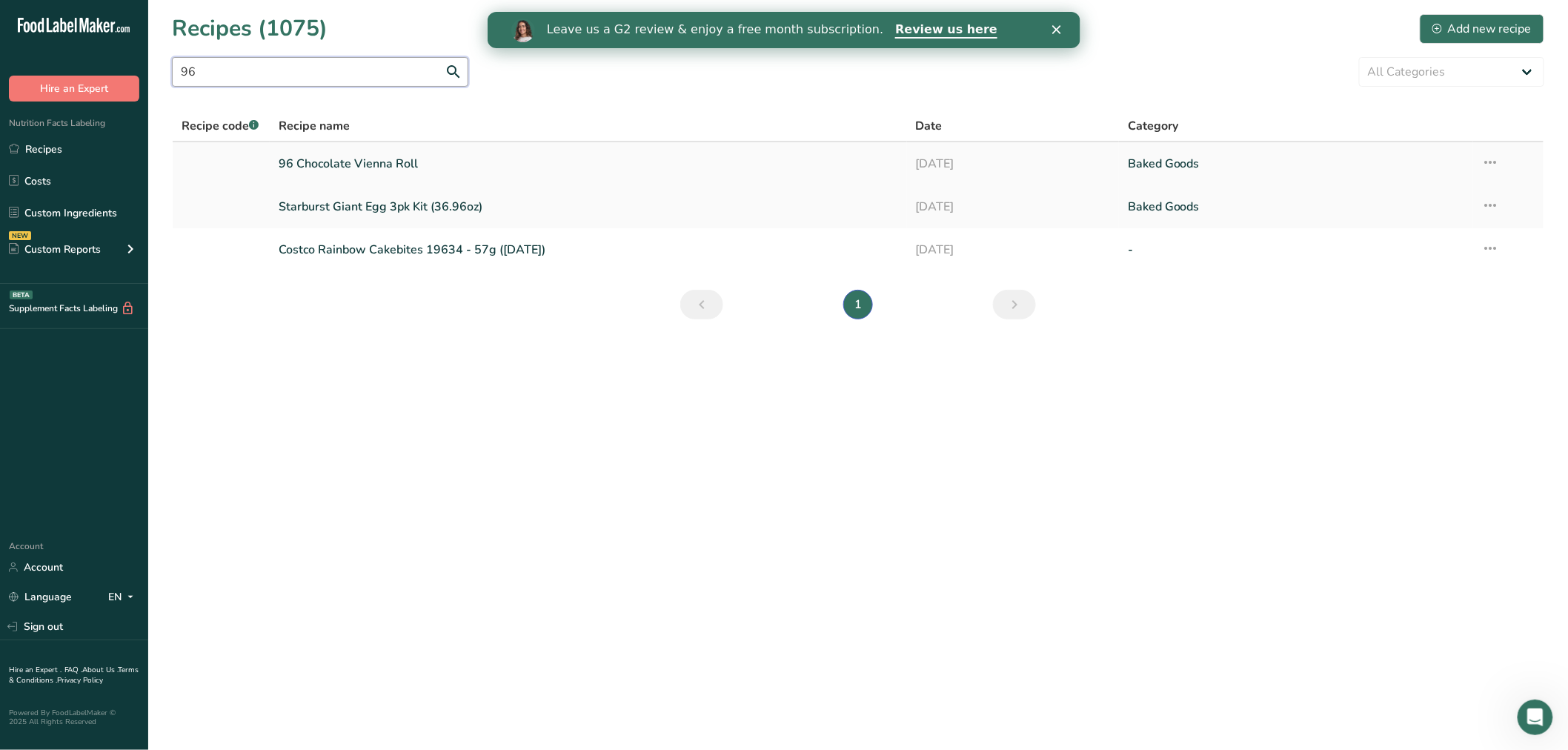
type input "96"
click at [379, 158] on link "96 Chocolate Vienna Roll" at bounding box center [588, 164] width 619 height 31
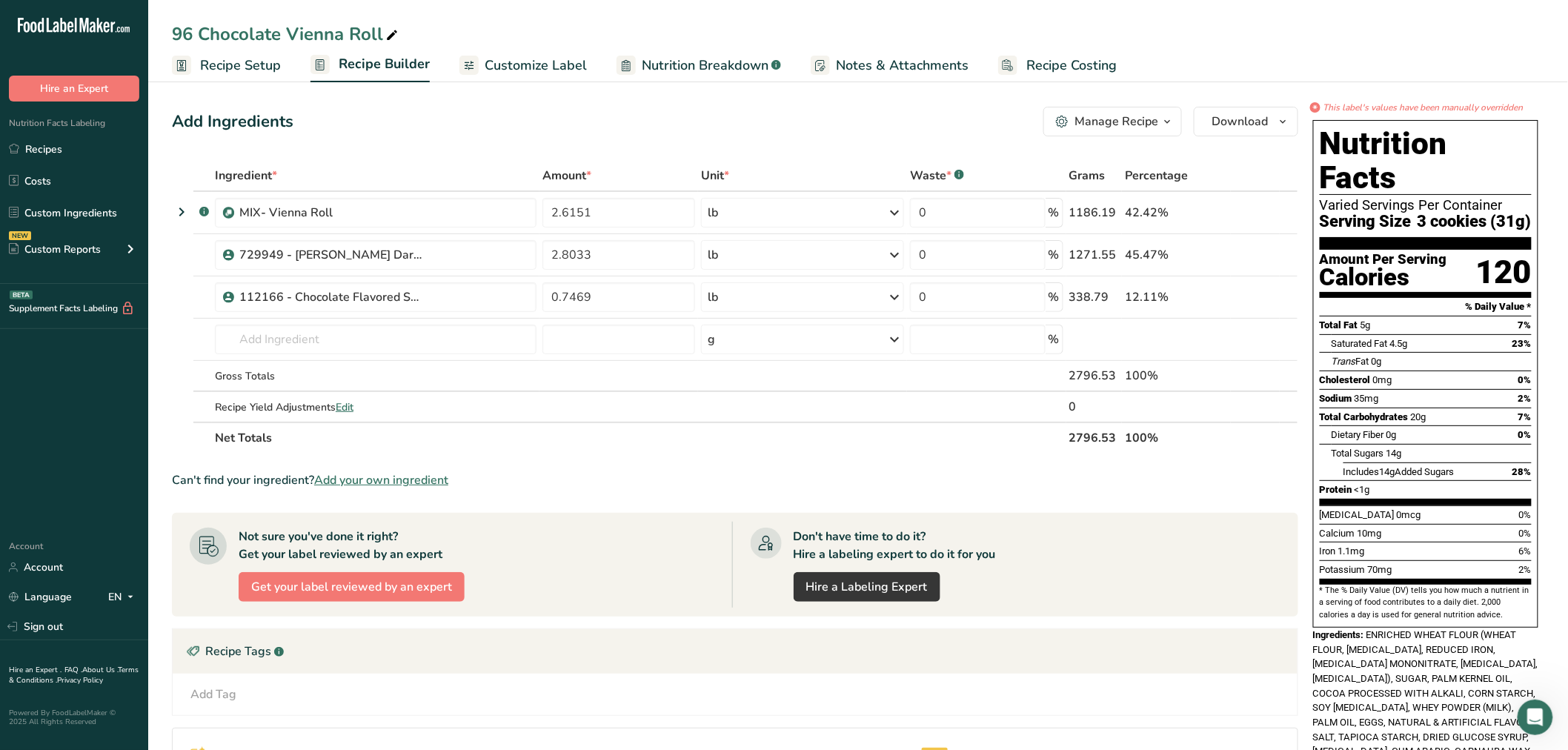
drag, startPoint x: 1095, startPoint y: 126, endPoint x: 1101, endPoint y: 136, distance: 11.7
click at [1095, 125] on div "Manage Recipe" at bounding box center [1117, 121] width 84 height 18
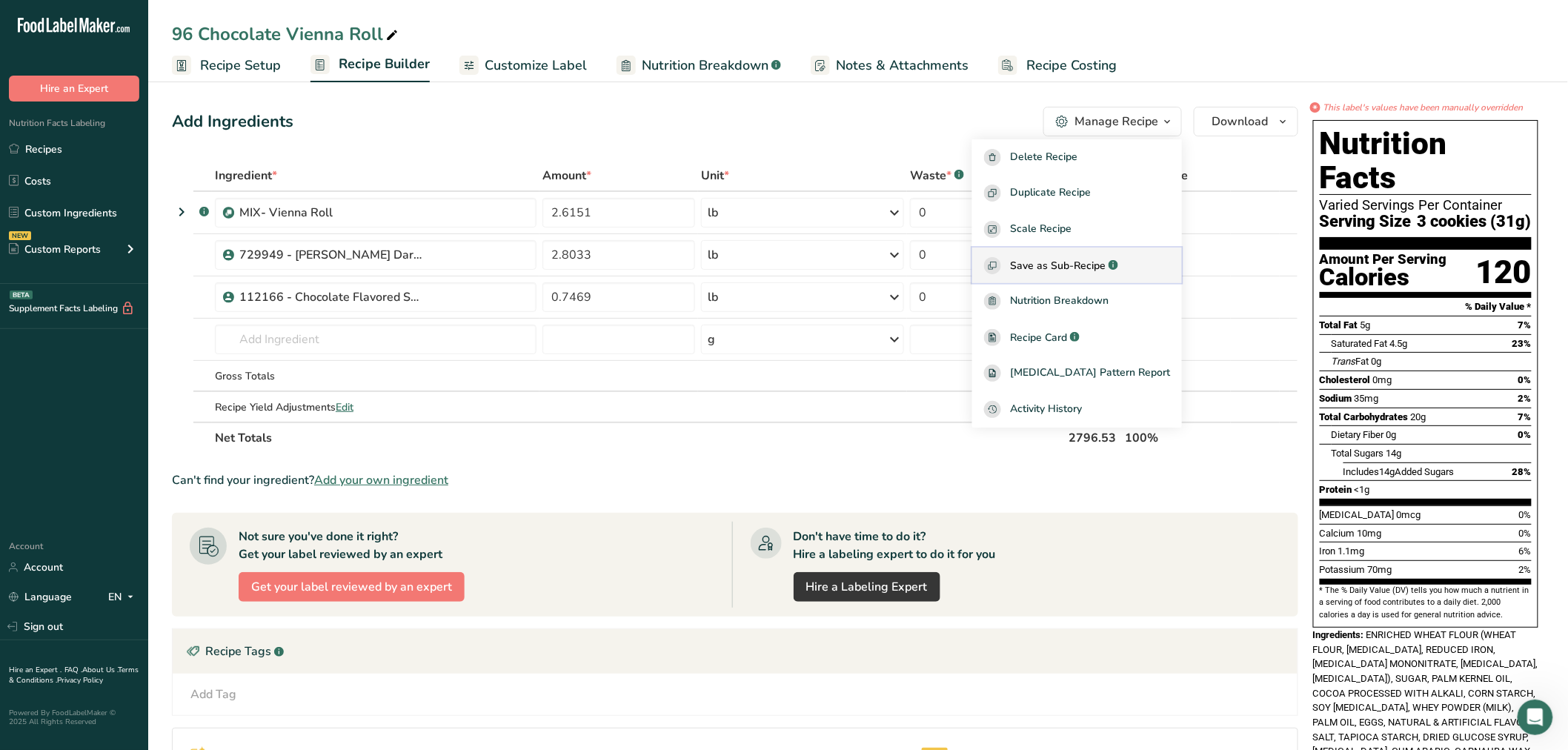
click at [1080, 261] on span "Save as Sub-Recipe" at bounding box center [1058, 266] width 95 height 16
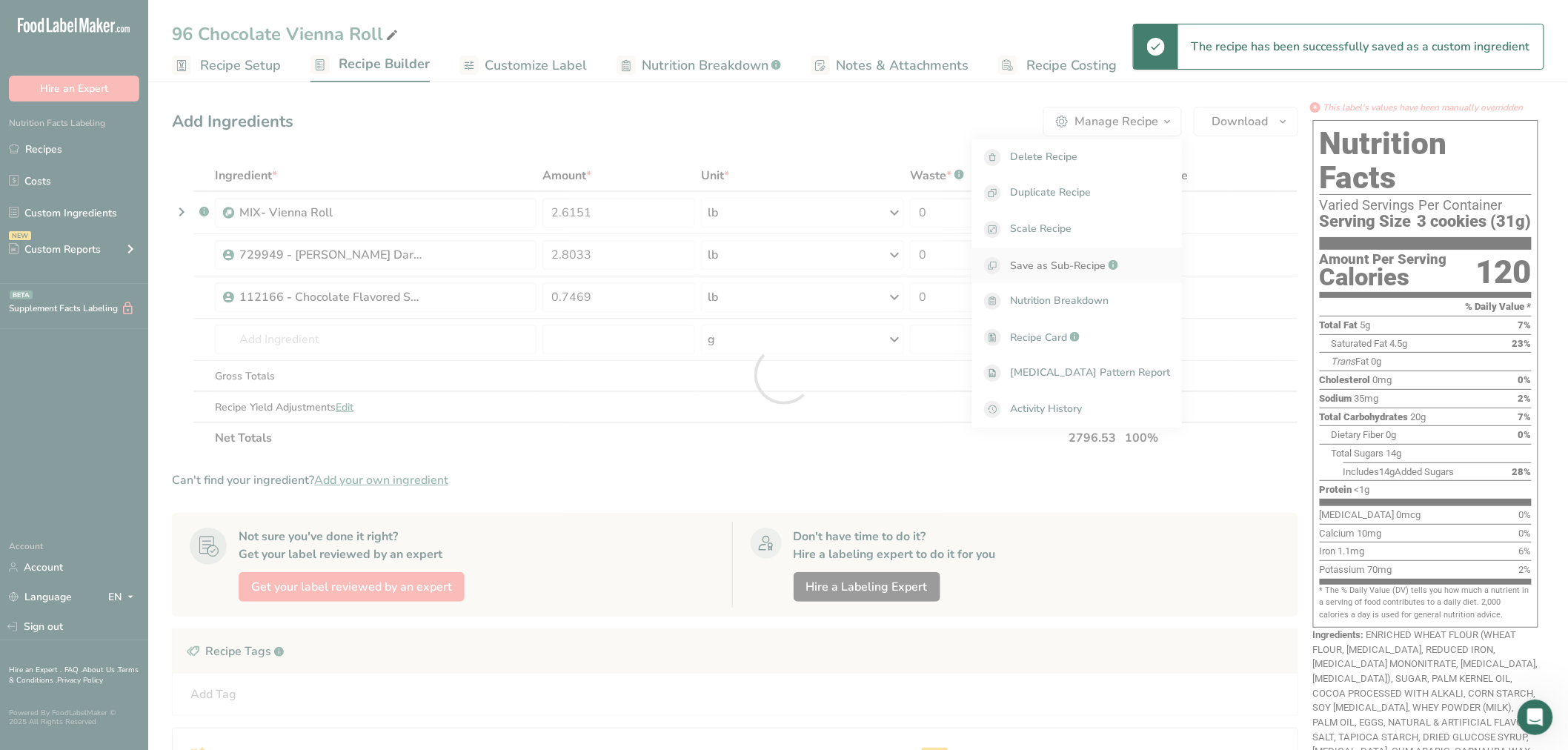
select select "30"
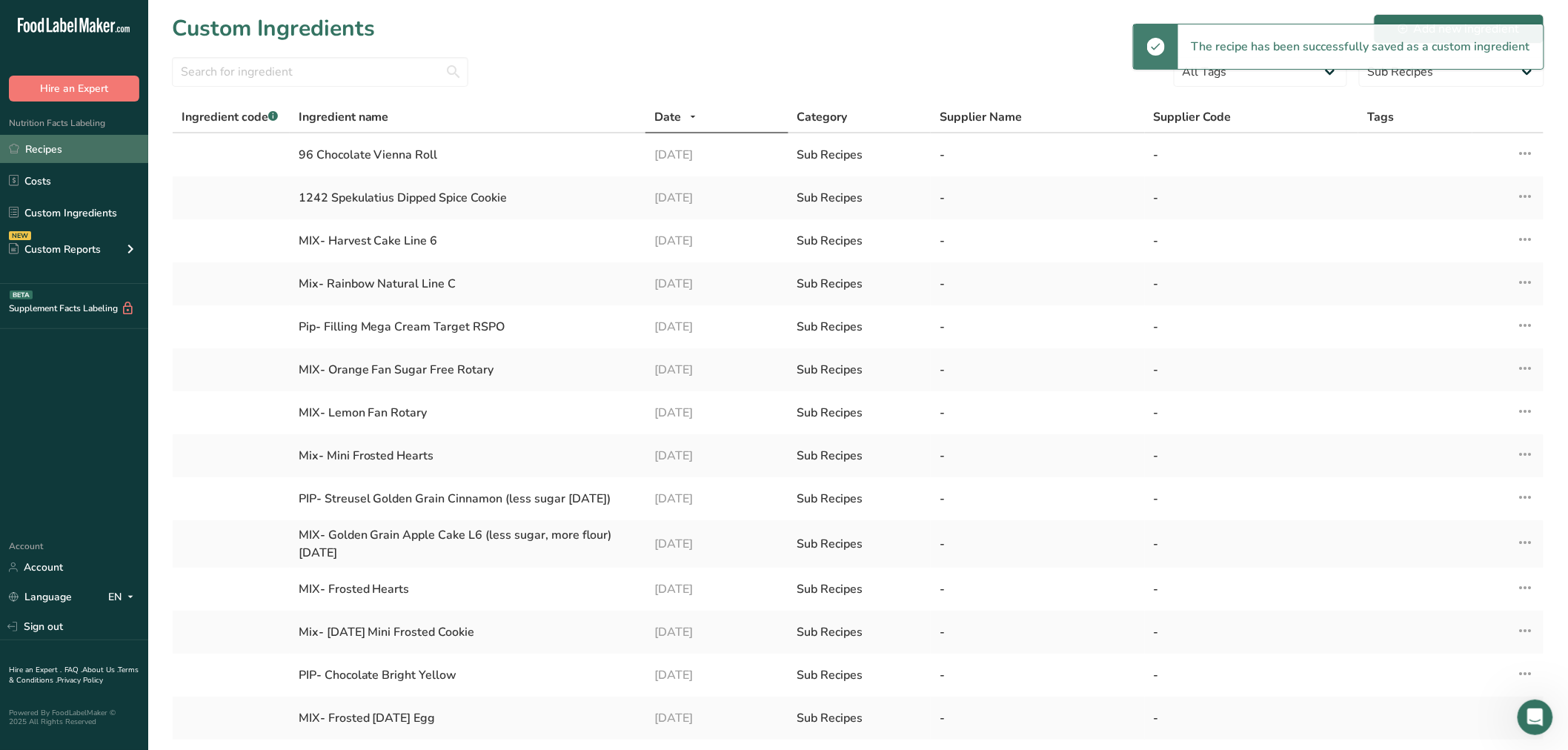
click at [78, 145] on link "Recipes" at bounding box center [74, 149] width 148 height 29
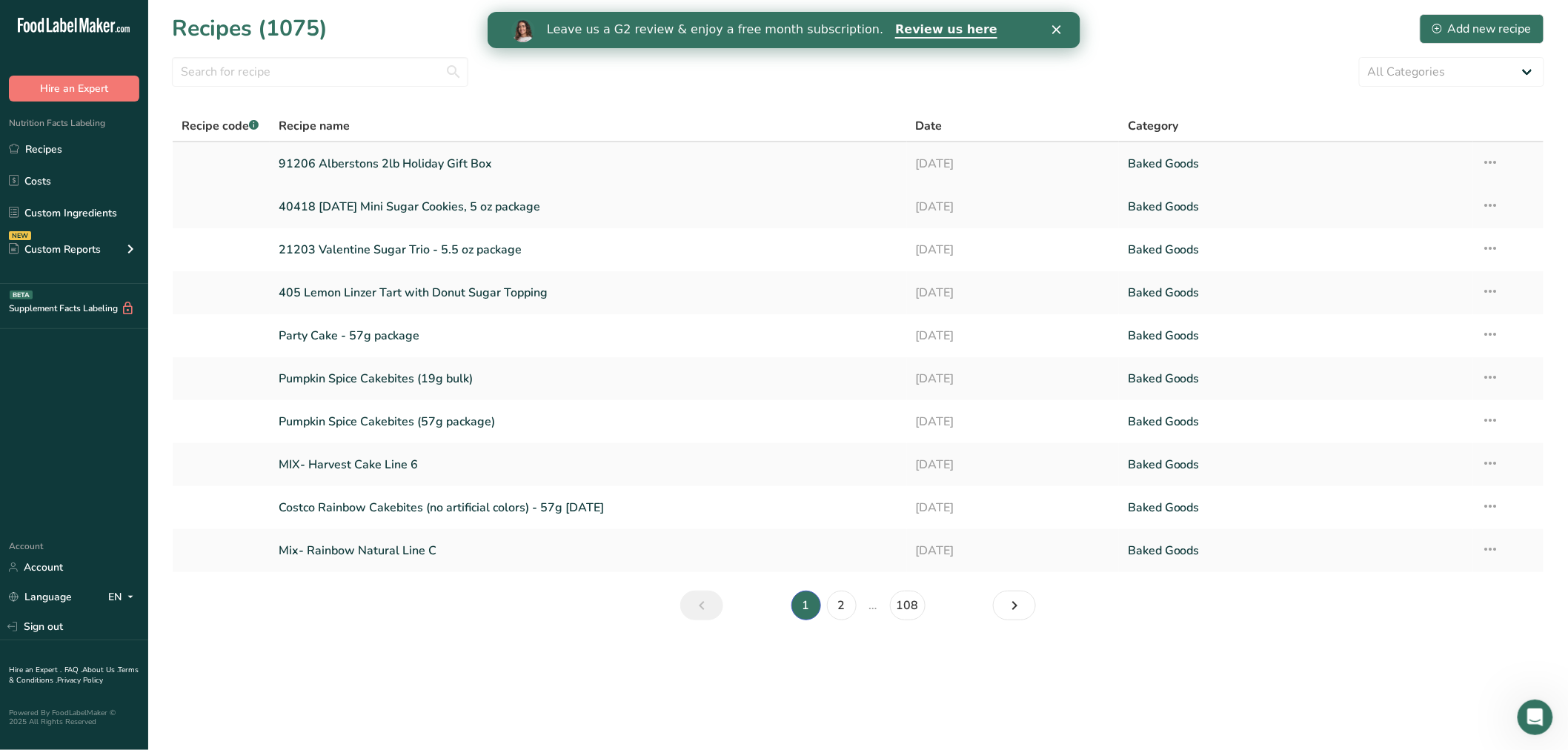
click at [382, 164] on link "91206 Alberstons 2lb Holiday Gift Box" at bounding box center [588, 164] width 619 height 31
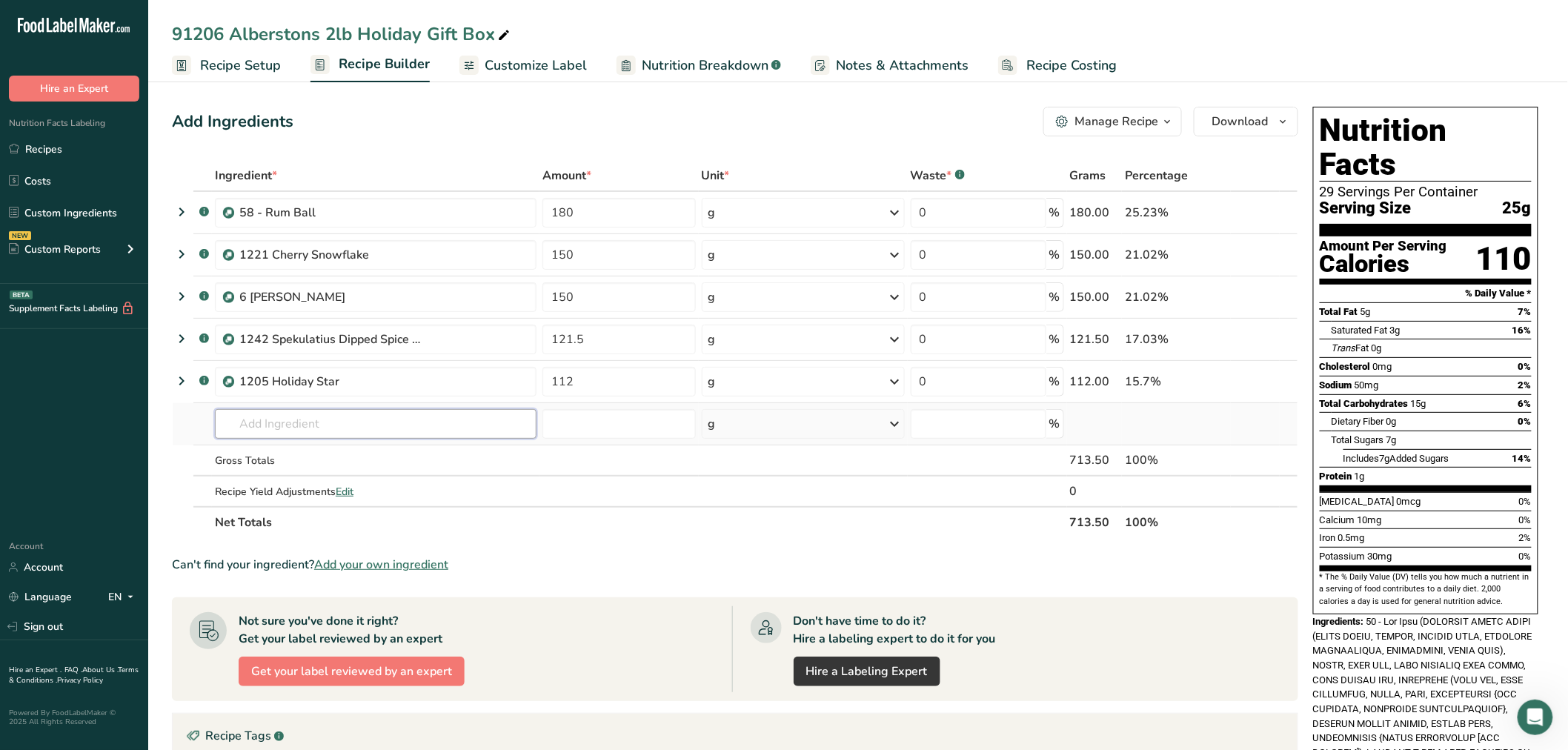
click at [241, 426] on input "text" at bounding box center [375, 423] width 321 height 29
type input "96 chocolate"
click at [269, 454] on p "96 Chocolate Vienna Roll" at bounding box center [294, 454] width 133 height 16
type input "96 Chocolate Vienna Roll"
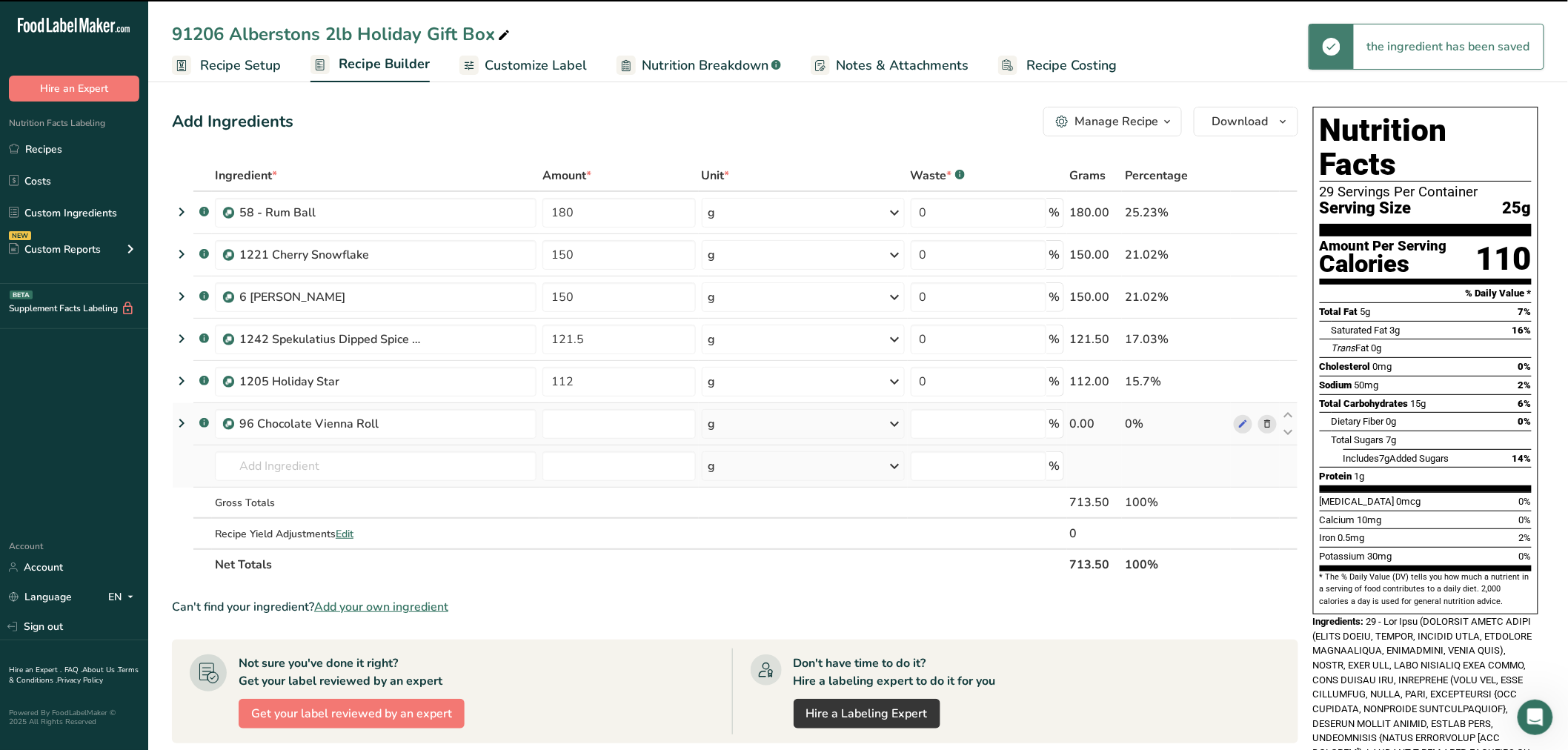
type input "0"
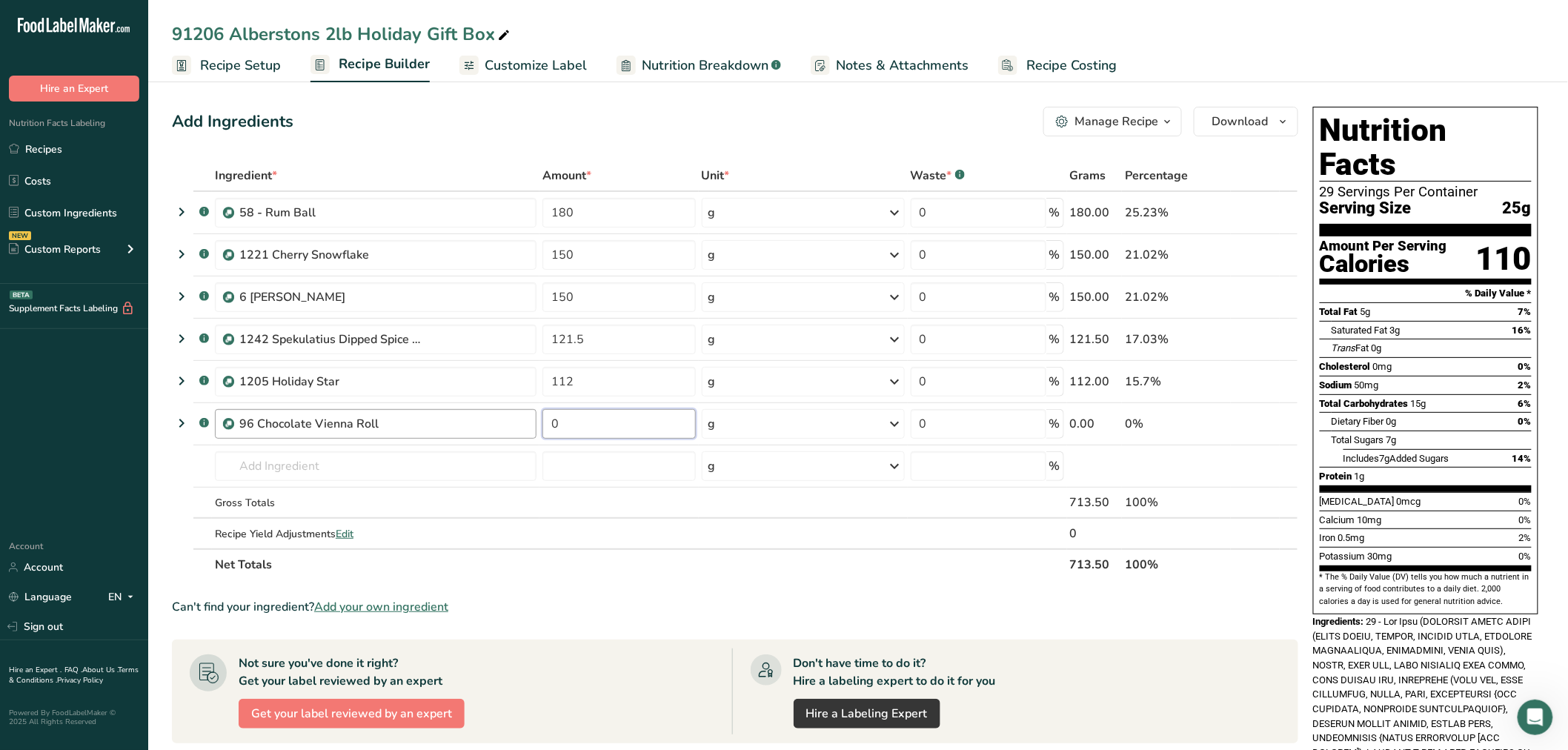
drag, startPoint x: 565, startPoint y: 432, endPoint x: 530, endPoint y: 424, distance: 35.9
click at [530, 424] on tr ".a-a{fill:#347362;}.b-a{fill:#fff;} 96 Chocolate Vienna Roll 0 g Weight Units g…" at bounding box center [735, 423] width 1125 height 42
type input "103.33"
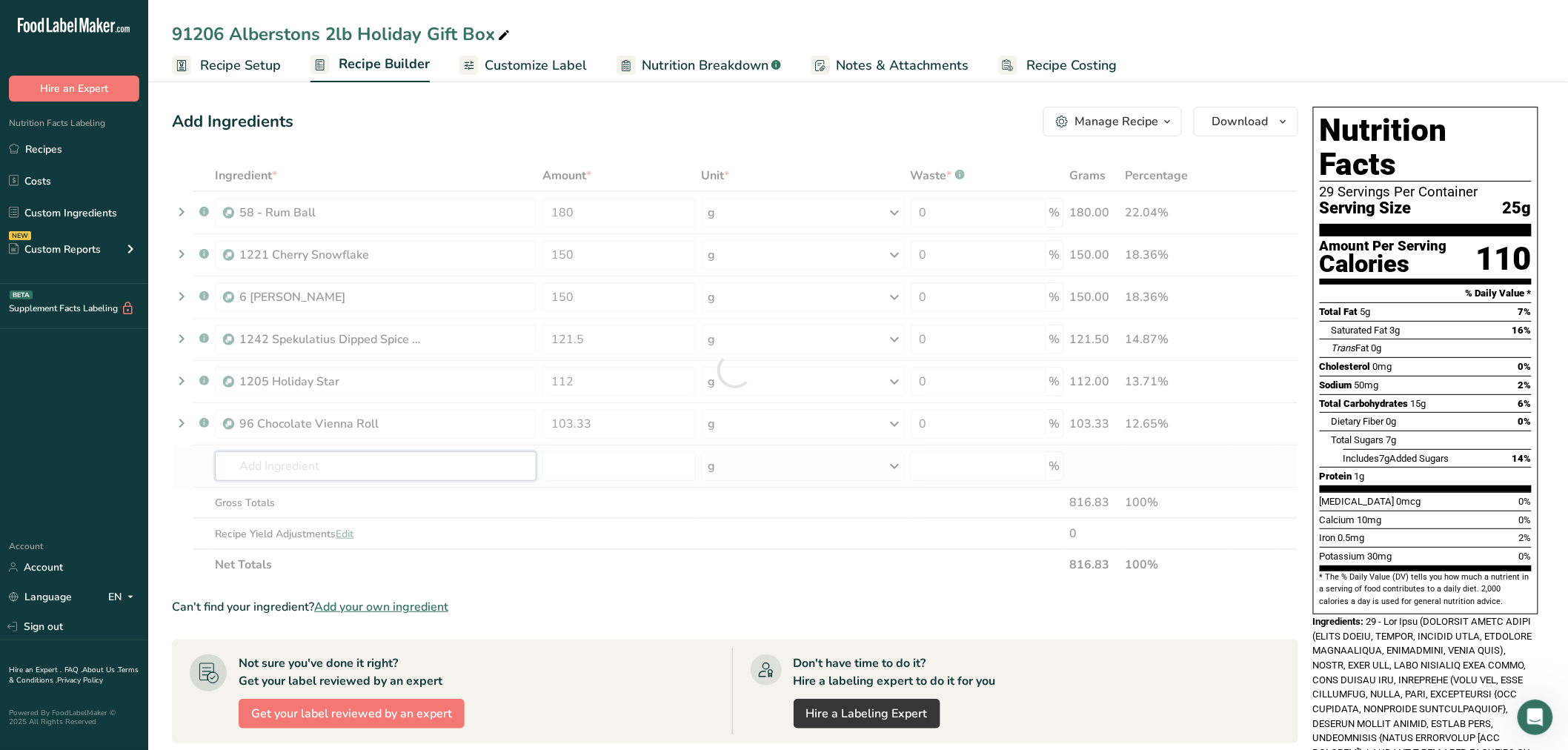
click at [397, 460] on div "Ingredient * Amount * Unit * Waste * .a-a{fill:#347362;}.b-a{fill:#fff;} Grams …" at bounding box center [735, 370] width 1126 height 420
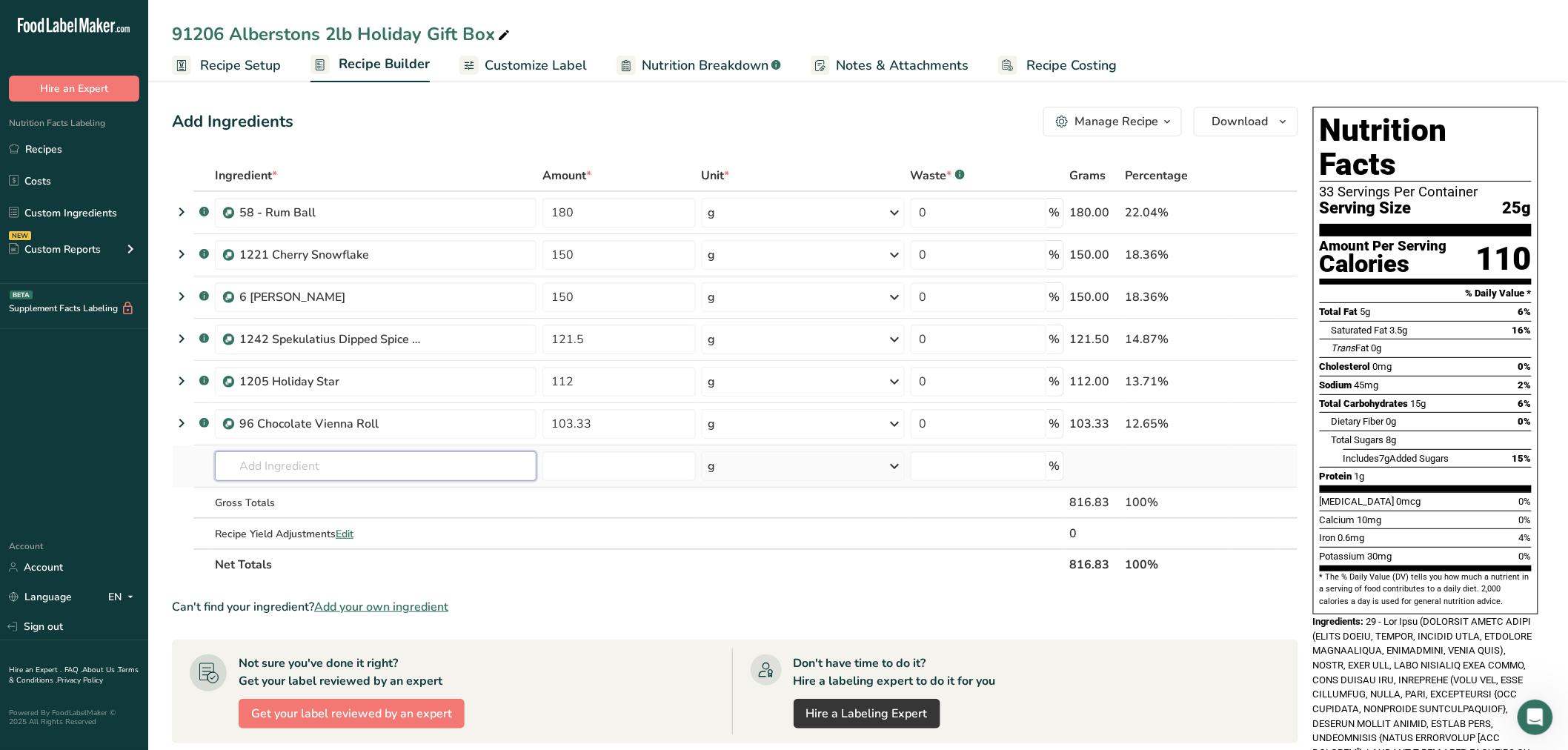
click at [317, 463] on input "text" at bounding box center [375, 466] width 321 height 29
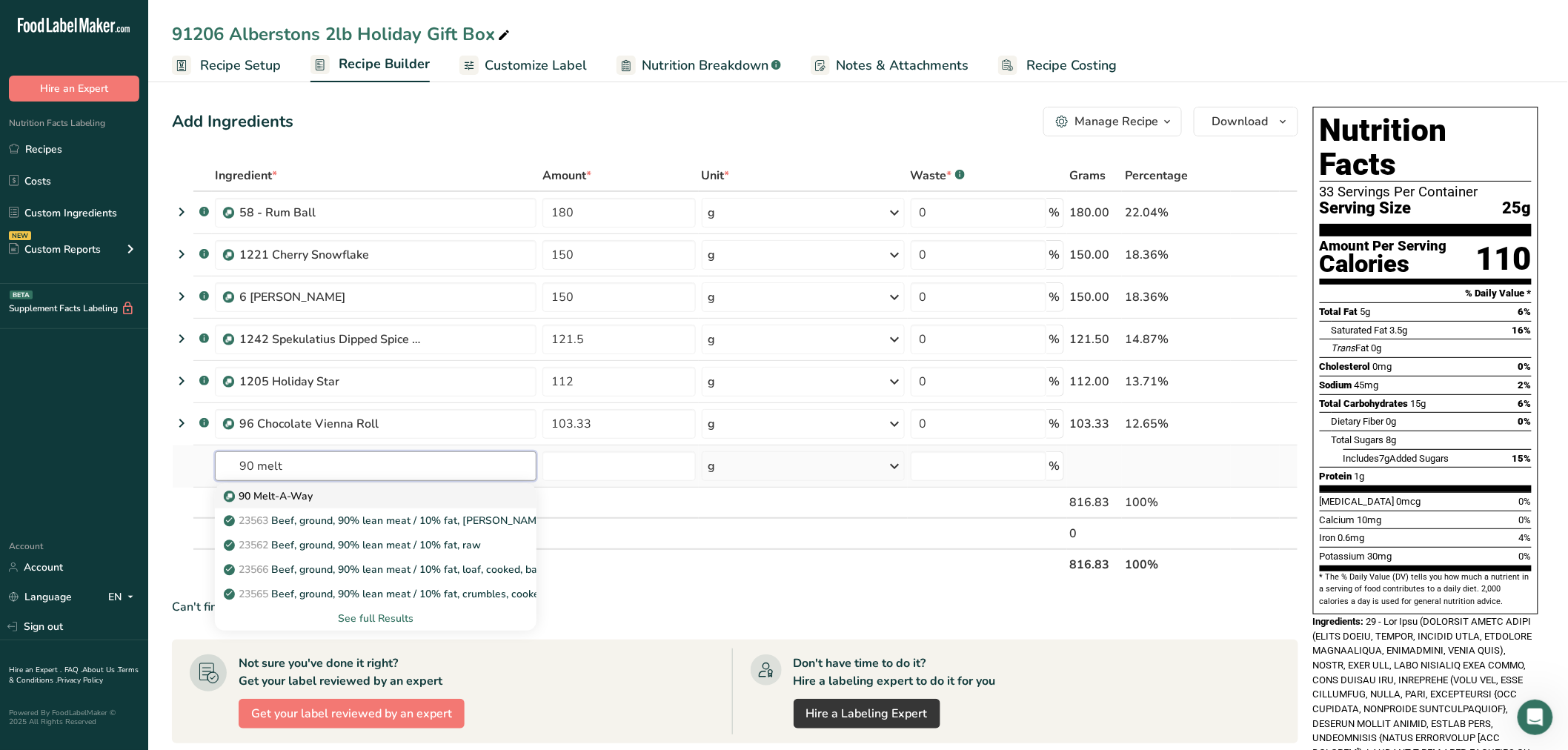
type input "90 melt"
click at [288, 491] on p "90 Melt-A-Way" at bounding box center [269, 496] width 86 height 16
type input "90 Melt-A-Way"
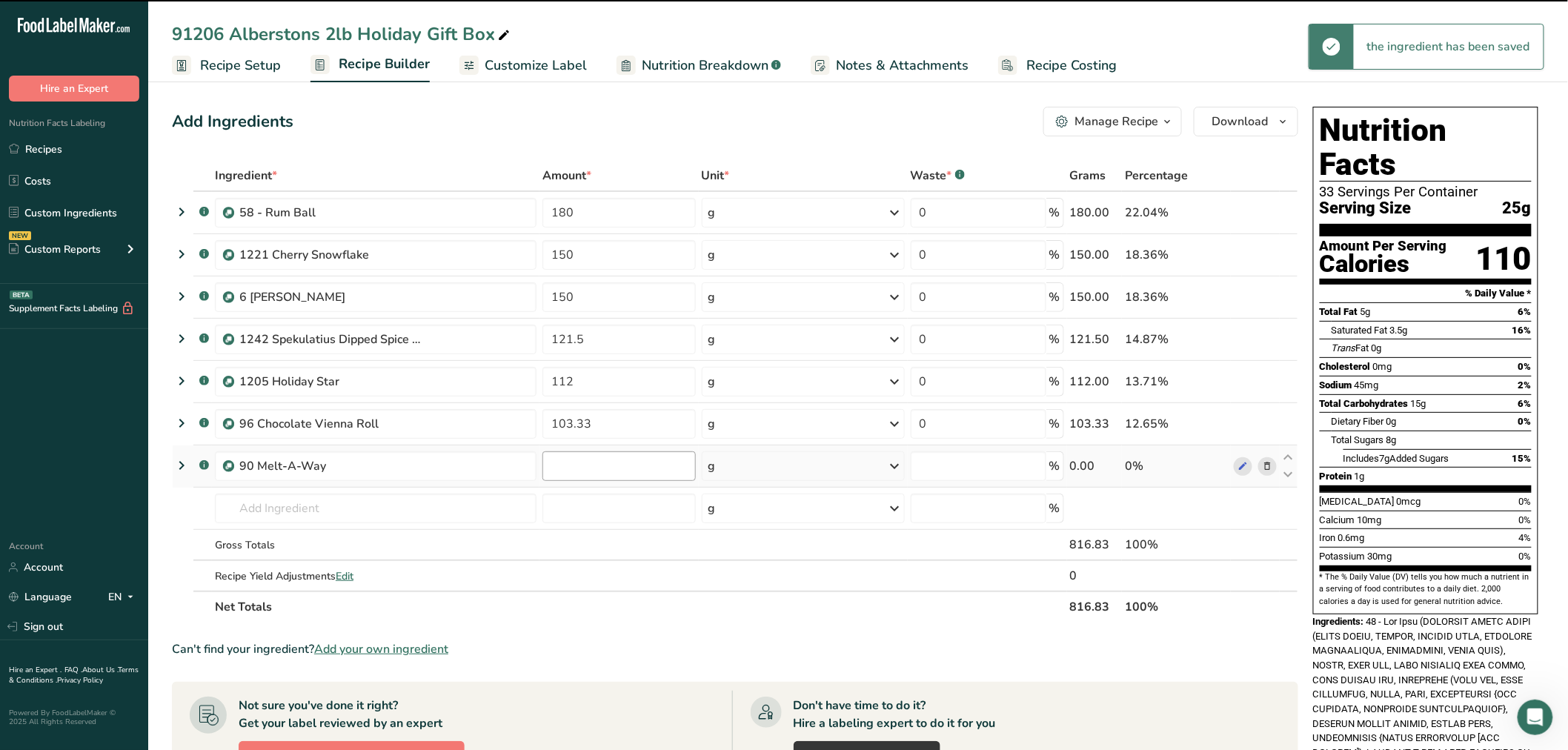
type input "0"
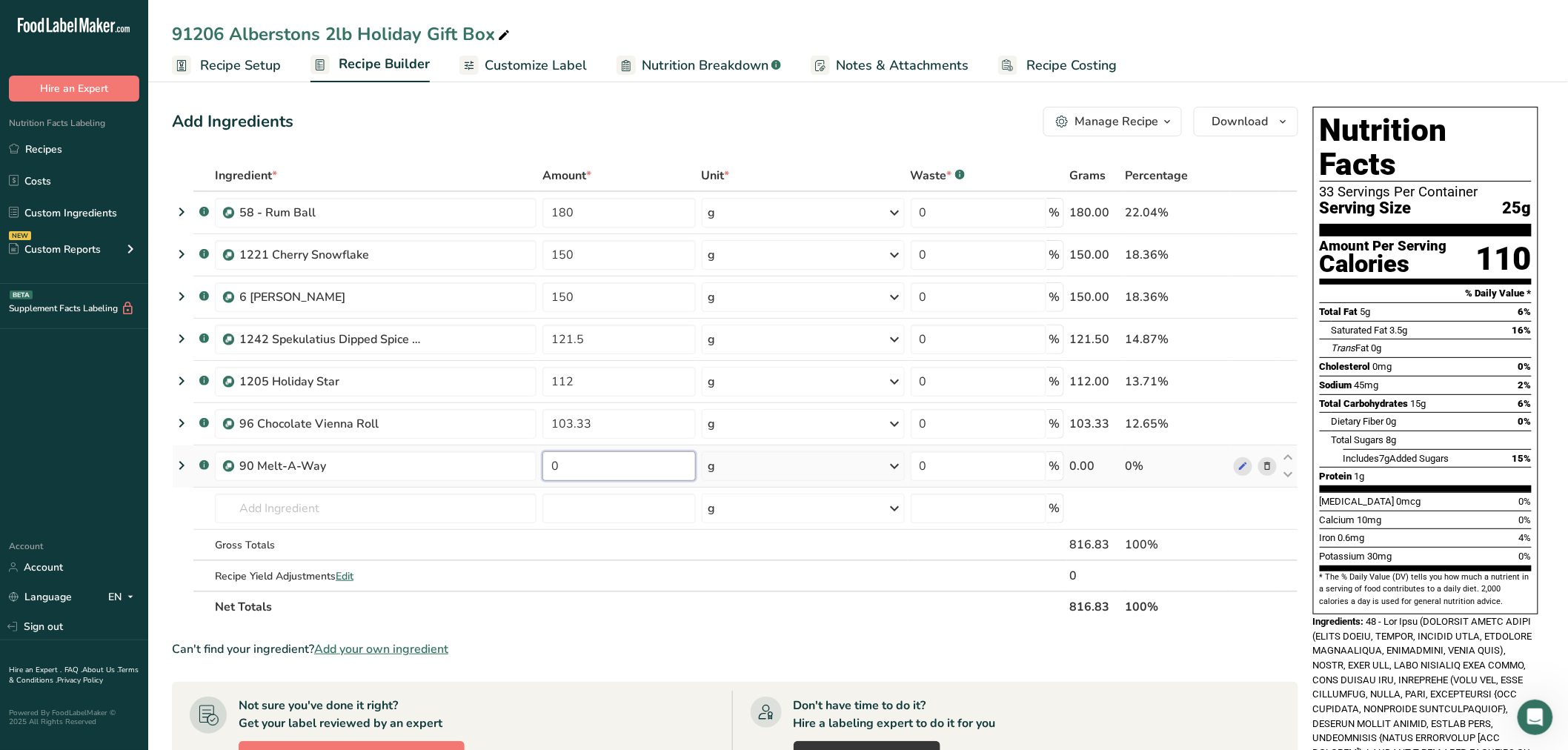
click at [592, 468] on input "0" at bounding box center [619, 466] width 152 height 29
type input "101.50"
click at [658, 120] on div "Add Ingredients Manage Recipe Delete Recipe Duplicate Recipe Scale Recipe Save …" at bounding box center [735, 121] width 1126 height 29
click at [500, 69] on span "Customize Label" at bounding box center [536, 65] width 102 height 20
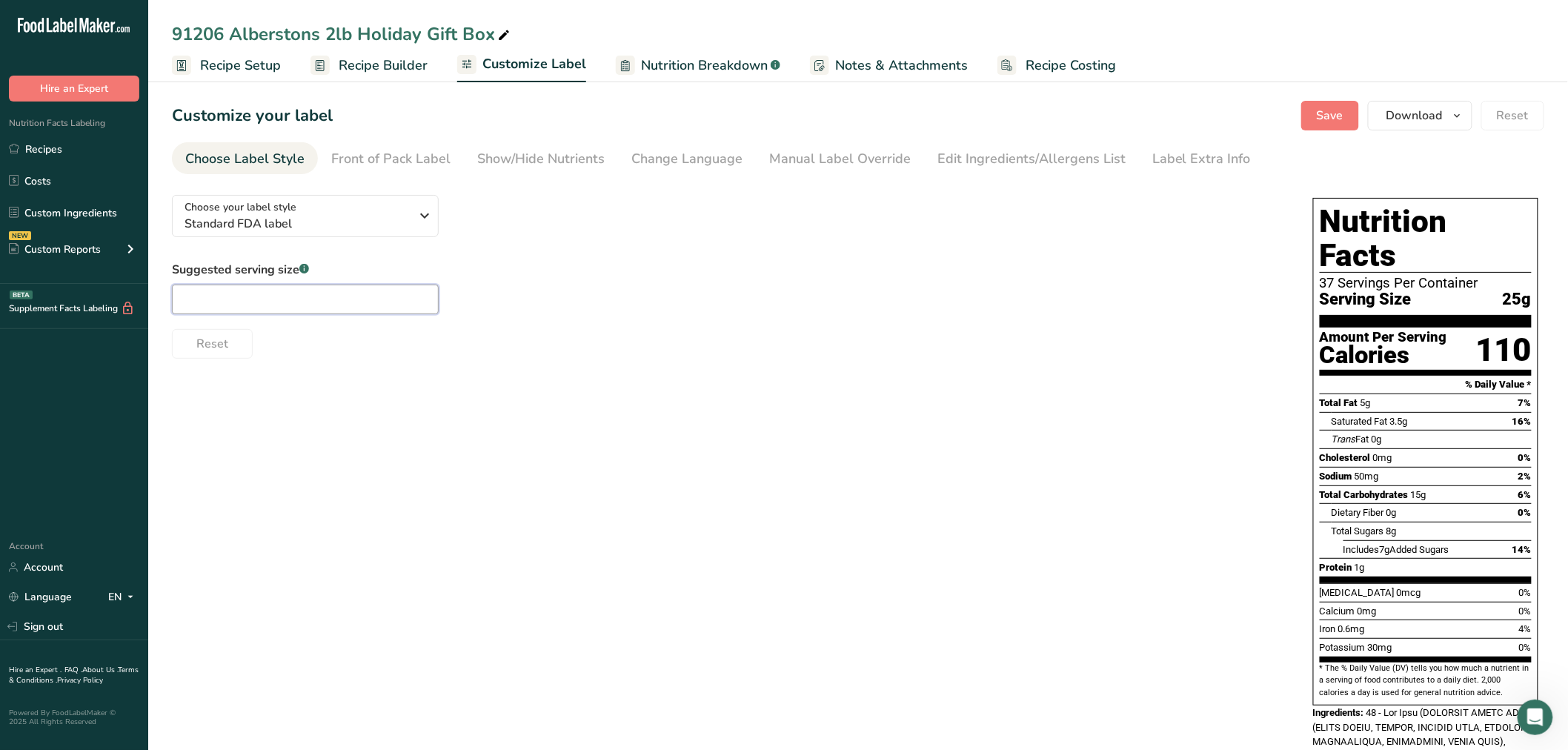
click at [332, 287] on input "text" at bounding box center [305, 300] width 267 height 29
click at [332, 298] on input "text" at bounding box center [305, 300] width 267 height 29
type input "2 cookies"
click at [870, 153] on div "Manual Label Override" at bounding box center [839, 158] width 141 height 20
type input "2 cookies (25g)"
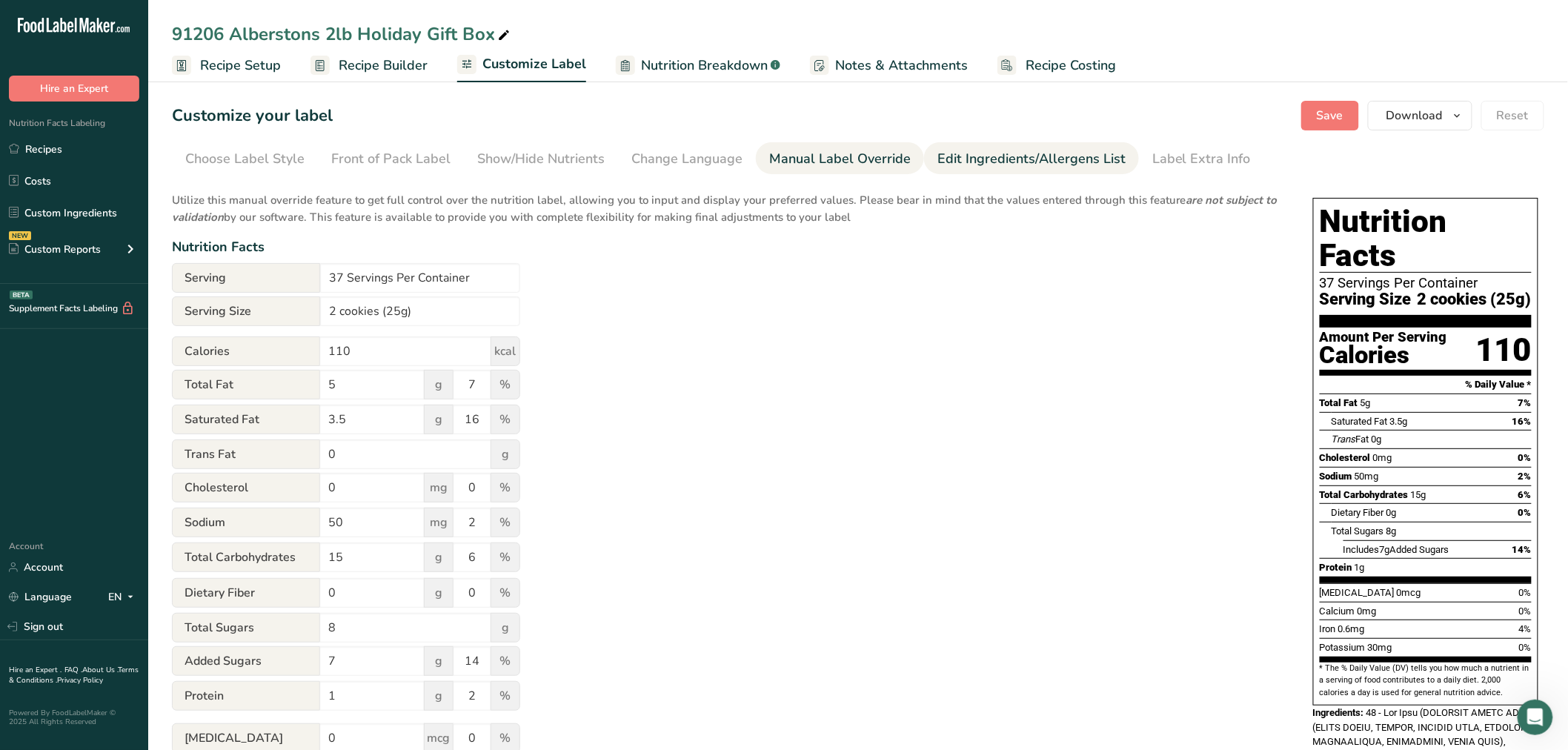
click at [1007, 158] on div "Edit Ingredients/Allergens List" at bounding box center [1031, 158] width 188 height 20
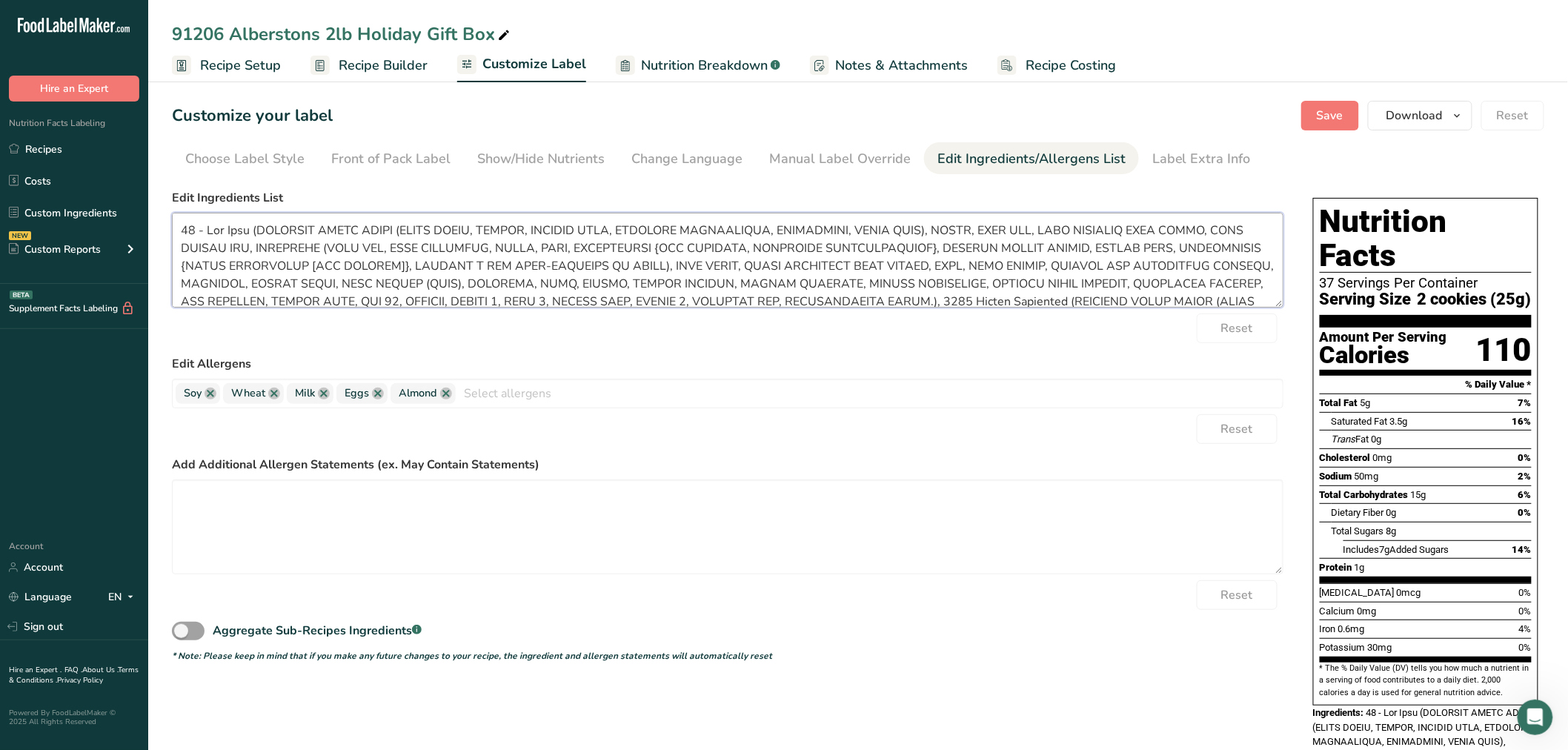
scroll to position [438, 0]
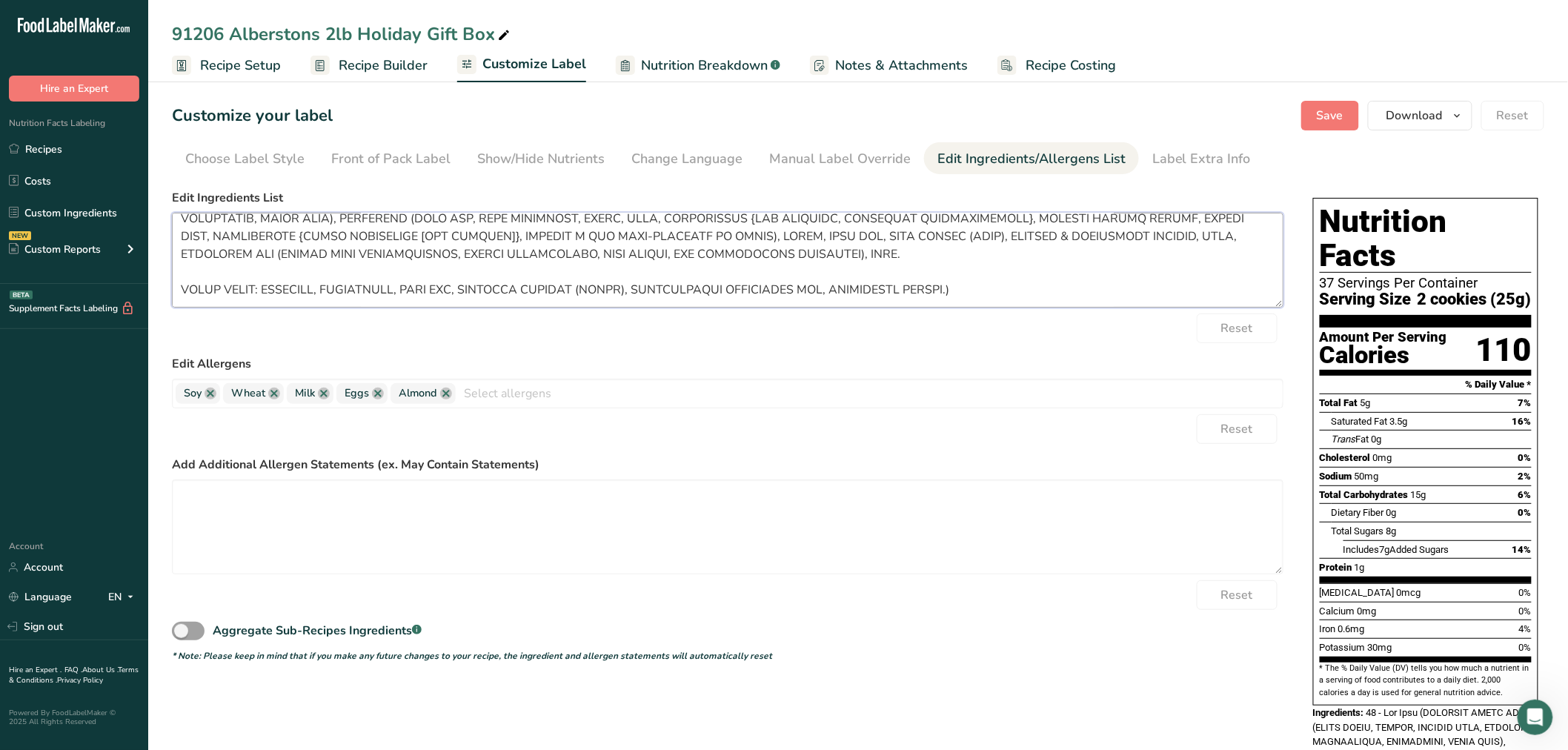
drag, startPoint x: 178, startPoint y: 223, endPoint x: 1455, endPoint y: 553, distance: 1318.9
paste textarea "ENRICHED WHEAT FLOUR (WHEAT FLOUR, [MEDICAL_DATA], REDUCED IRON, [MEDICAL_DATA]…"
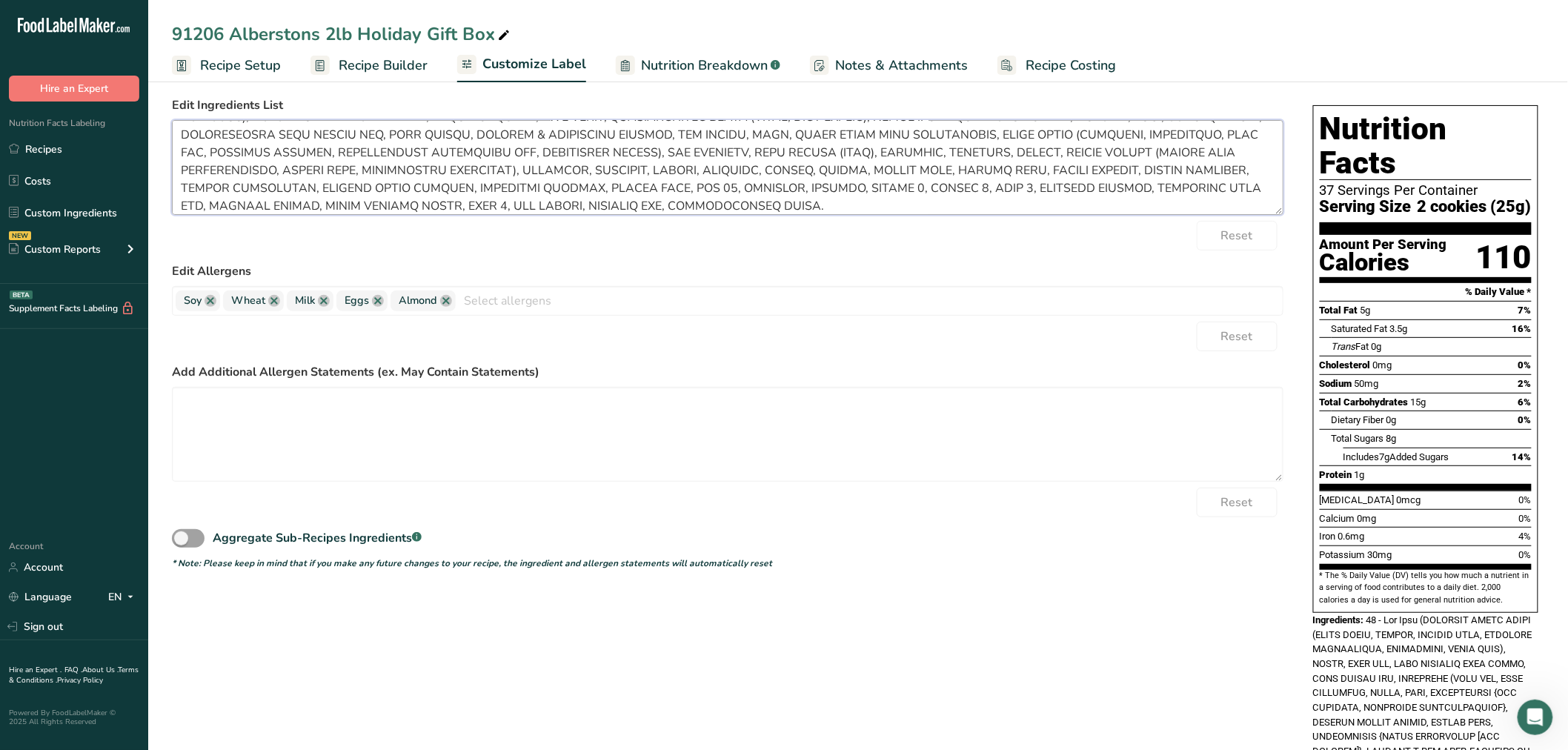
scroll to position [0, 0]
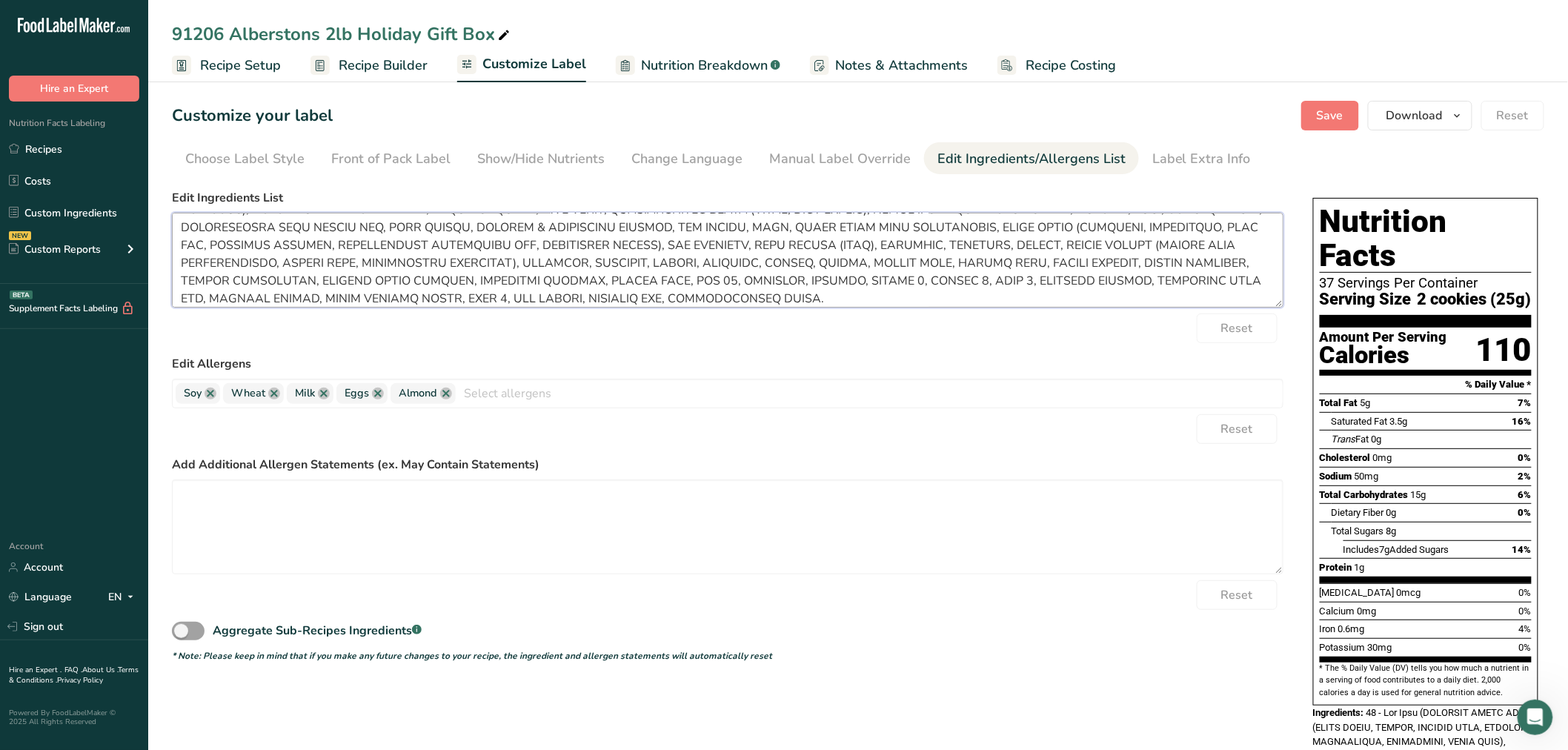
drag, startPoint x: 1059, startPoint y: 292, endPoint x: 1064, endPoint y: 330, distance: 38.3
click at [1064, 330] on form "Edit Ingredients List Reset Edit Allergens Soy Wheat Milk Eggs [GEOGRAPHIC_DATA…" at bounding box center [727, 425] width 1111 height 474
type textarea "ENRICHED WHEAT FLOUR (WHEAT FLOUR, [MEDICAL_DATA], REDUCED IRON, [MEDICAL_DATA]…"
click at [671, 517] on textarea at bounding box center [727, 527] width 1111 height 95
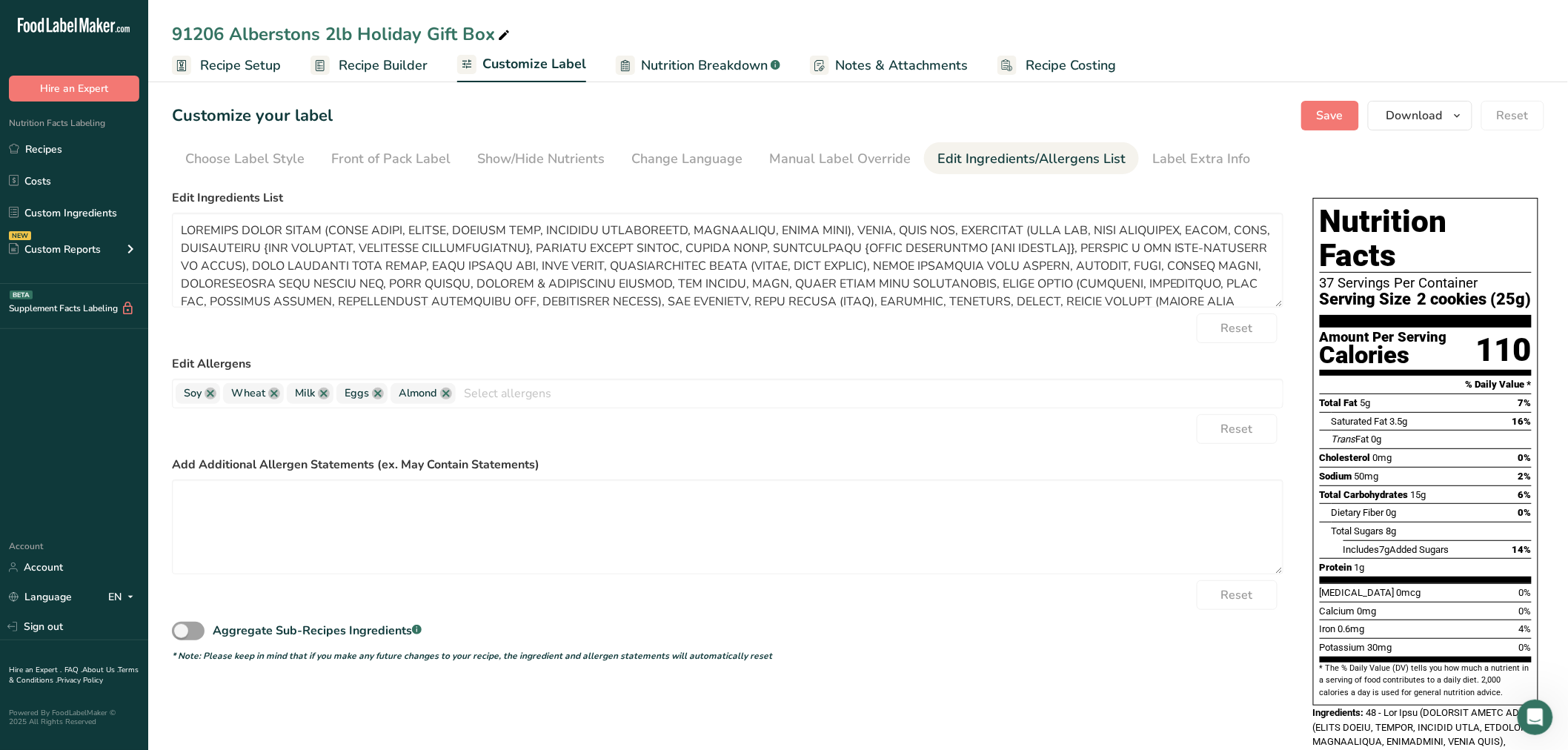
click at [845, 372] on div "Edit Allergens Soy Wheat Milk Eggs [GEOGRAPHIC_DATA] Tree Nuts Fish Peanuts Ses…" at bounding box center [727, 382] width 1111 height 54
drag, startPoint x: 582, startPoint y: 527, endPoint x: 581, endPoint y: 520, distance: 7.1
click at [580, 525] on textarea at bounding box center [727, 527] width 1111 height 95
paste textarea "PROCESSED IN A PLANT THAT ALSO PROCESSES PEANUTS, OTHER TREENUTS, AND SESAME CO…"
click at [1332, 115] on span "Save" at bounding box center [1330, 115] width 27 height 18
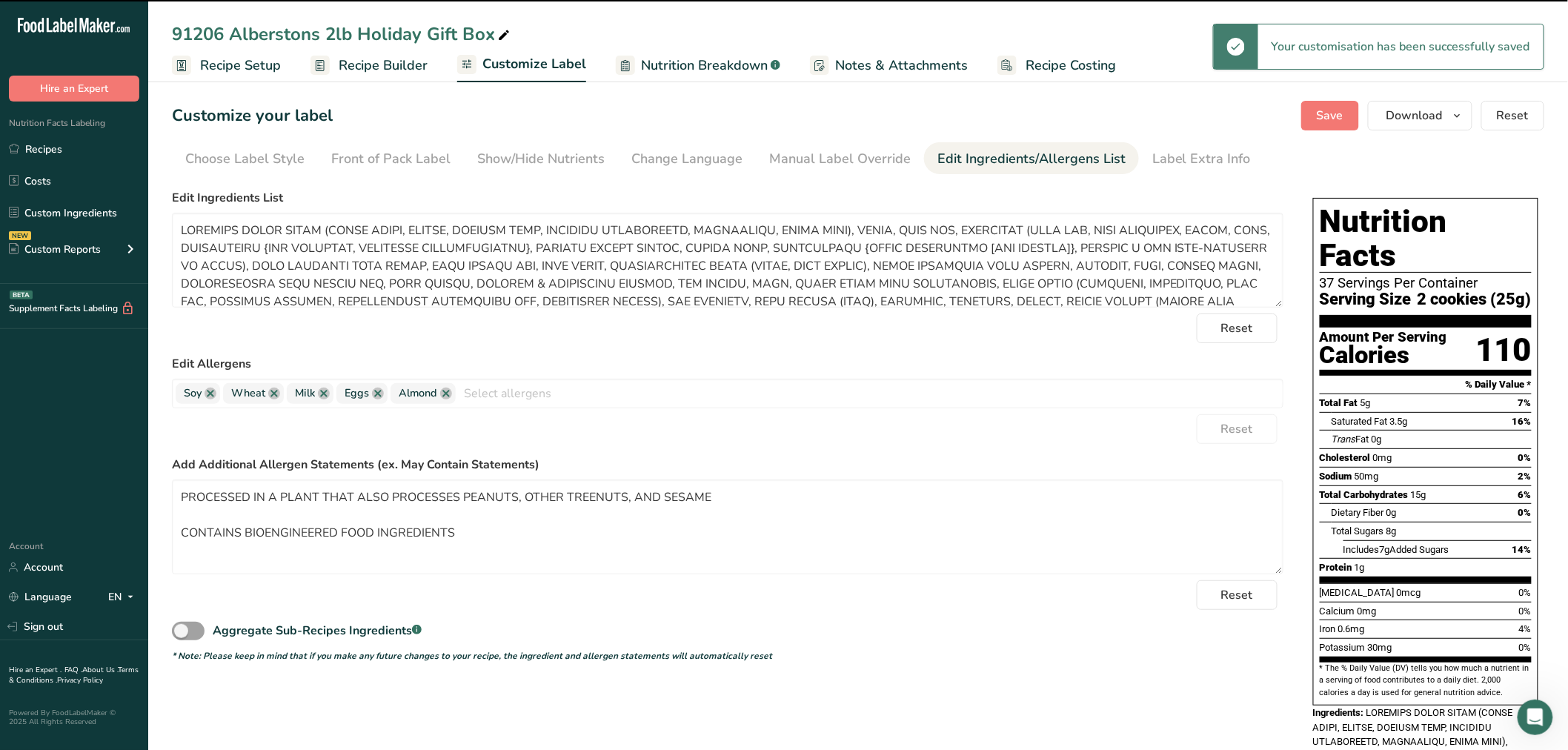
type textarea "PROCESSED IN A PLANT THAT ALSO PROCESSES PEANUTS, OTHER TREENUTS, AND SESAME CO…"
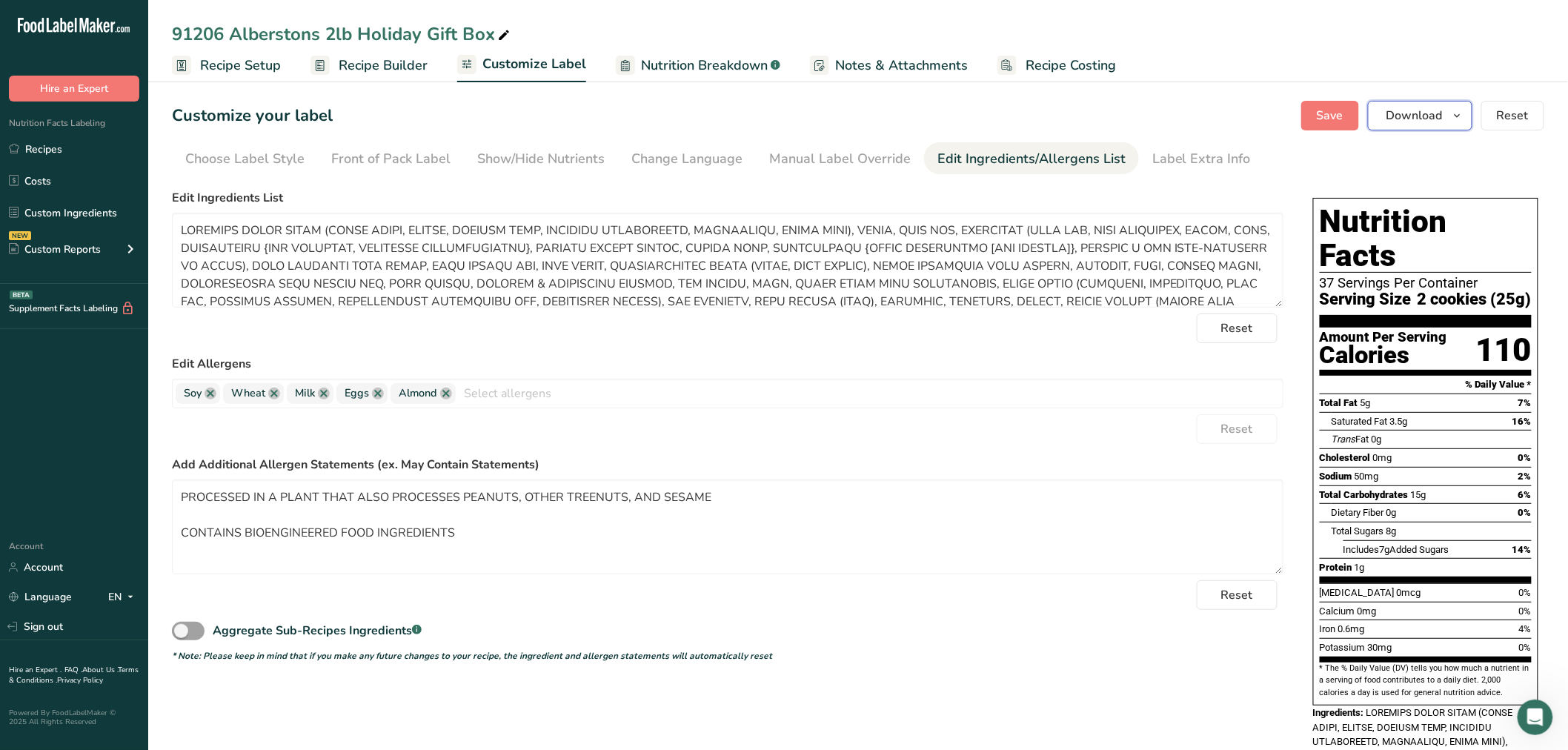
click at [1455, 120] on icon "button" at bounding box center [1458, 115] width 12 height 18
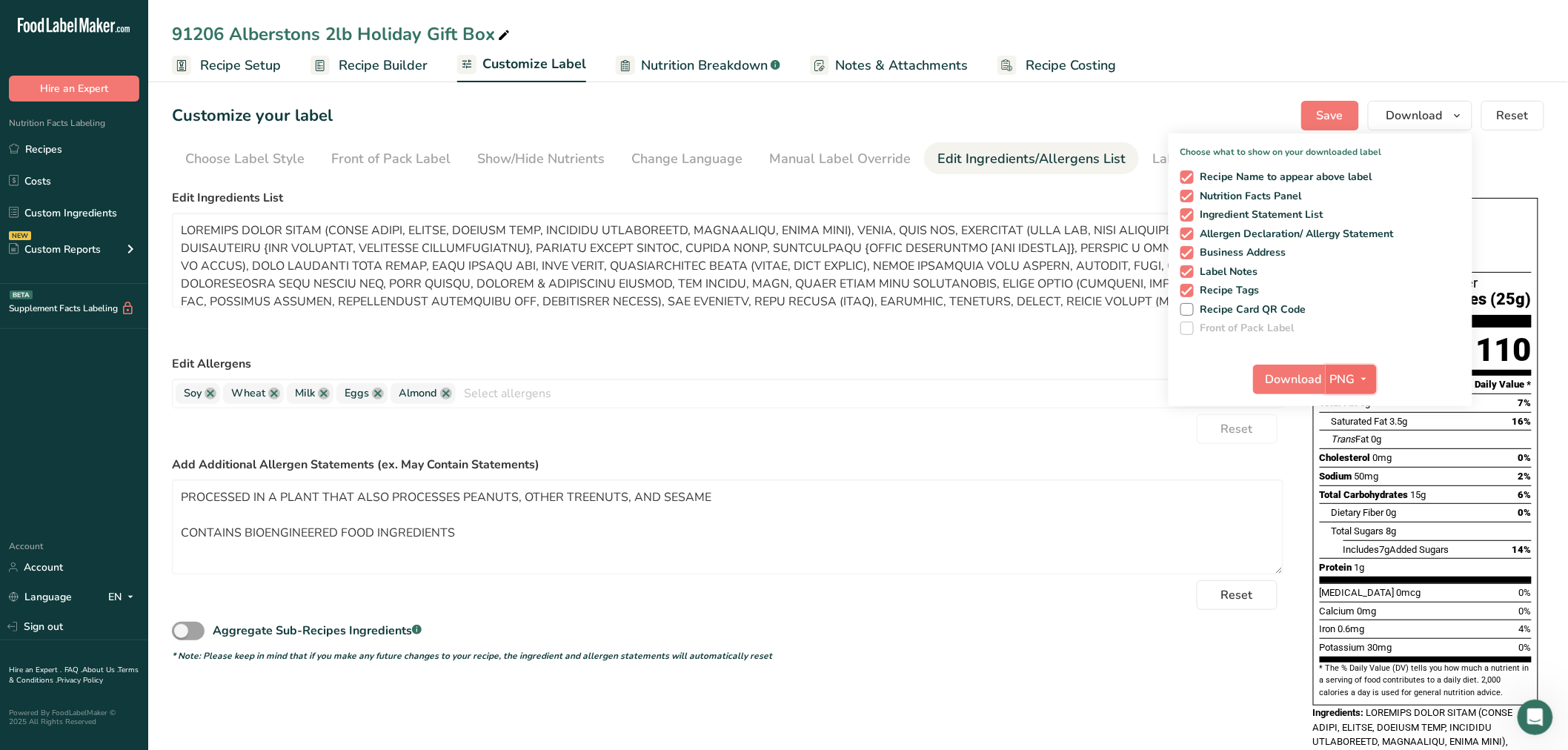
click at [1363, 382] on icon "button" at bounding box center [1364, 378] width 12 height 18
drag, startPoint x: 1347, startPoint y: 480, endPoint x: 1327, endPoint y: 408, distance: 74.7
click at [1345, 477] on link "PDF" at bounding box center [1353, 482] width 48 height 24
click at [1312, 383] on span "Download" at bounding box center [1294, 379] width 56 height 18
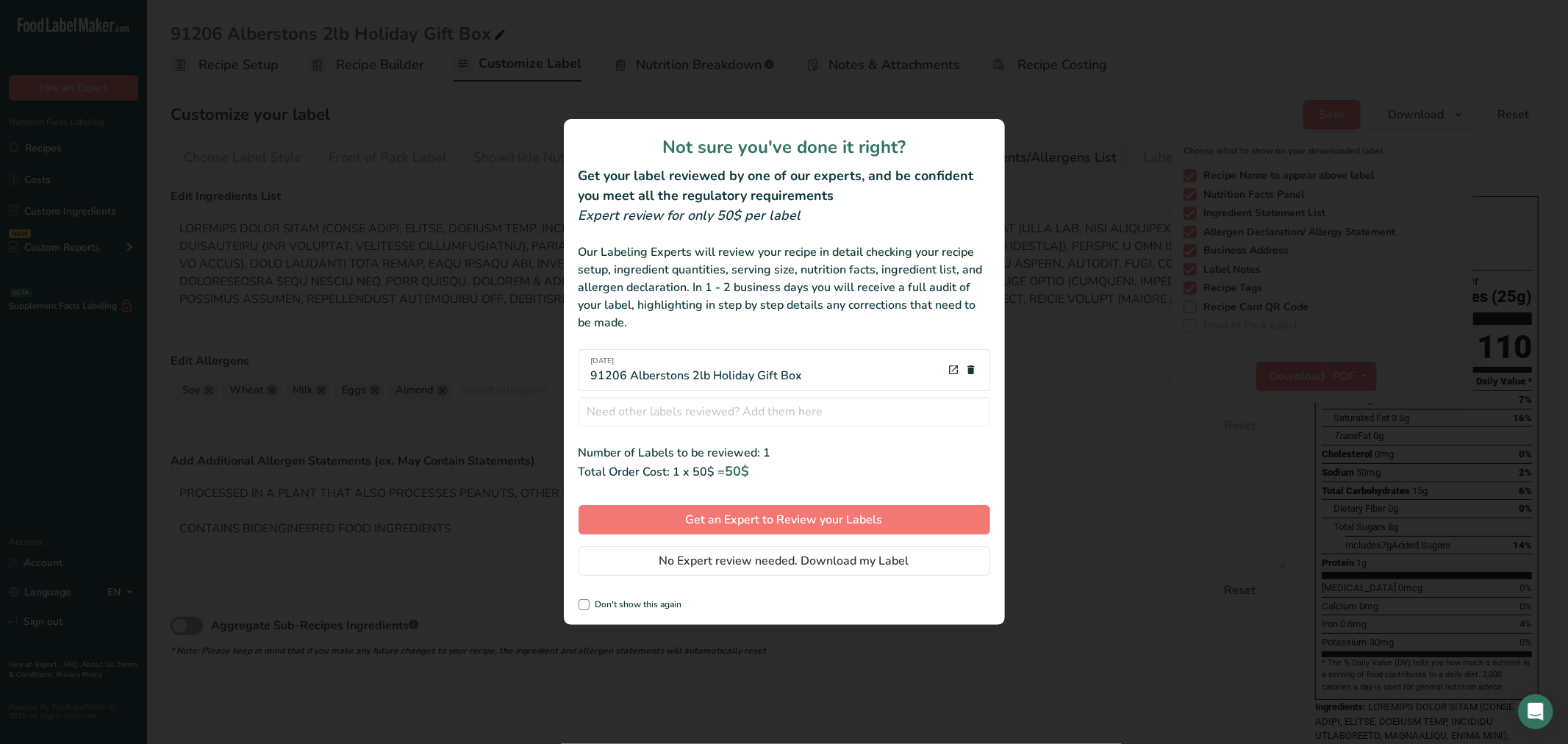
click at [690, 585] on div "Not sure you've done it right? Get your label reviewed by one of our experts, a…" at bounding box center [784, 372] width 441 height 506
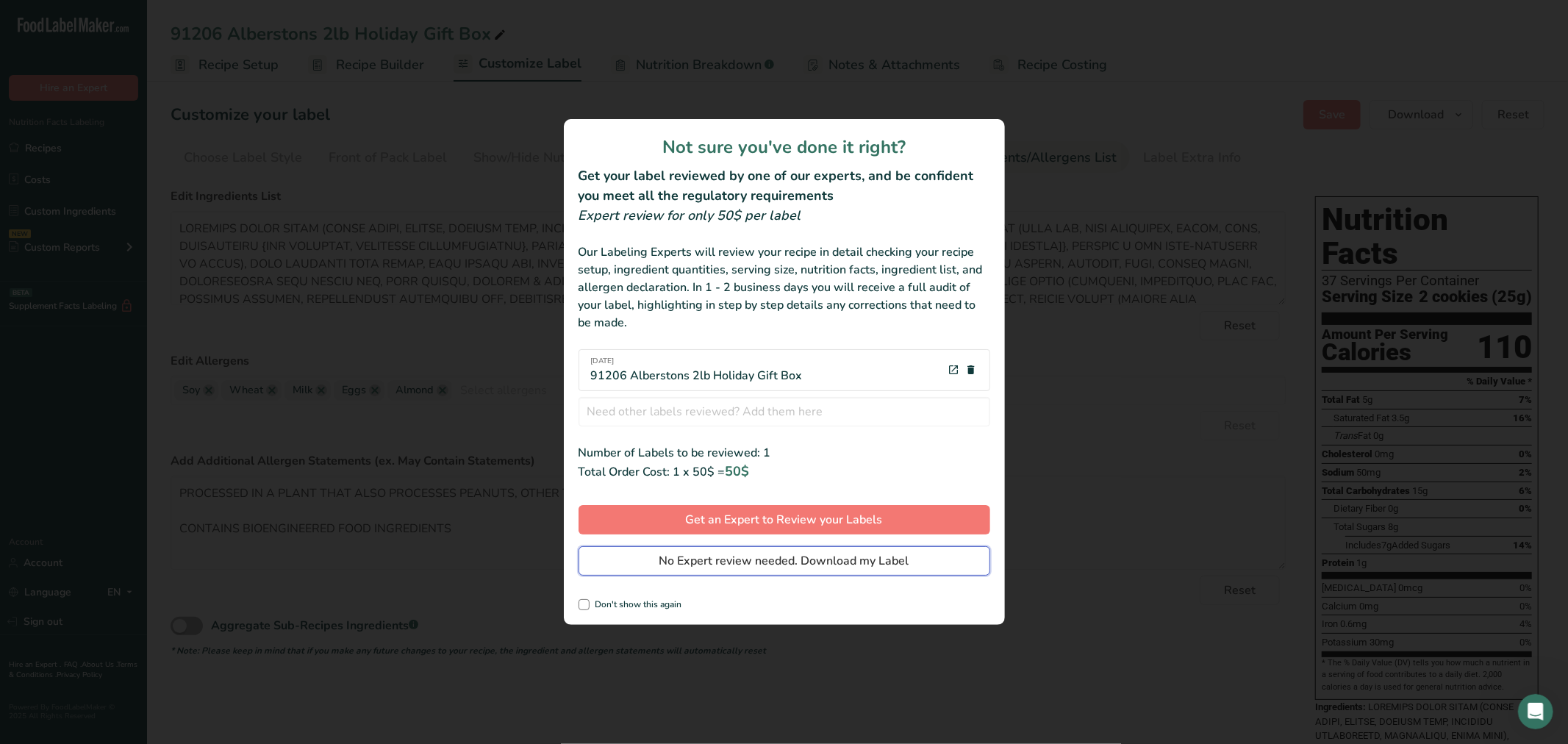
click at [689, 575] on button "No Expert review needed. Download my Label" at bounding box center [784, 561] width 412 height 29
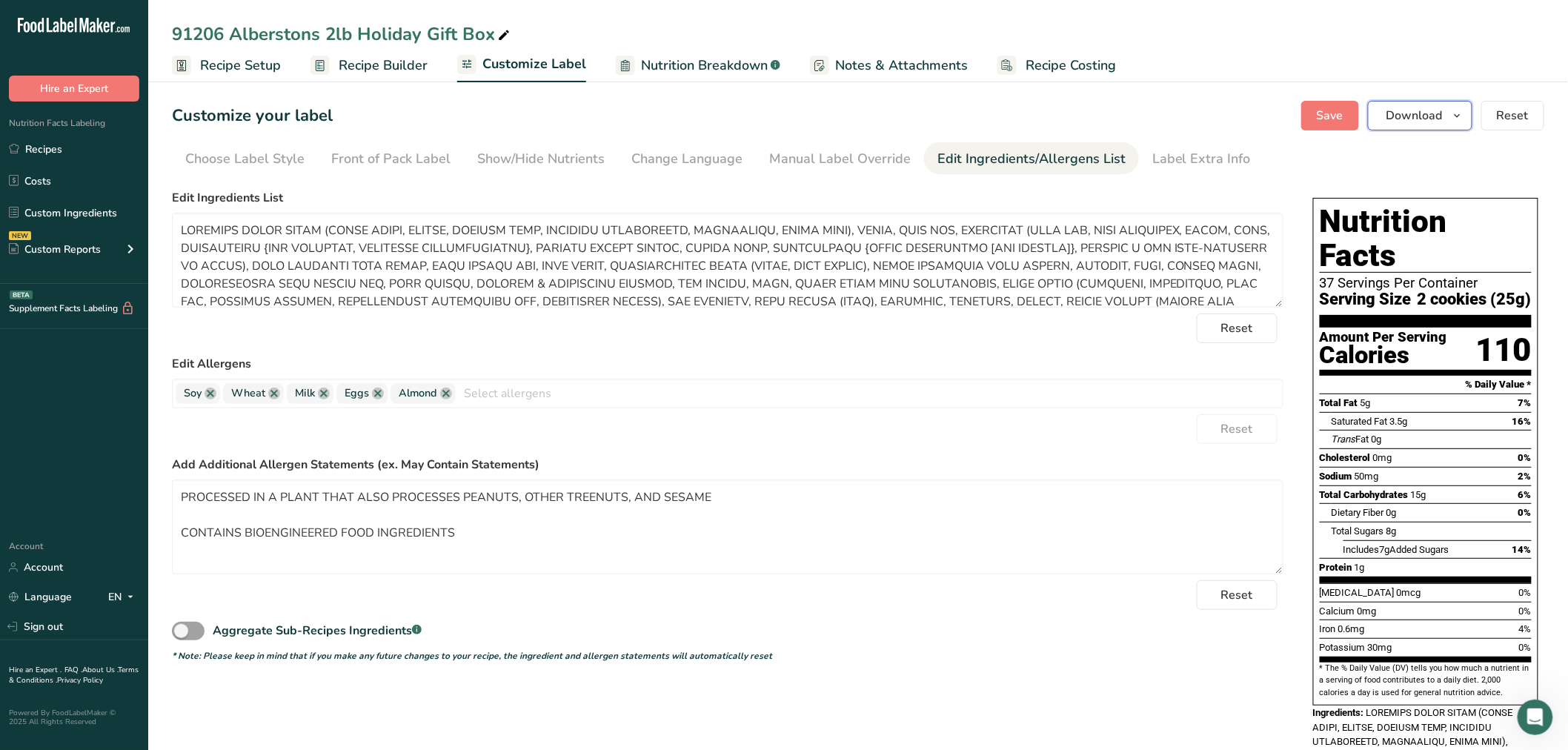
click at [1439, 105] on button "Download" at bounding box center [1420, 115] width 105 height 29
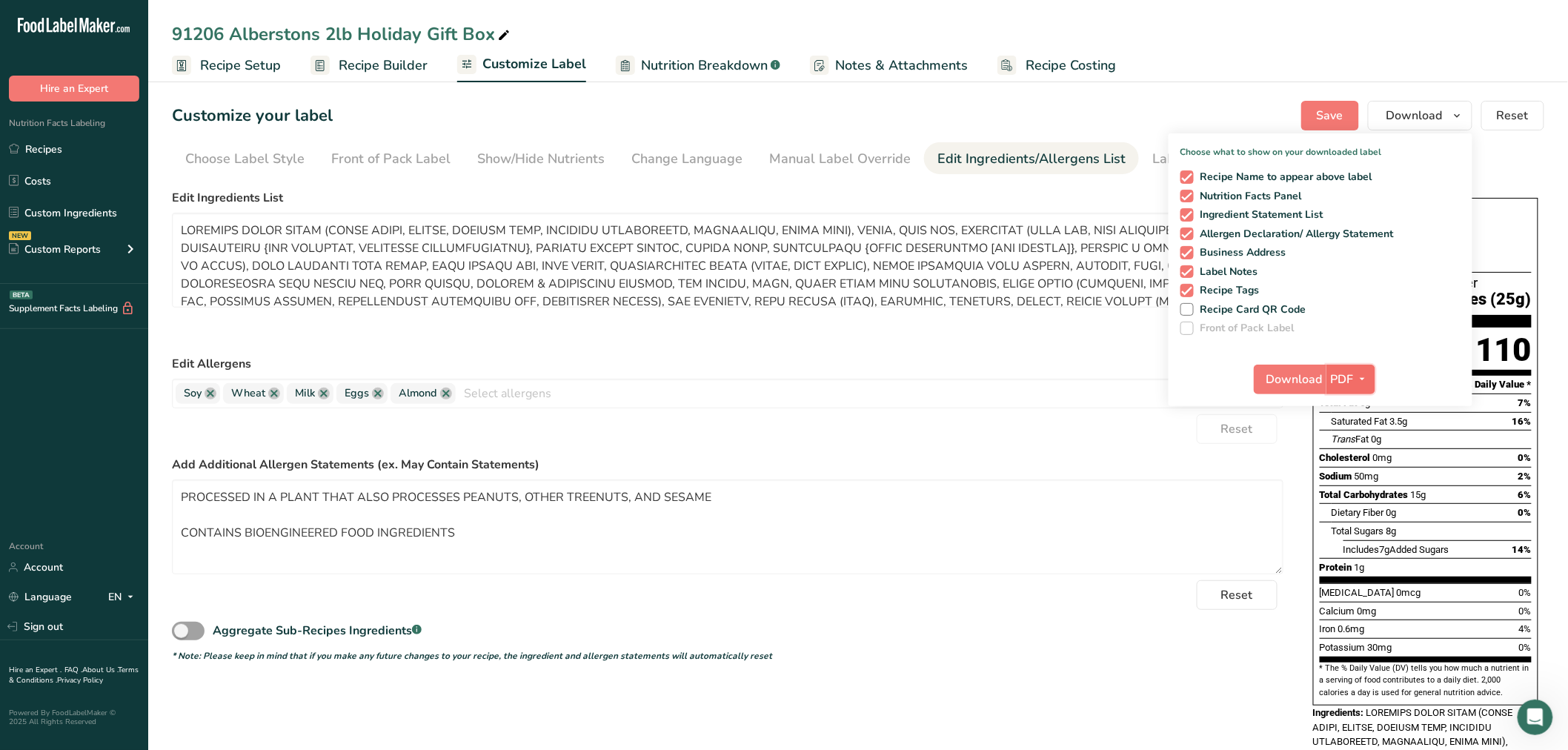
click at [1342, 377] on span "PDF" at bounding box center [1343, 379] width 23 height 18
click at [1293, 389] on button "Download" at bounding box center [1291, 379] width 73 height 29
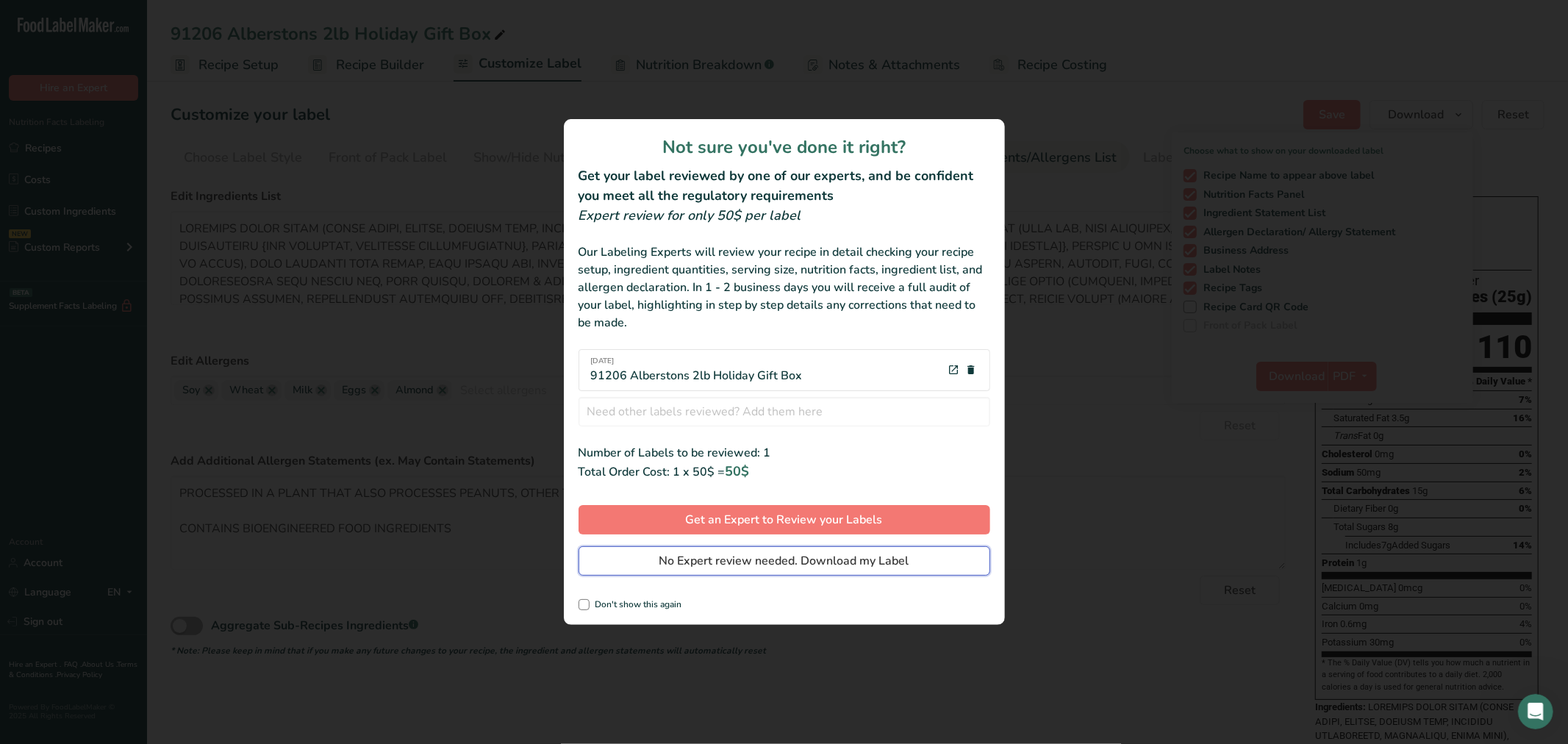
click at [788, 552] on span "No Expert review needed. Download my Label" at bounding box center [784, 561] width 250 height 18
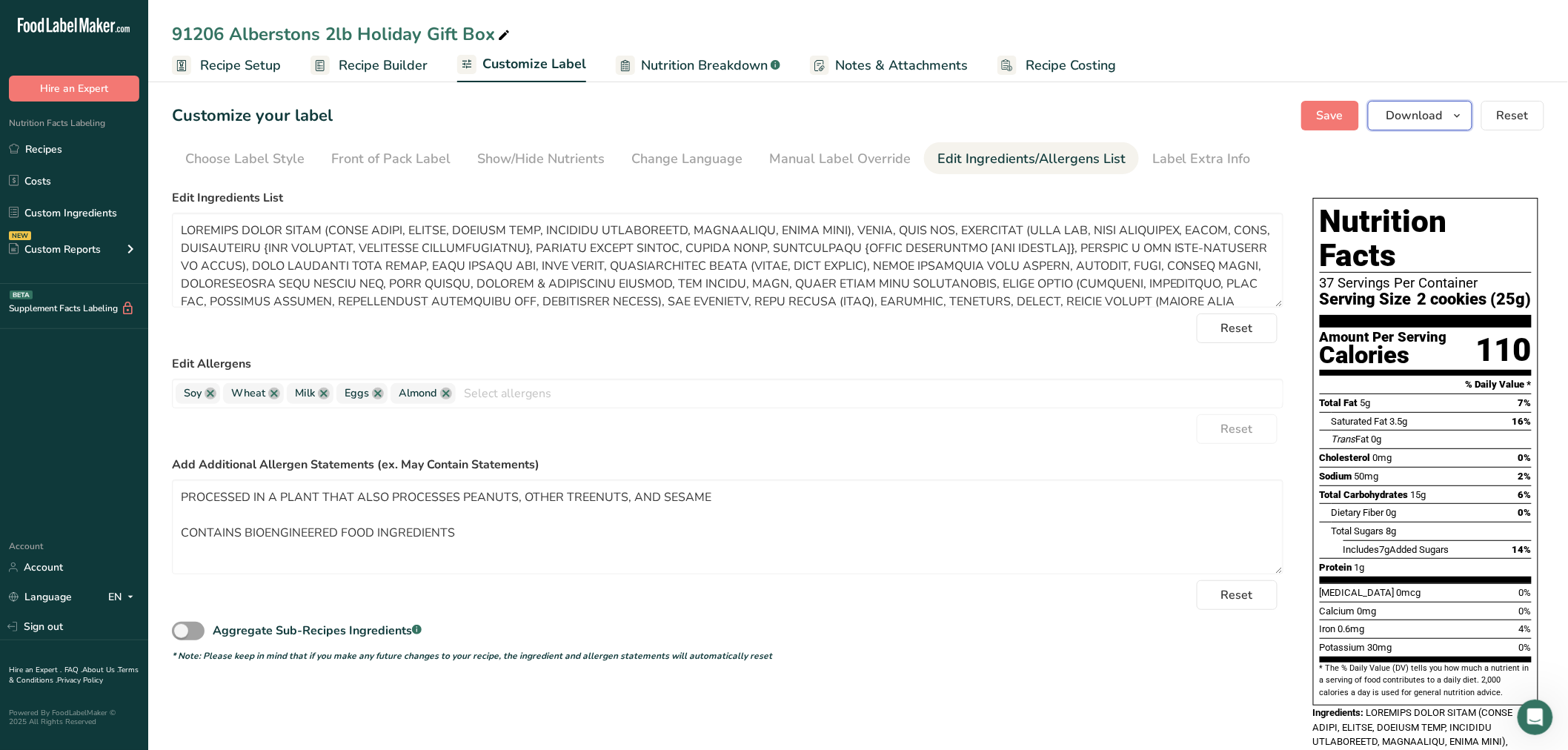
click at [1449, 116] on button "Download" at bounding box center [1420, 115] width 105 height 29
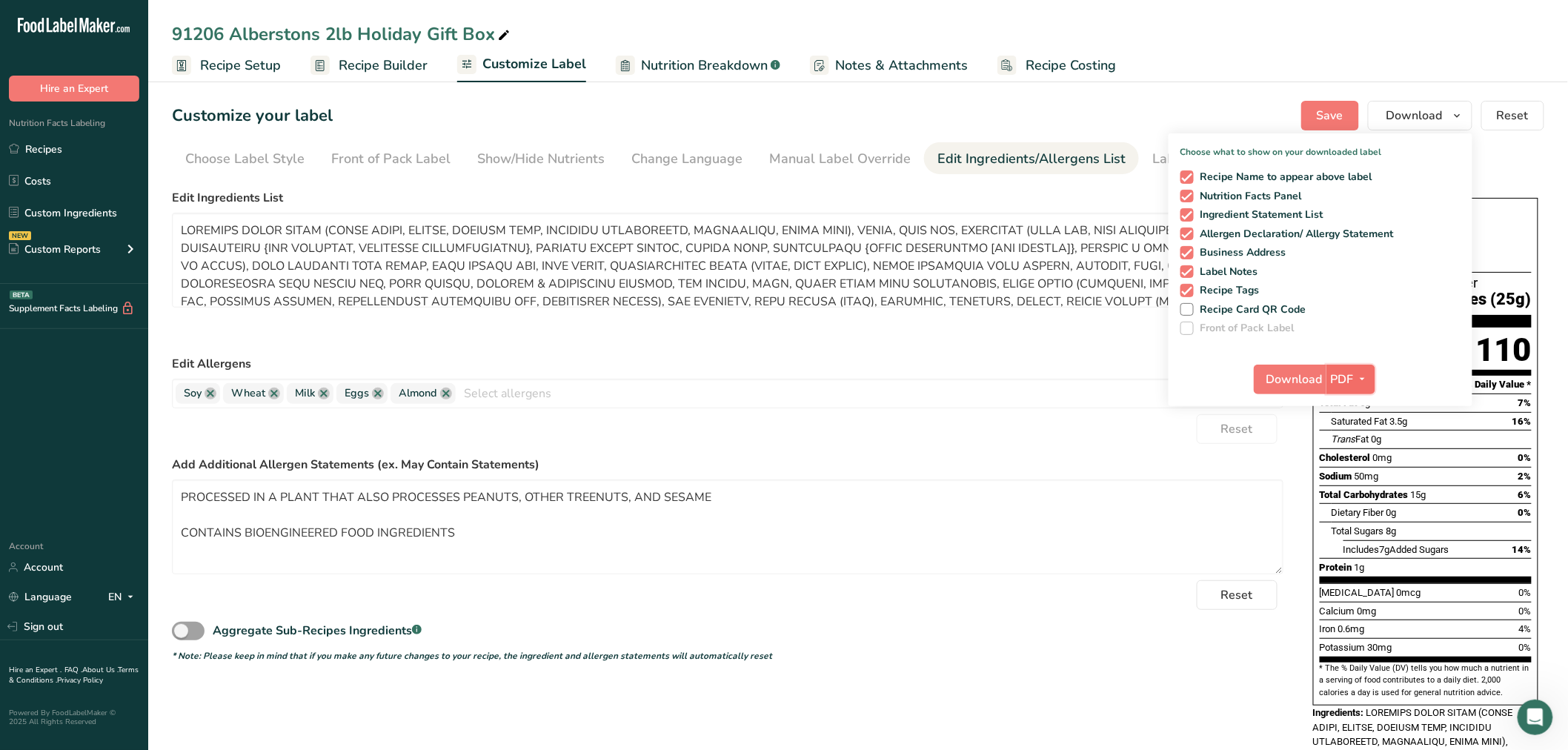
click at [1342, 372] on span "PDF" at bounding box center [1343, 379] width 23 height 18
click at [1306, 378] on span "Download" at bounding box center [1294, 379] width 56 height 18
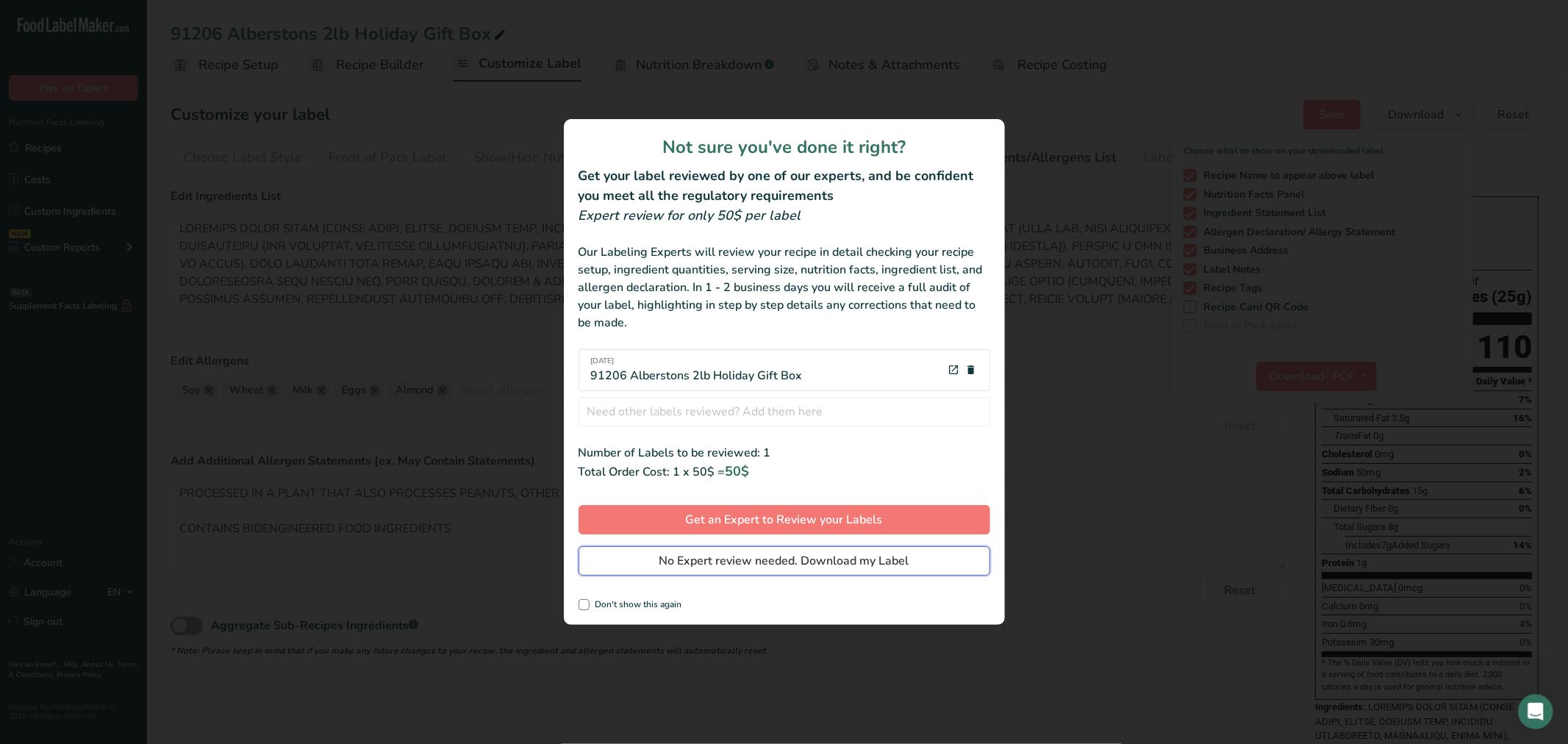
click at [827, 570] on button "No Expert review needed. Download my Label" at bounding box center [784, 561] width 412 height 29
